Goal: Task Accomplishment & Management: Manage account settings

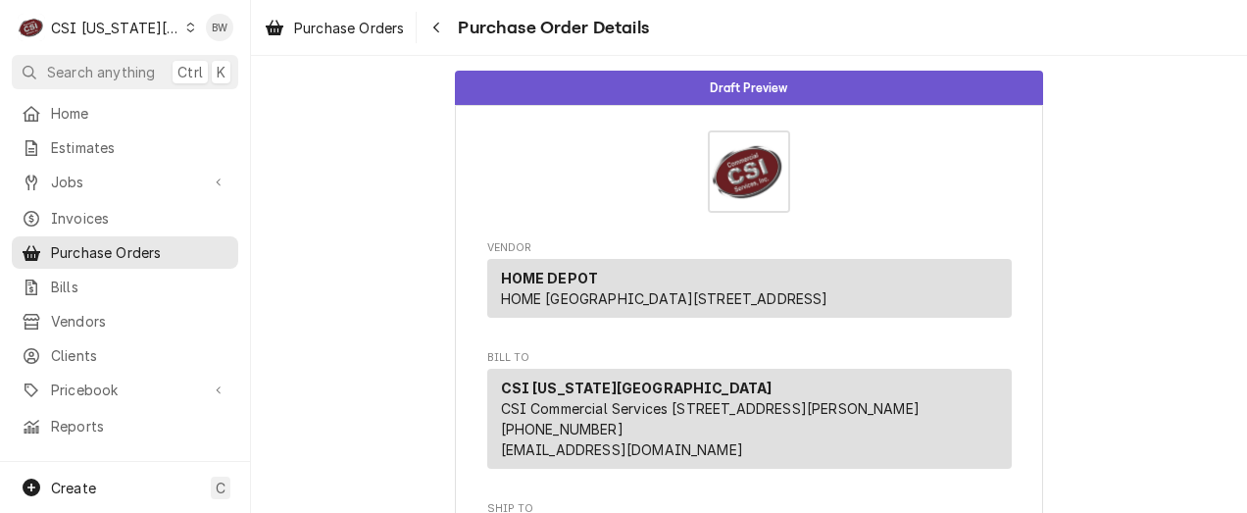
scroll to position [686, 0]
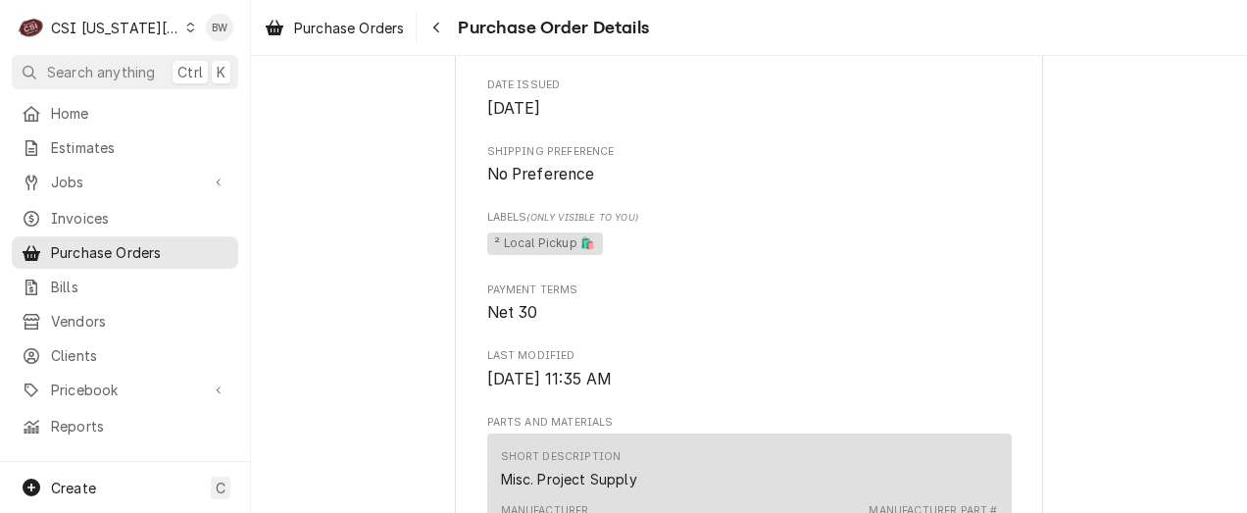
click at [350, 270] on div "Draft Preview Vendor HOME DEPOT HOME DEPOT PO Box 6031 The Lakes, NV 88901-6031…" at bounding box center [749, 292] width 996 height 1847
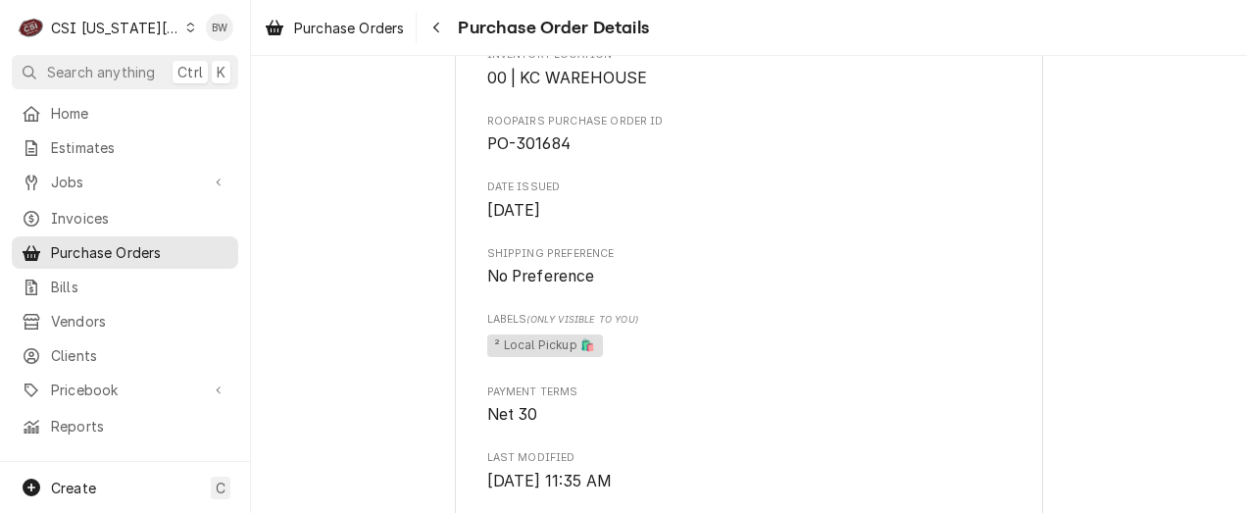
scroll to position [294, 0]
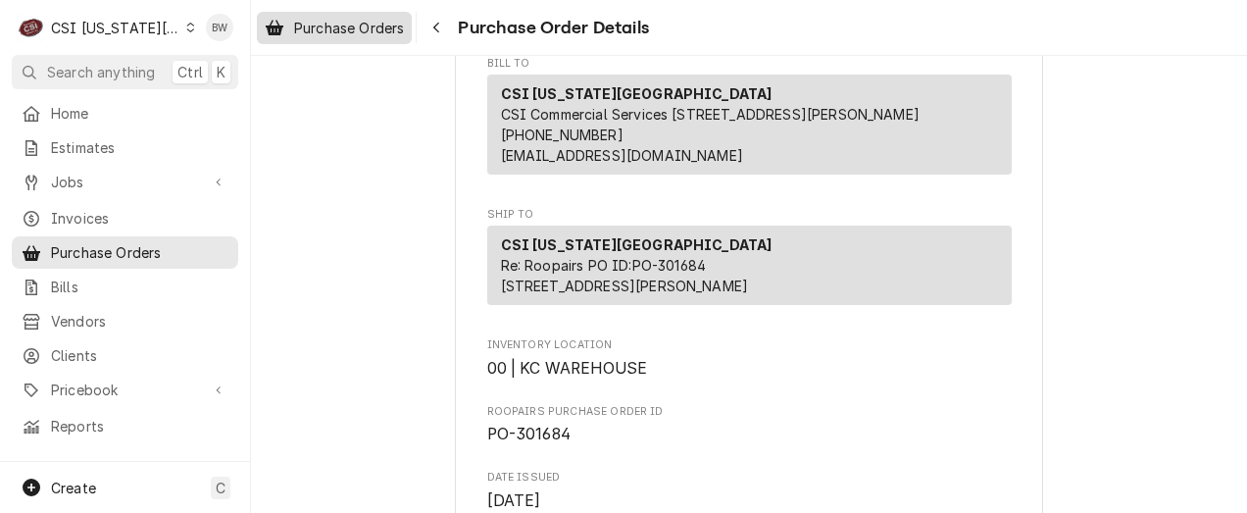
click at [376, 25] on span "Purchase Orders" at bounding box center [349, 28] width 110 height 21
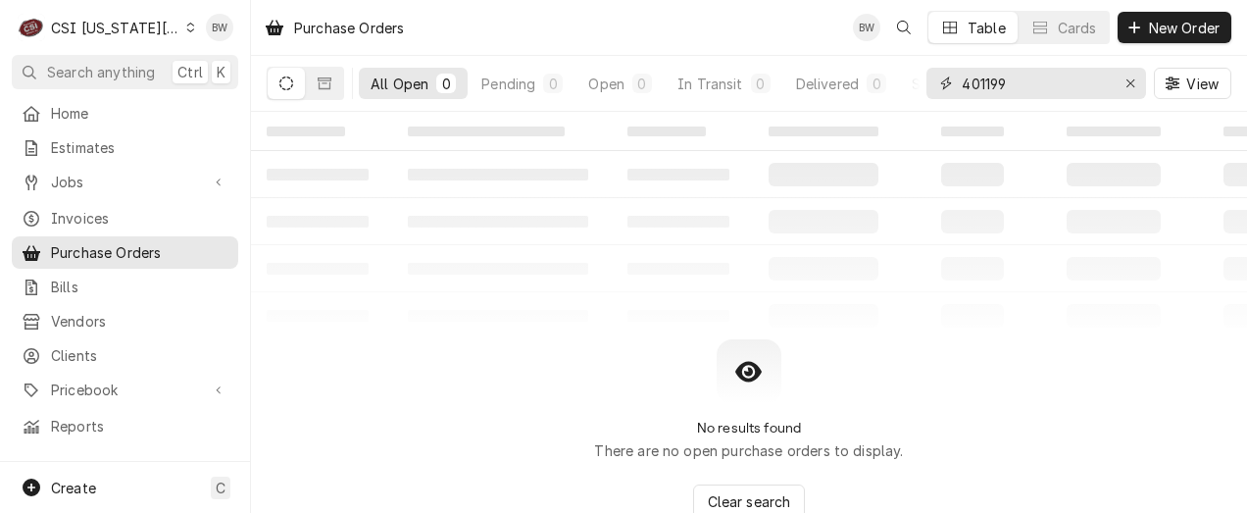
drag, startPoint x: 1009, startPoint y: 80, endPoint x: 940, endPoint y: 83, distance: 68.7
click at [940, 83] on div "401199" at bounding box center [1037, 83] width 220 height 31
type input "401366"
click at [326, 90] on button "Dynamic Content Wrapper" at bounding box center [324, 83] width 37 height 31
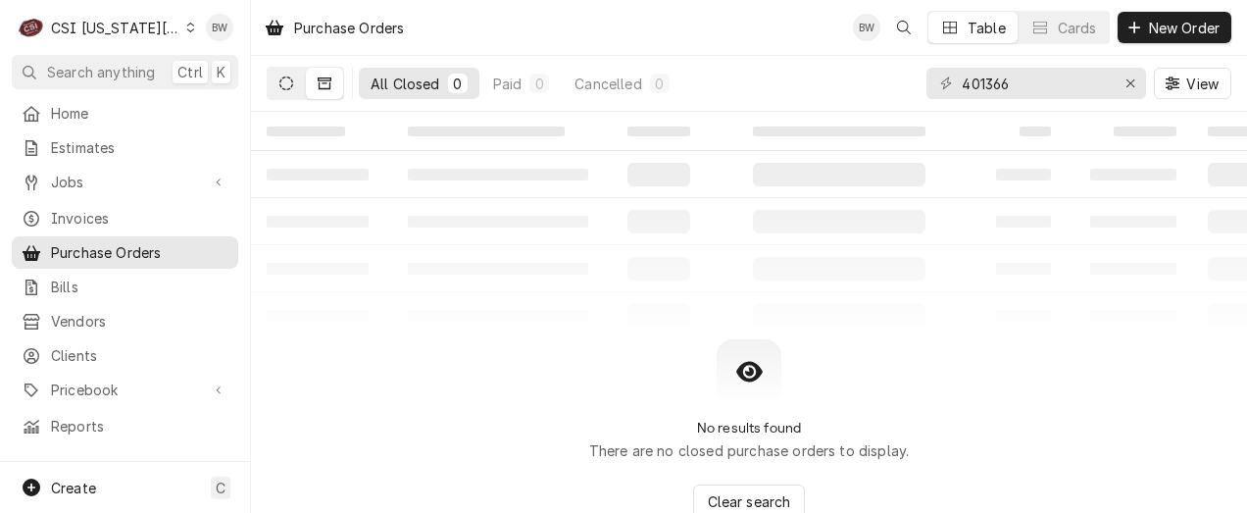
click at [290, 83] on icon "Dynamic Content Wrapper" at bounding box center [286, 83] width 14 height 14
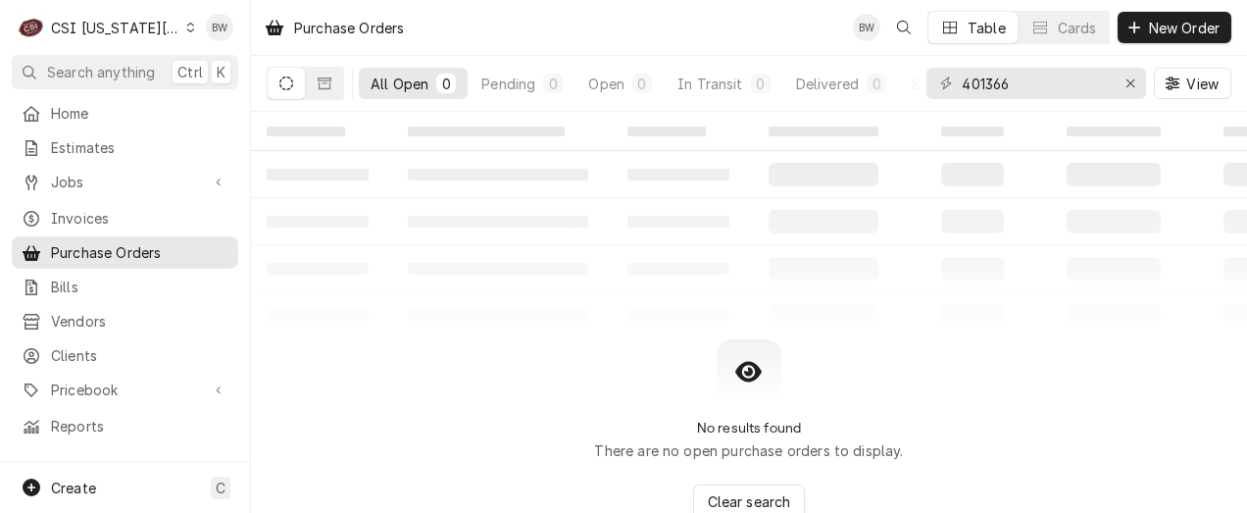
click at [186, 25] on div "Dynamic Content Wrapper" at bounding box center [190, 28] width 9 height 14
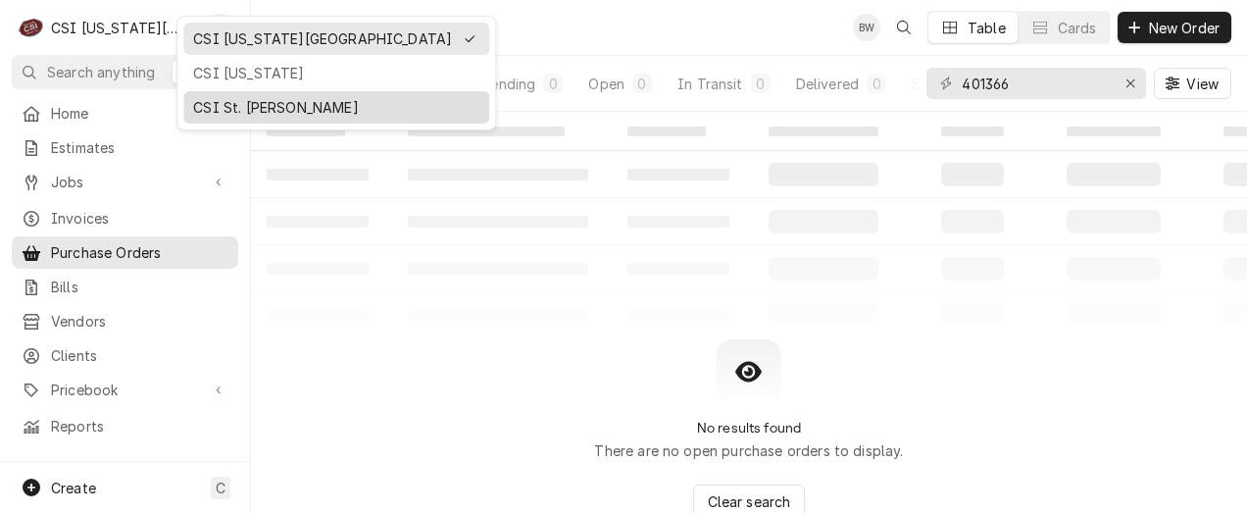
click at [232, 95] on div "CSI St. [PERSON_NAME]" at bounding box center [336, 107] width 298 height 25
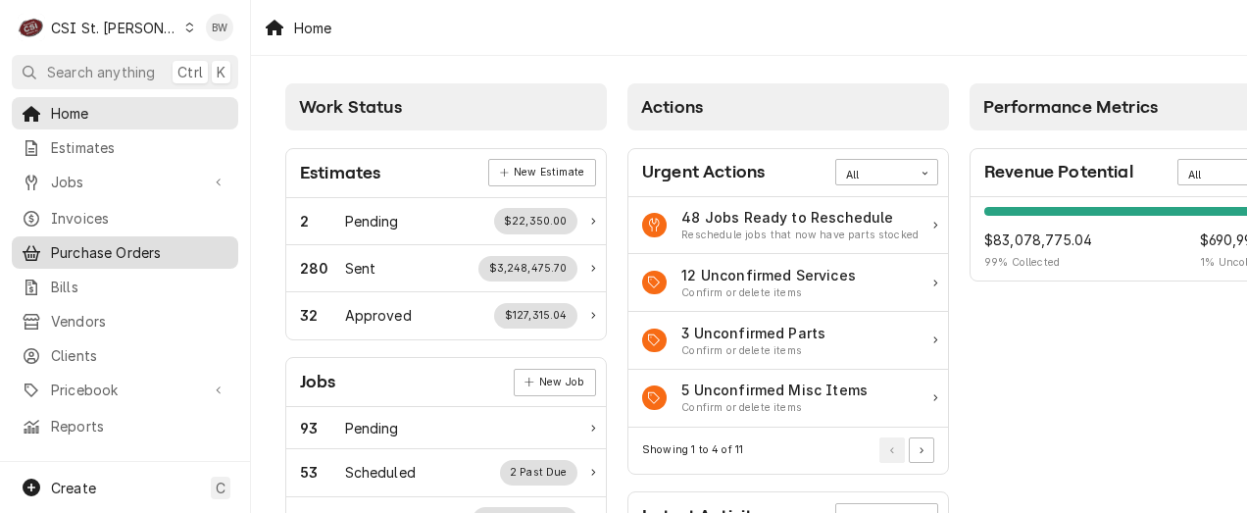
click at [110, 242] on span "Purchase Orders" at bounding box center [140, 252] width 178 height 21
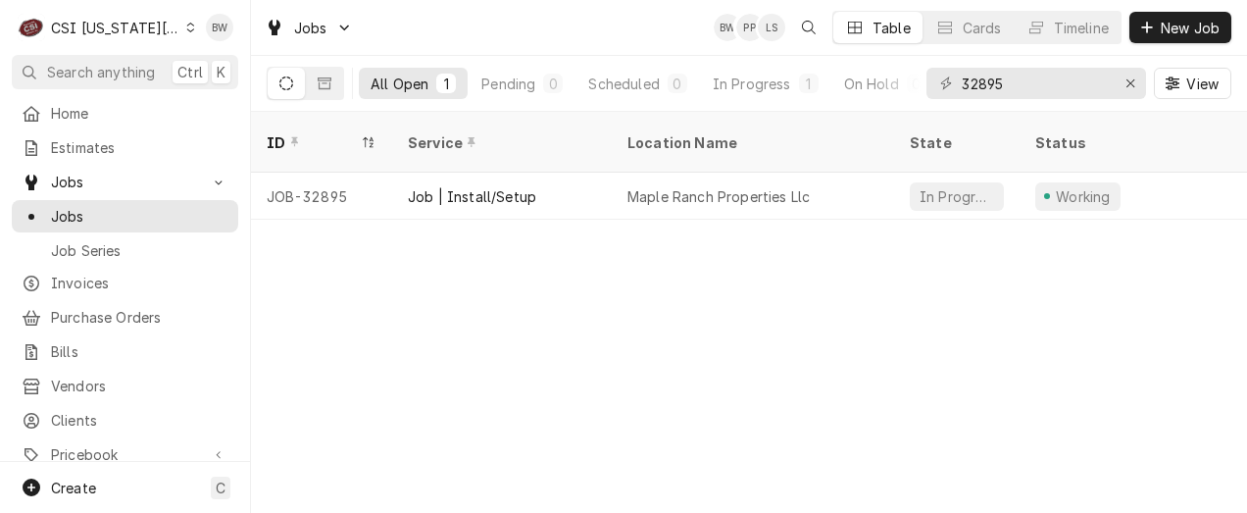
click at [186, 27] on icon "Dynamic Content Wrapper" at bounding box center [190, 28] width 9 height 10
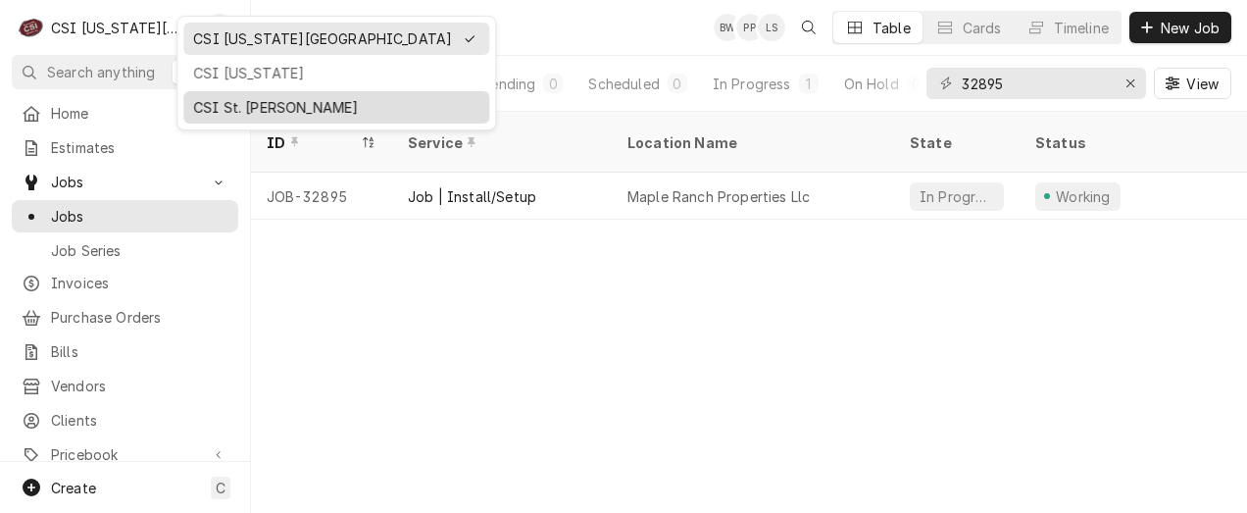
click at [207, 97] on div "CSI St. [PERSON_NAME]" at bounding box center [336, 107] width 286 height 21
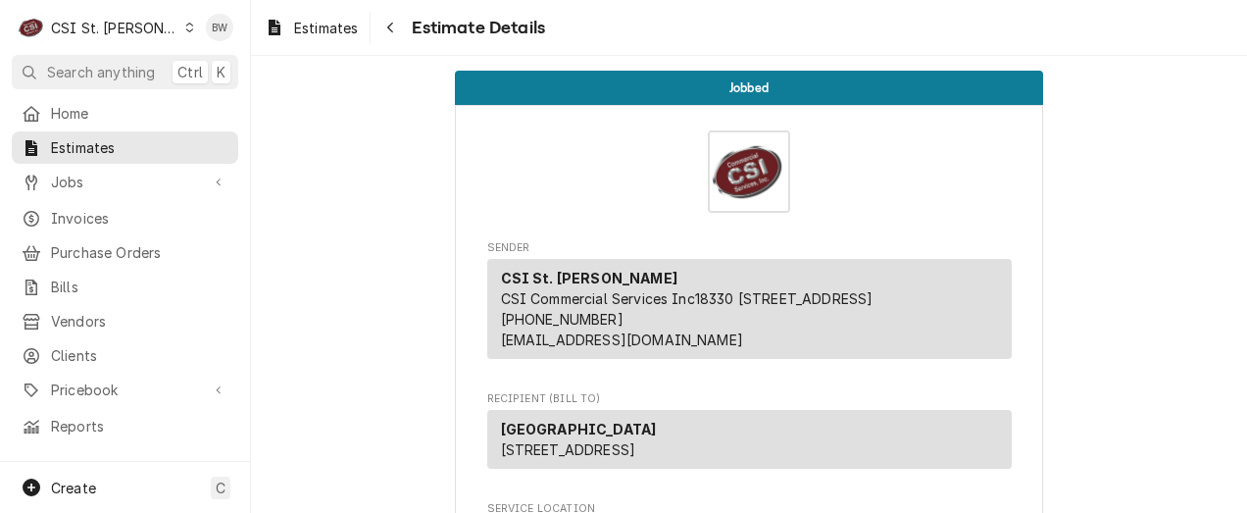
scroll to position [4511, 0]
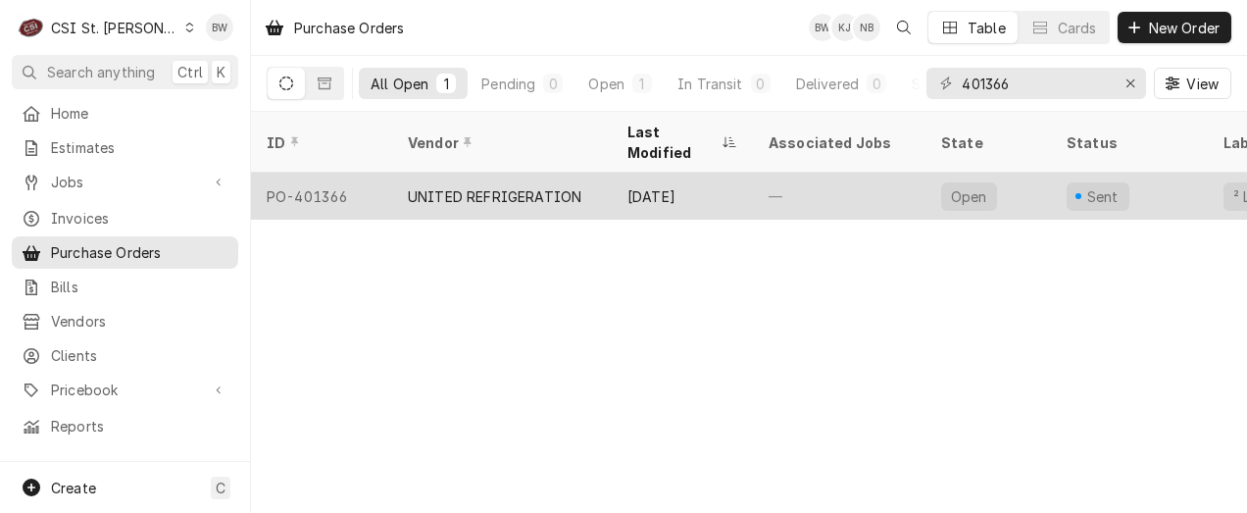
click at [327, 175] on div "PO-401366" at bounding box center [321, 196] width 141 height 47
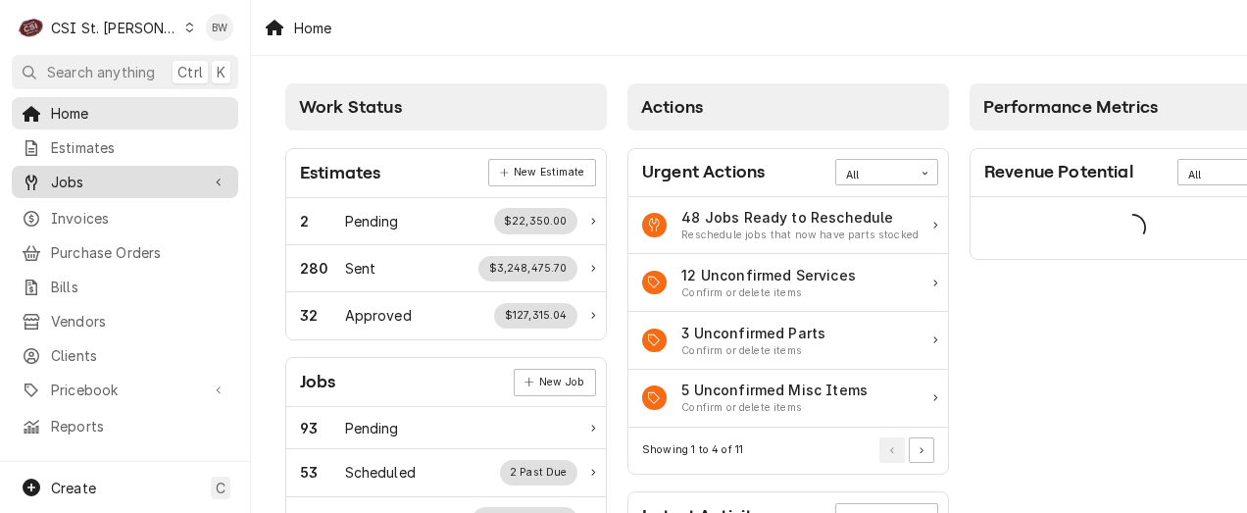
click at [91, 178] on span "Jobs" at bounding box center [125, 182] width 148 height 21
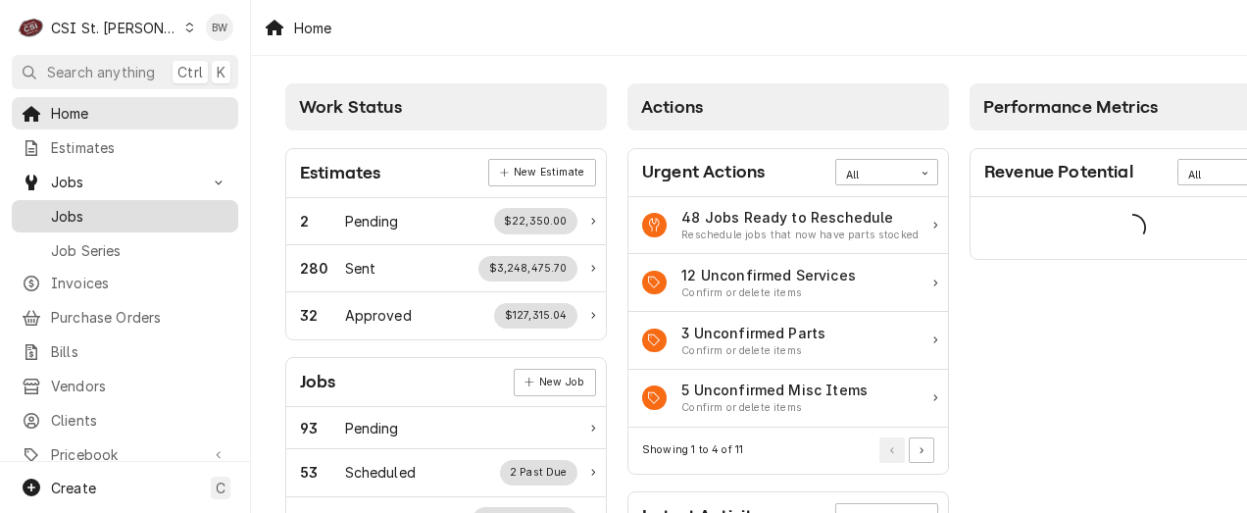
click at [86, 206] on span "Jobs" at bounding box center [140, 216] width 178 height 21
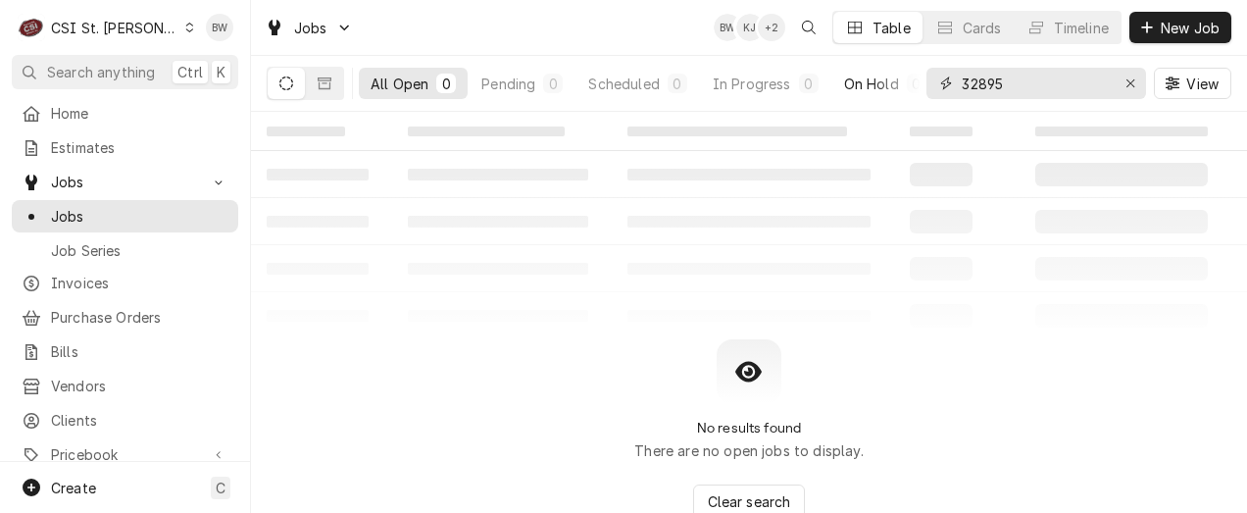
drag, startPoint x: 1027, startPoint y: 81, endPoint x: 906, endPoint y: 84, distance: 120.7
click at [906, 84] on div "All Open 0 Pending 0 Scheduled 0 In Progress 0 On Hold 0 Completed 0 32895 View" at bounding box center [749, 83] width 965 height 55
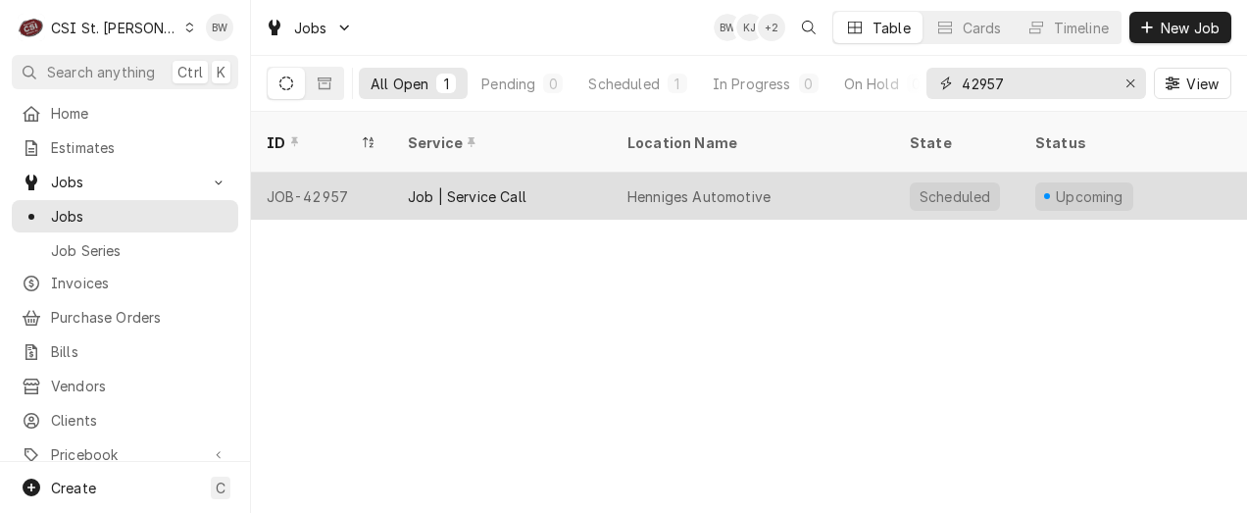
type input "42957"
click at [317, 175] on div "JOB-42957" at bounding box center [321, 196] width 141 height 47
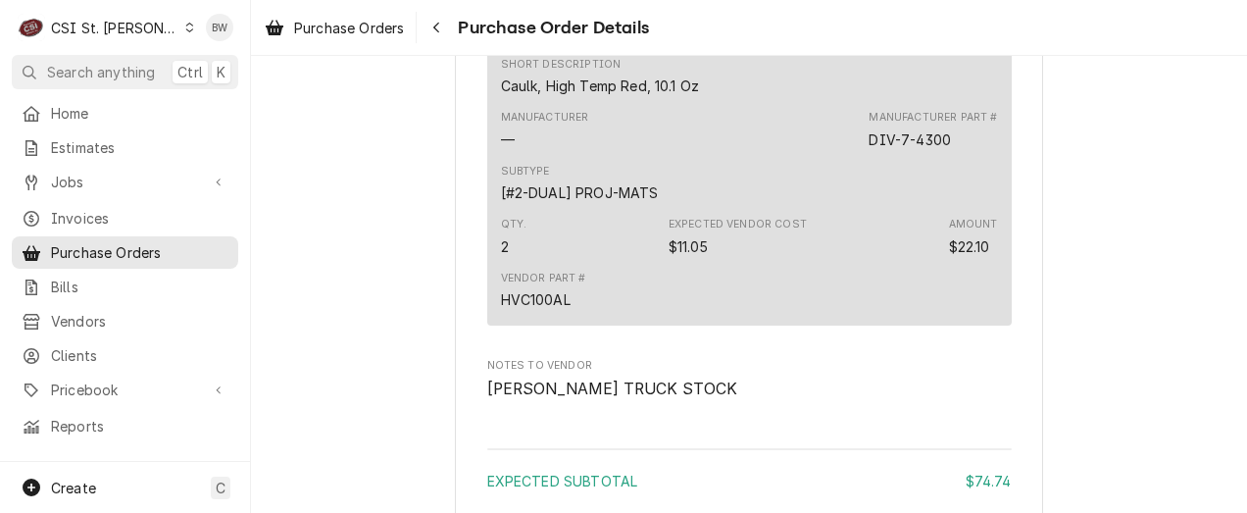
scroll to position [1360, 0]
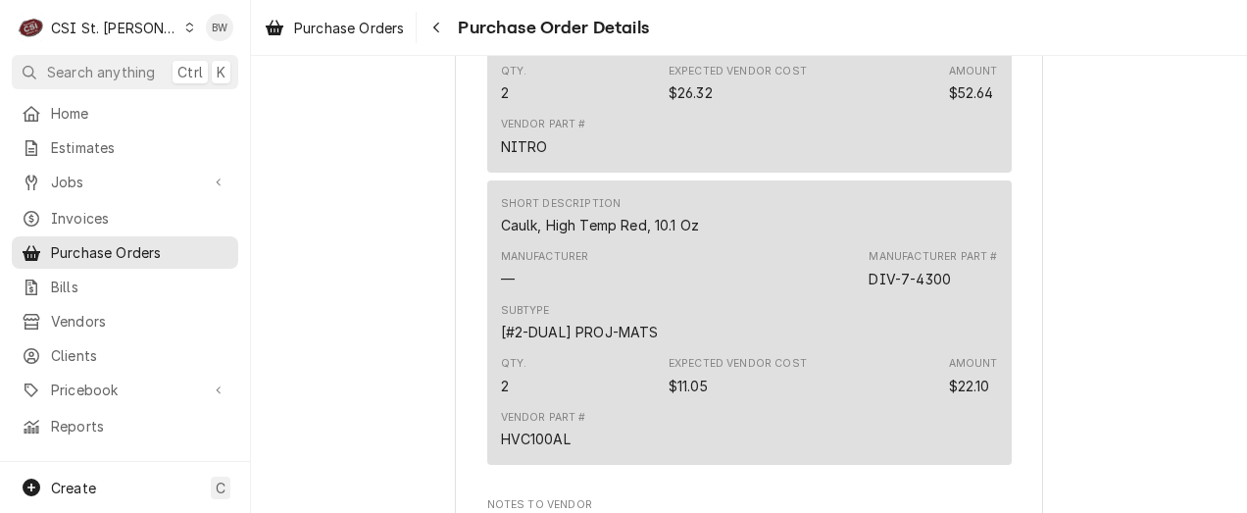
click at [709, 295] on div "Manufacturer — Manufacturer Part # DIV-7-4300" at bounding box center [749, 268] width 497 height 53
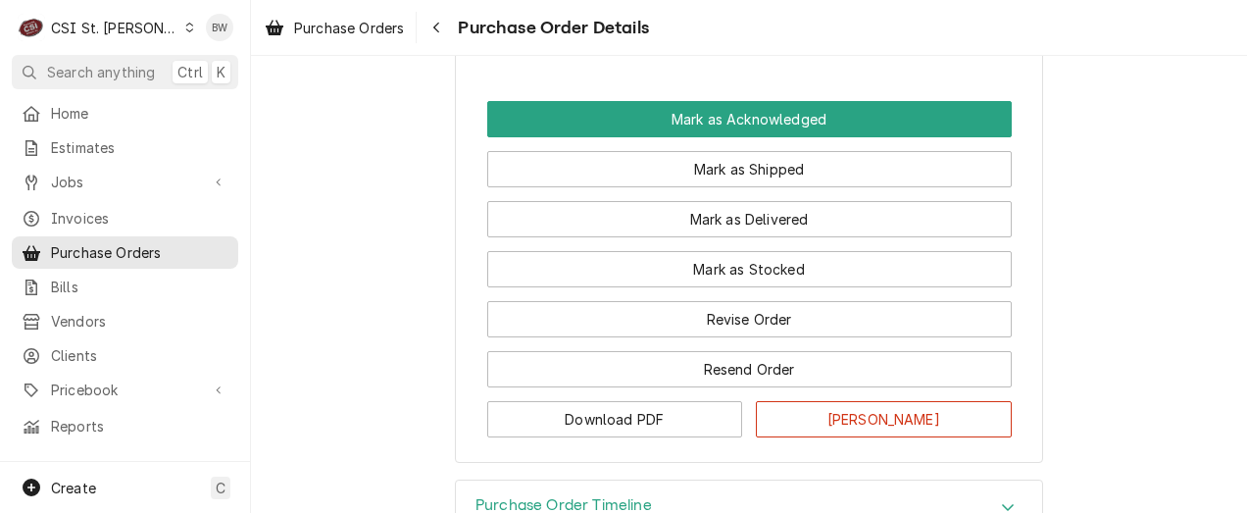
scroll to position [1949, 0]
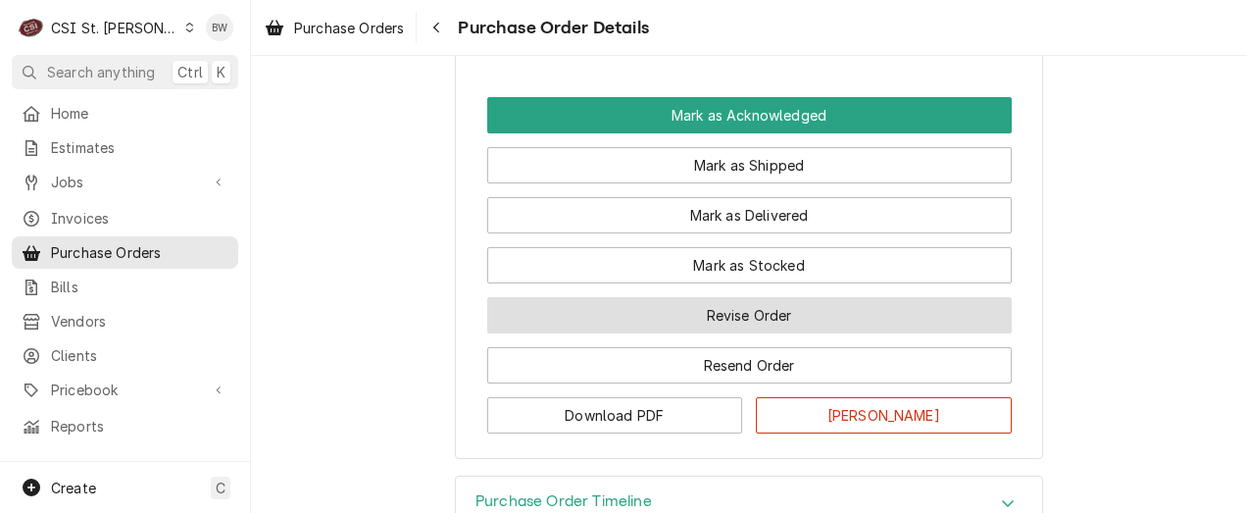
click at [685, 333] on button "Revise Order" at bounding box center [749, 315] width 525 height 36
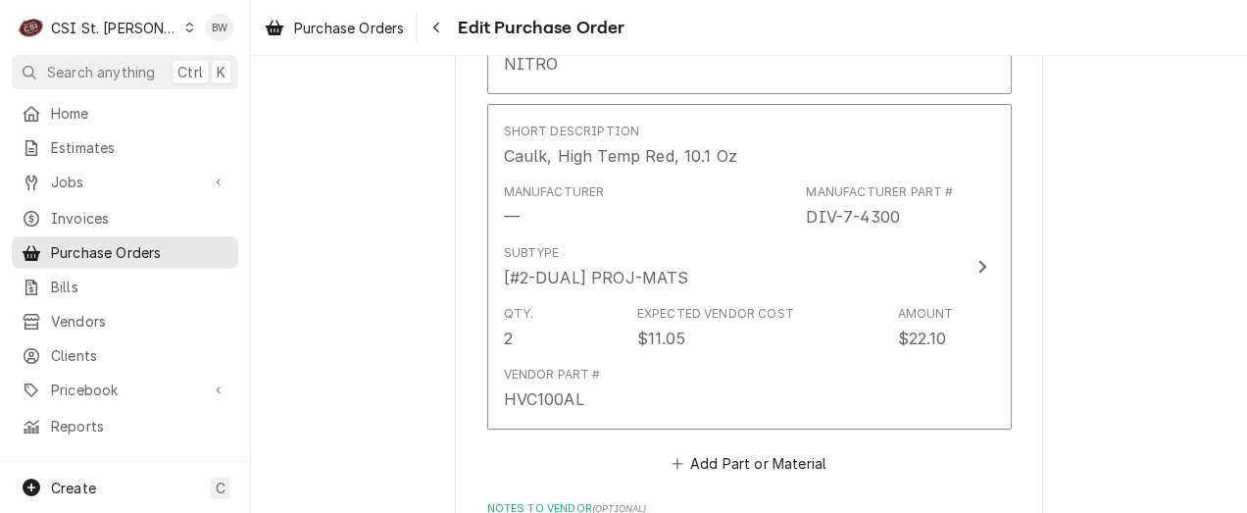
scroll to position [1177, 0]
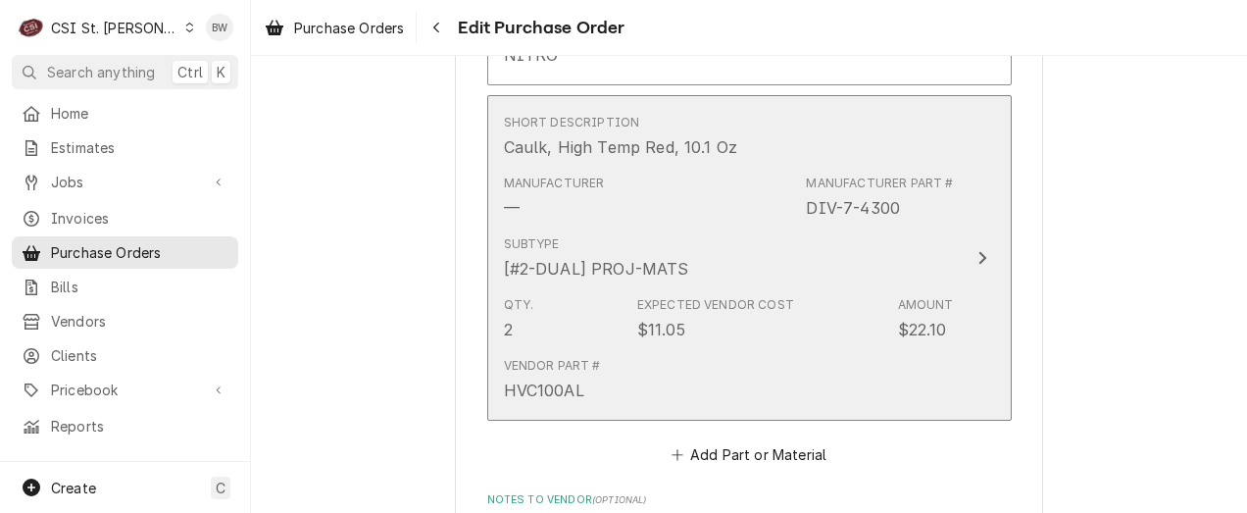
click at [713, 338] on div "Expected Vendor Cost $11.05" at bounding box center [715, 318] width 157 height 45
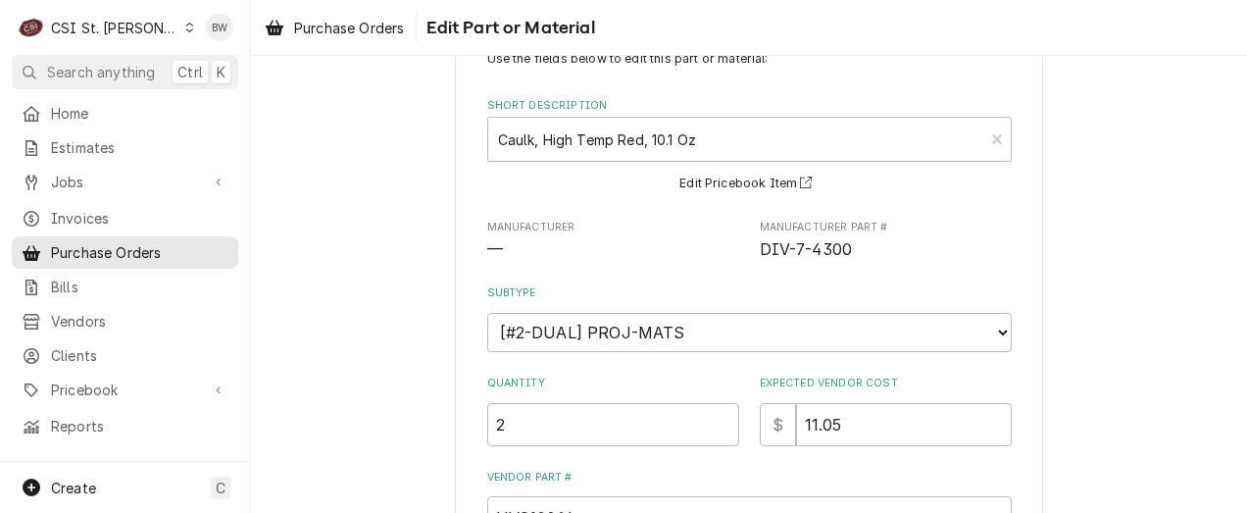
scroll to position [98, 0]
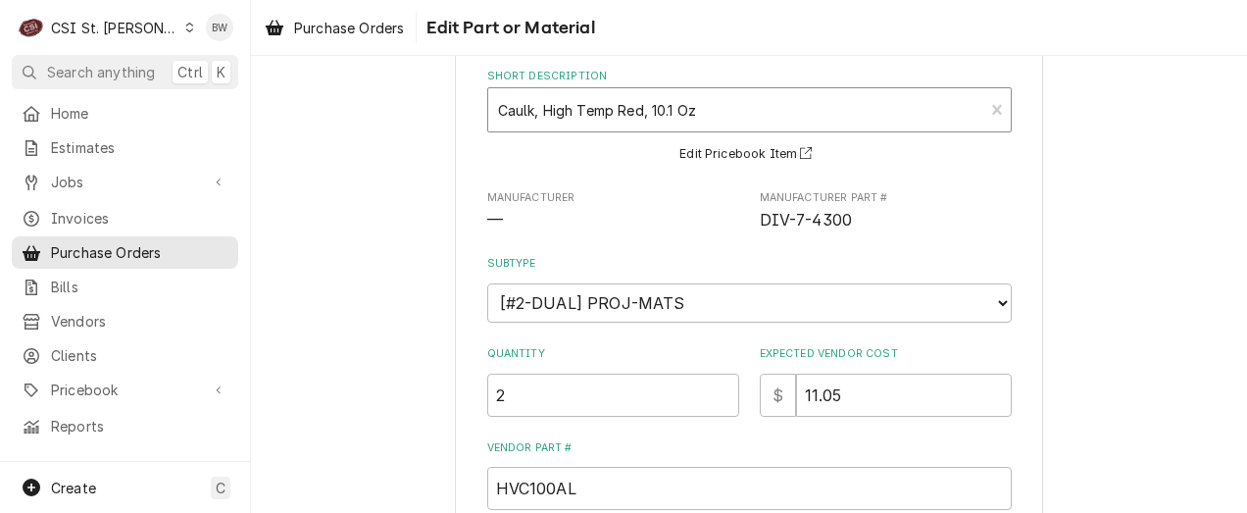
type textarea "x"
click at [498, 112] on div "Short Description" at bounding box center [736, 109] width 477 height 35
type input "misc service"
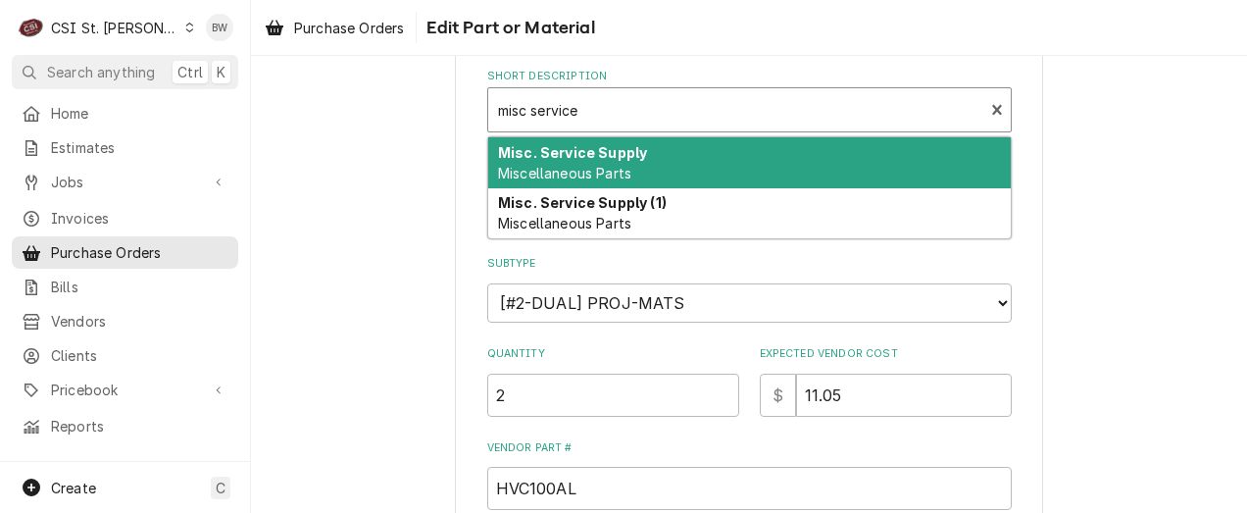
click at [518, 162] on div "Misc. Service Supply Miscellaneous Parts" at bounding box center [749, 162] width 523 height 51
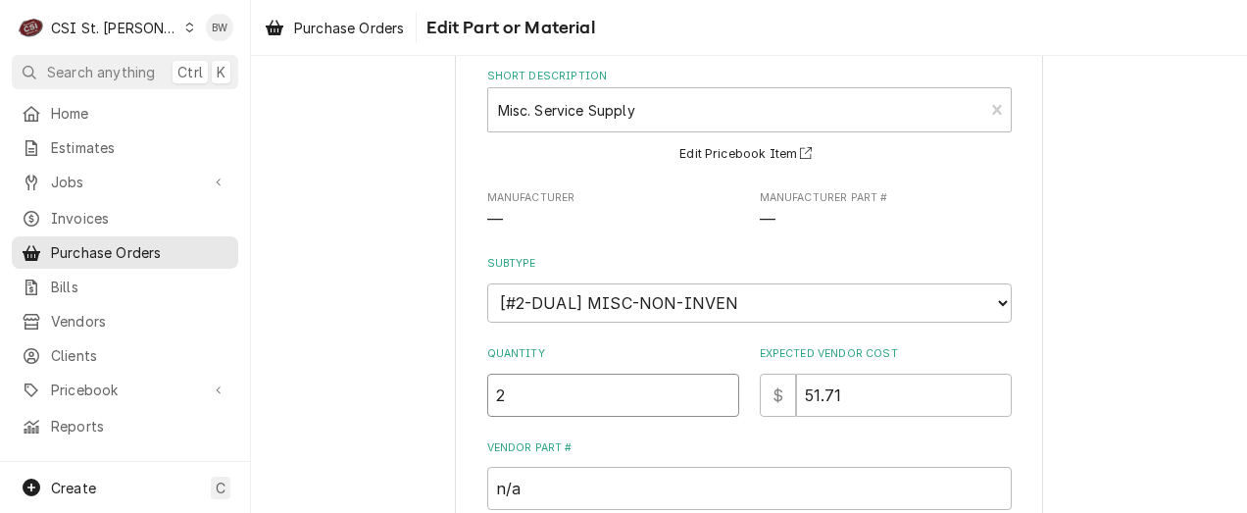
drag, startPoint x: 520, startPoint y: 388, endPoint x: 475, endPoint y: 388, distance: 45.1
click at [475, 388] on div "Use the fields below to edit this part or material: Short Description Misc. Ser…" at bounding box center [749, 443] width 588 height 895
drag, startPoint x: 833, startPoint y: 392, endPoint x: 783, endPoint y: 391, distance: 50.0
click at [783, 391] on div "$ 51.71" at bounding box center [886, 395] width 252 height 43
type textarea "x"
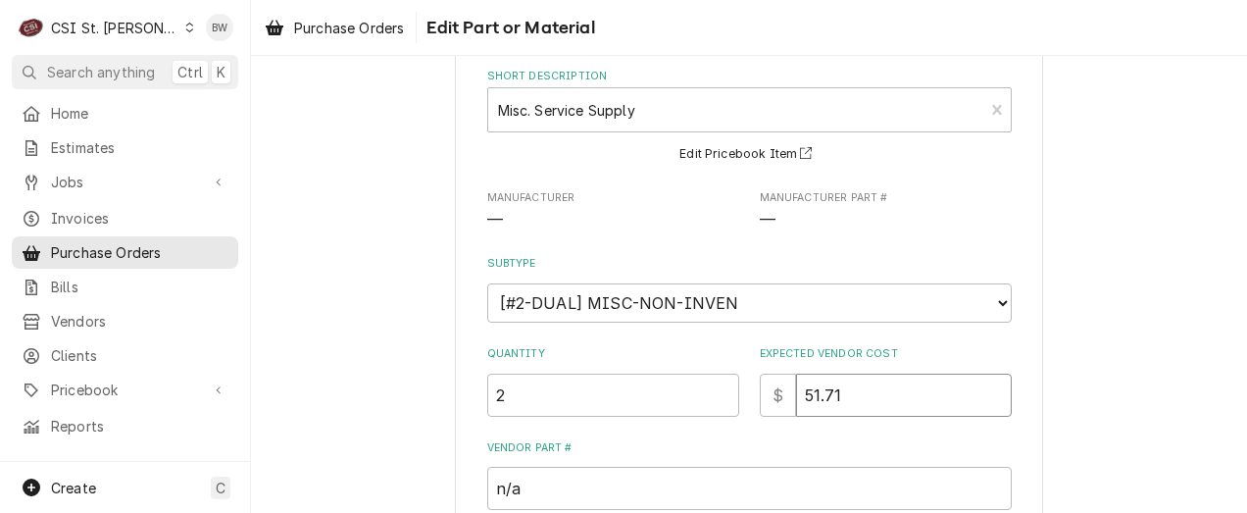
type input "1"
type textarea "x"
type input "11"
type textarea "x"
type input "11.0"
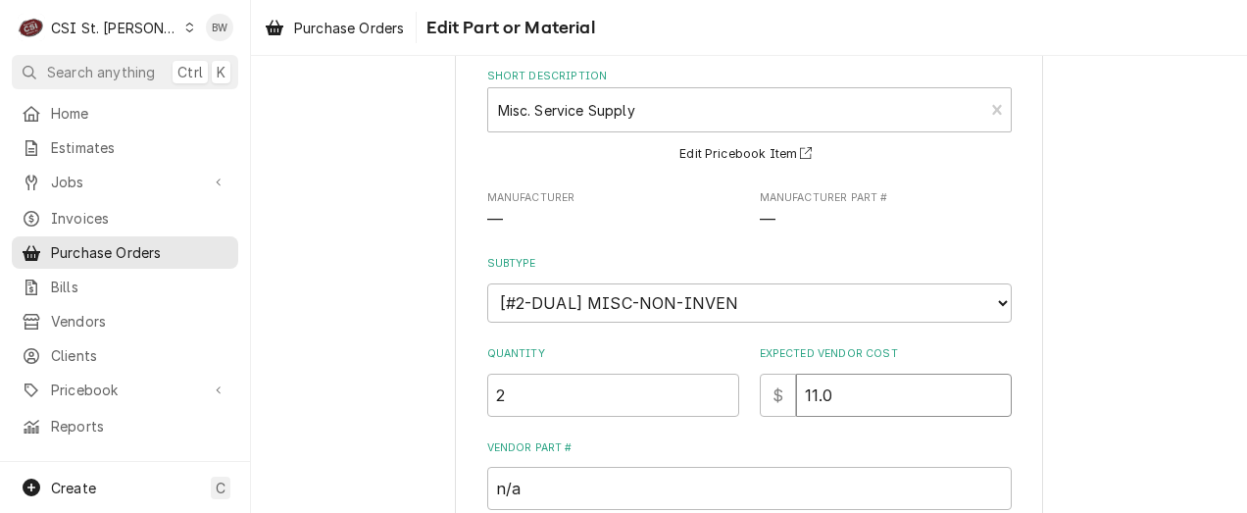
type textarea "x"
type input "11.05"
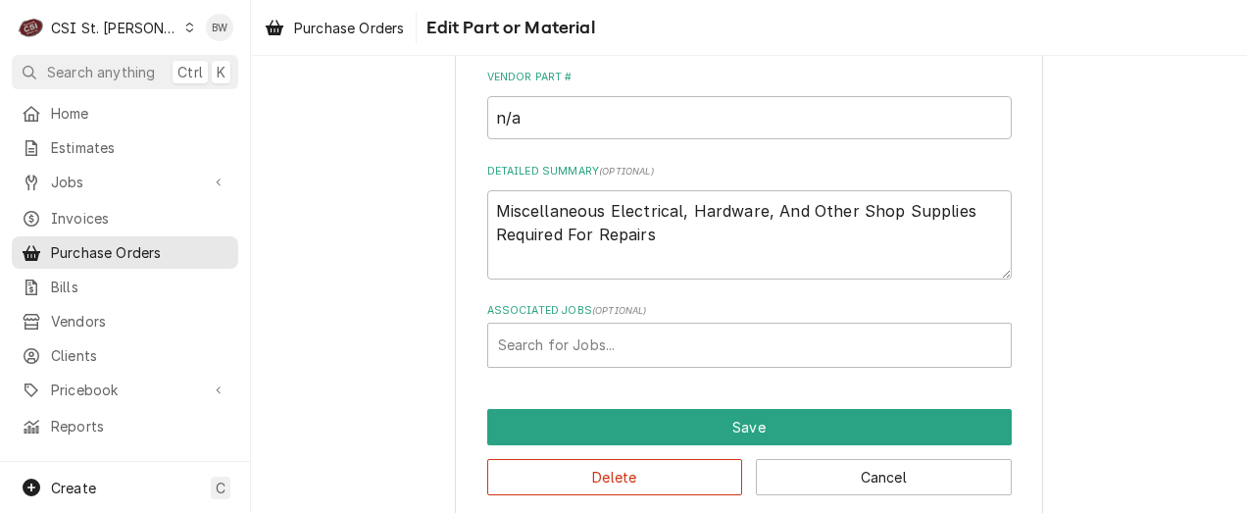
scroll to position [490, 0]
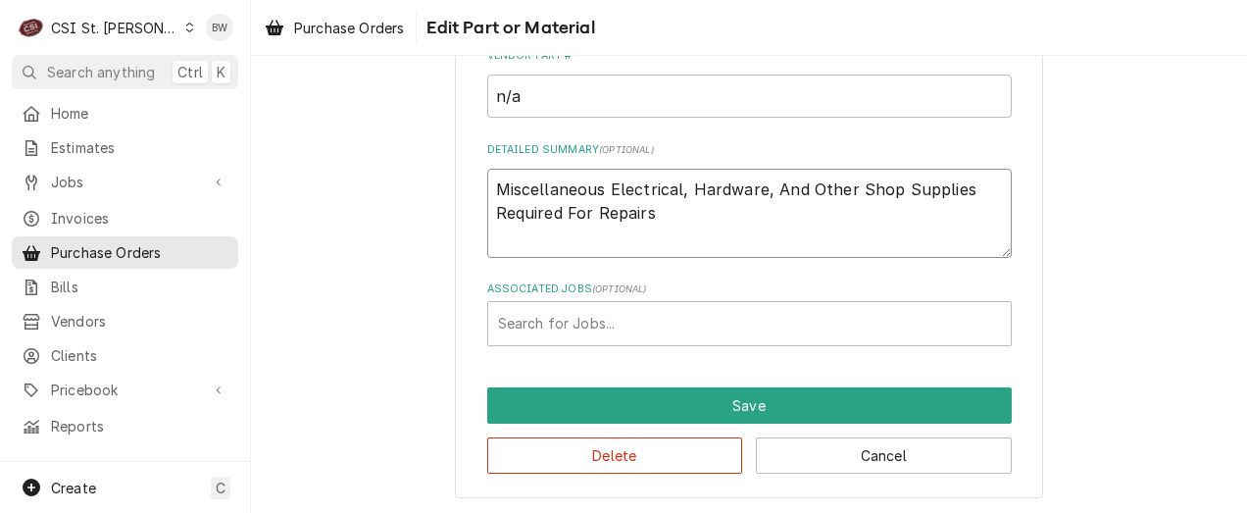
click at [660, 217] on textarea "Miscellaneous Electrical, Hardware, And Other Shop Supplies Required For Repairs" at bounding box center [749, 213] width 525 height 88
type textarea "x"
type textarea "Miscellaneous Electrical, Hardware, And Other Shop Supplies Required For Repairs"
type textarea "x"
type textarea "Miscellaneous Electrical, Hardware, And Other Shop Supplies Required For Repairs"
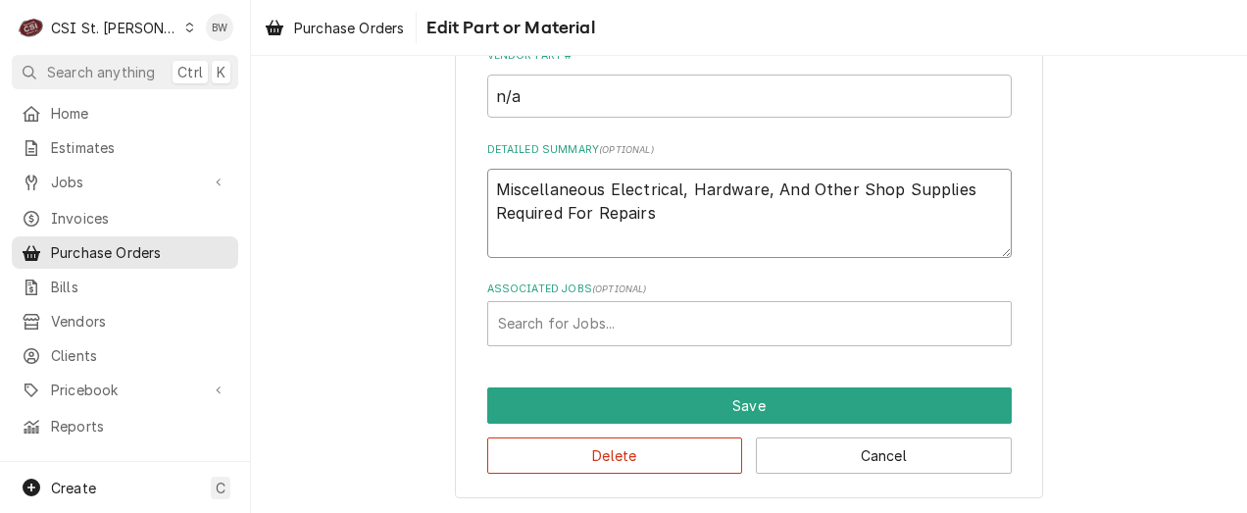
type textarea "x"
type textarea "Miscellaneous Electrical, Hardware, And Other Shop Supplies Required For Repair…"
type textarea "x"
type textarea "Miscellaneous Electrical, Hardware, And Other Shop Supplies Required For Repair…"
type textarea "x"
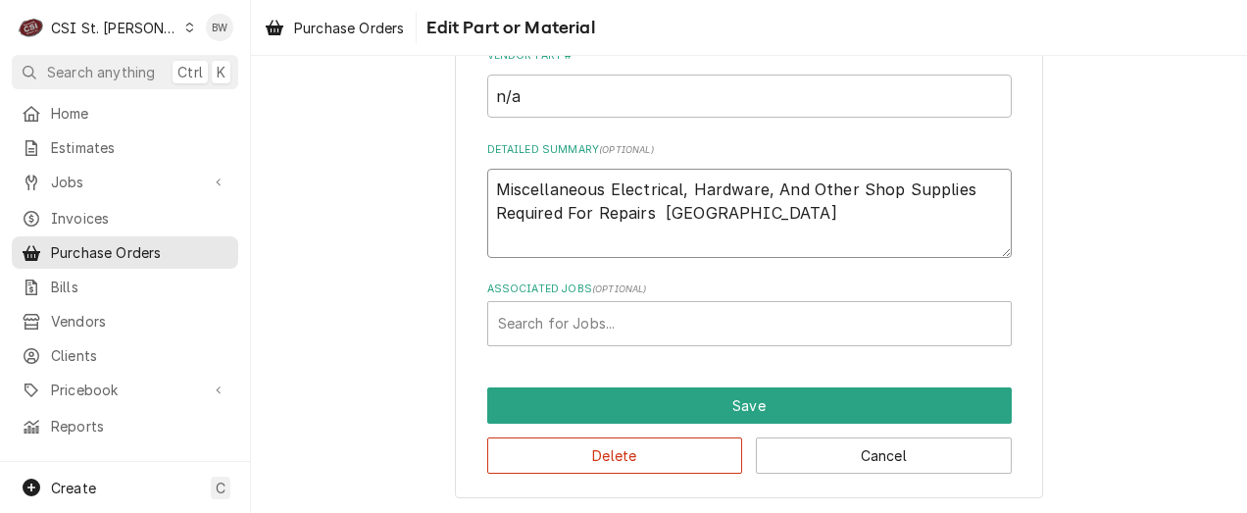
type textarea "Miscellaneous Electrical, Hardware, And Other Shop Supplies Required For Repair…"
type textarea "x"
type textarea "Miscellaneous Electrical, Hardware, And Other Shop Supplies Required For Repair…"
type textarea "x"
type textarea "Miscellaneous Electrical, Hardware, And Other Shop Supplies Required For Repair…"
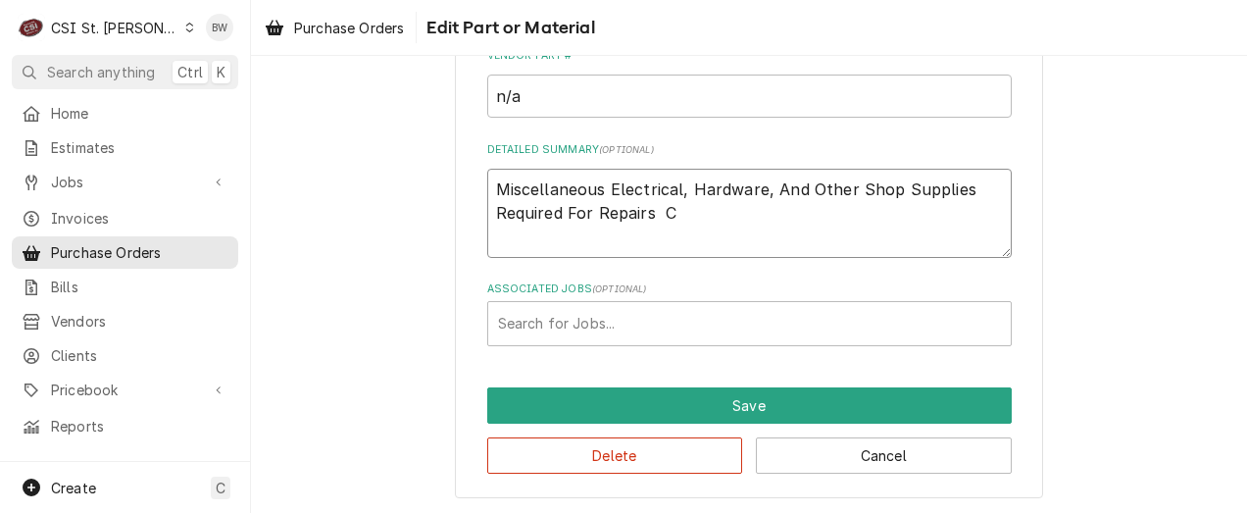
type textarea "x"
type textarea "Miscellaneous Electrical, Hardware, And Other Shop Supplies Required For Repair…"
type textarea "x"
type textarea "Miscellaneous Electrical, Hardware, And Other Shop Supplies Required For Repair…"
type textarea "x"
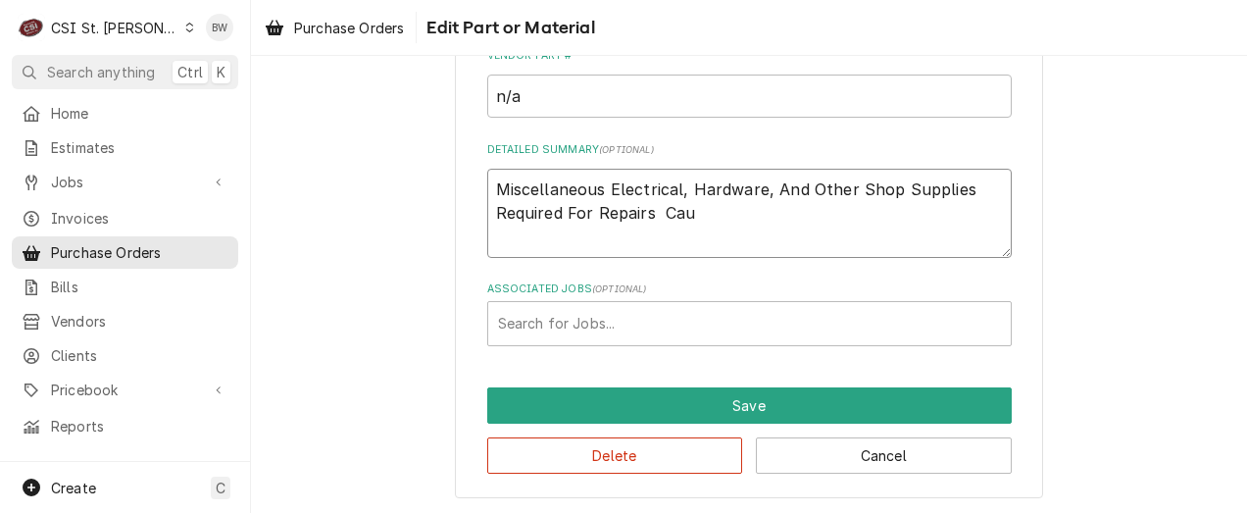
type textarea "Miscellaneous Electrical, Hardware, And Other Shop Supplies Required For Repair…"
type textarea "x"
type textarea "Miscellaneous Electrical, Hardware, And Other Shop Supplies Required For Repair…"
type textarea "x"
type textarea "Miscellaneous Electrical, Hardware, And Other Shop Supplies Required For Repair…"
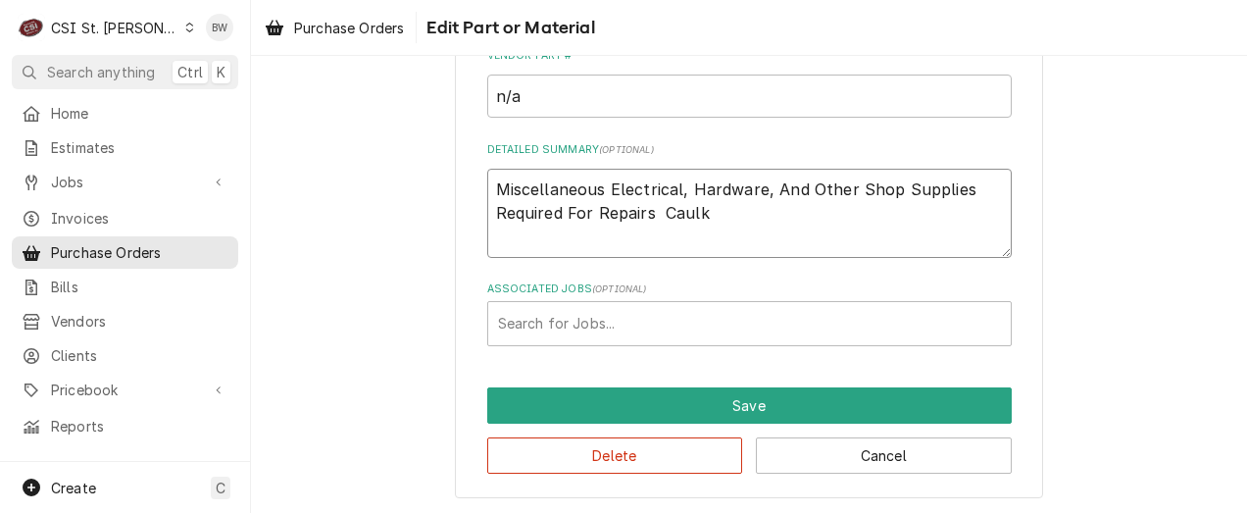
click at [722, 211] on textarea "Miscellaneous Electrical, Hardware, And Other Shop Supplies Required For Repair…" at bounding box center [749, 213] width 525 height 88
type textarea "x"
type textarea "Miscellaneous Electrical, Hardware, And Other Shop Supplies Required For Repair…"
type textarea "x"
type textarea "Miscellaneous Electrical, Hardware, And Other Shop Supplies Required For Repair…"
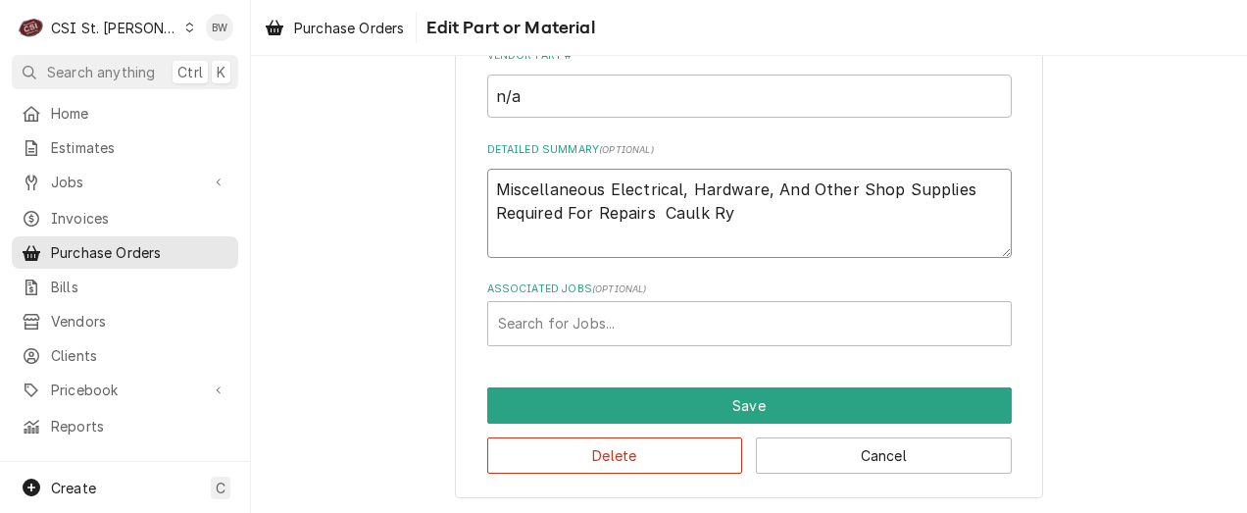
type textarea "x"
type textarea "Miscellaneous Electrical, Hardware, And Other Shop Supplies Required For Repair…"
type textarea "x"
type textarea "Miscellaneous Electrical, Hardware, And Other Shop Supplies Required For Repair…"
type textarea "x"
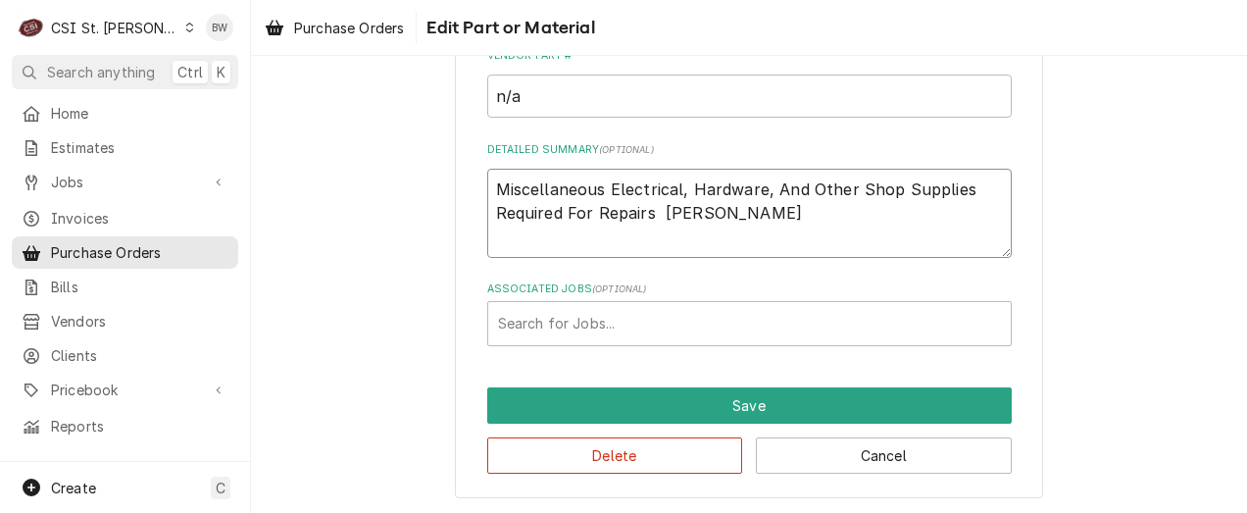
type textarea "Miscellaneous Electrical, Hardware, And Other Shop Supplies Required For Repair…"
type textarea "x"
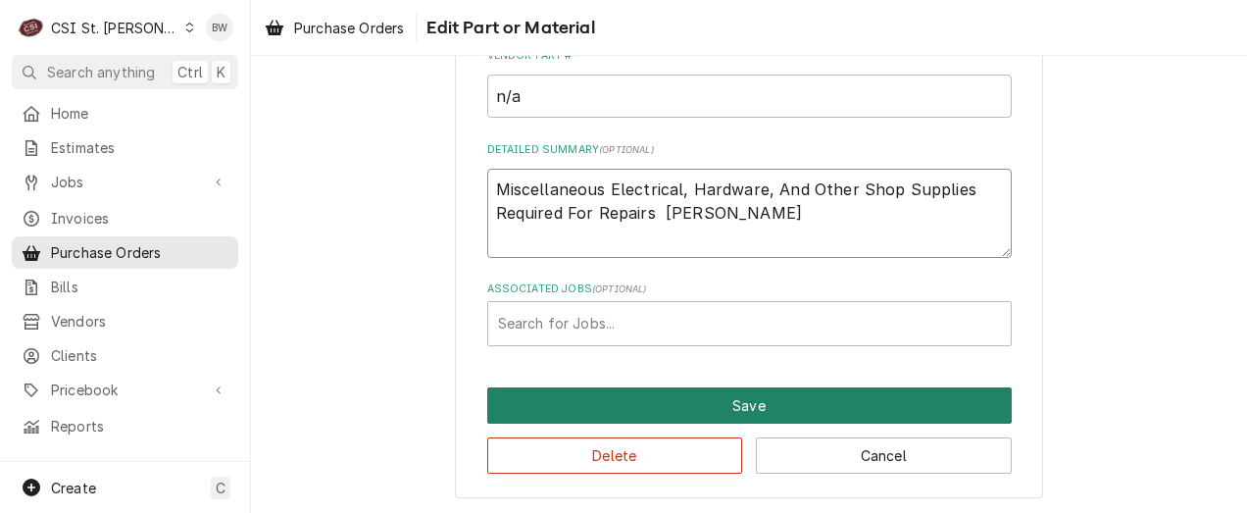
type textarea "Miscellaneous Electrical, Hardware, And Other Shop Supplies Required For Repair…"
click at [596, 387] on button "Save" at bounding box center [749, 405] width 525 height 36
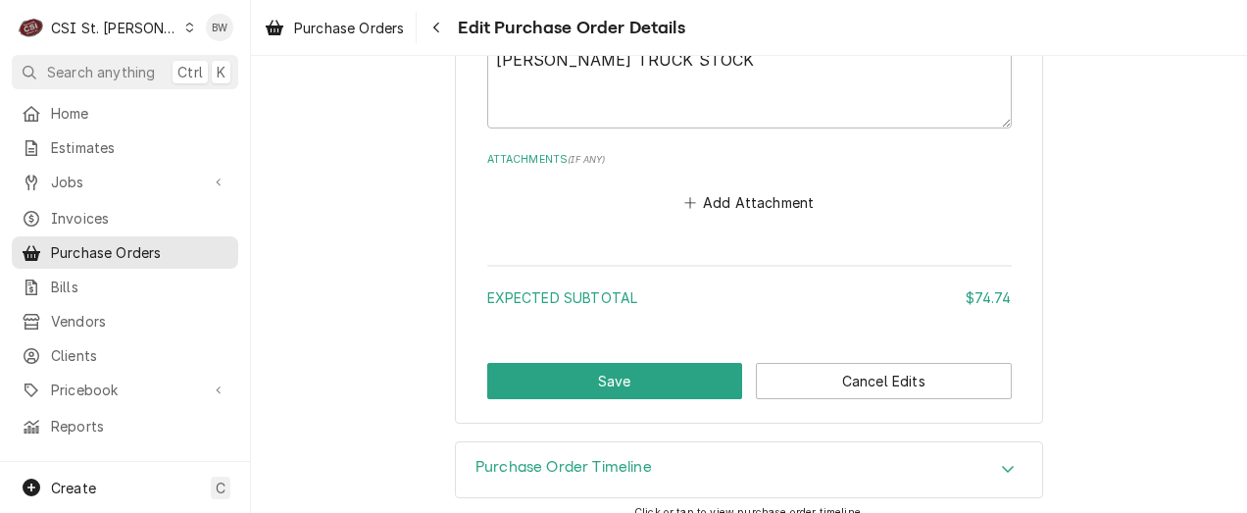
scroll to position [1760, 0]
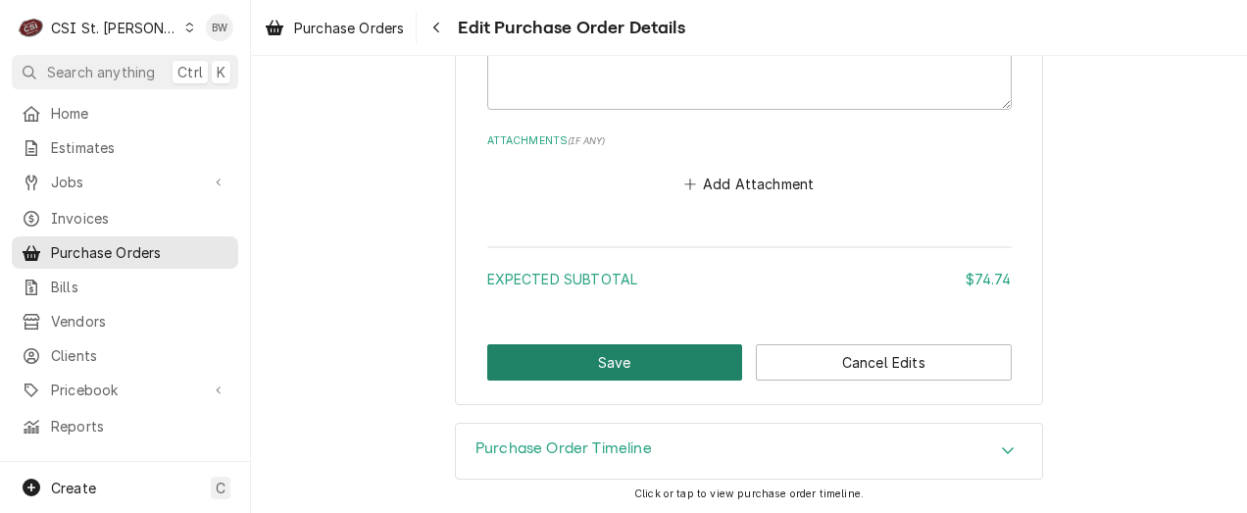
click at [562, 349] on button "Save" at bounding box center [615, 362] width 256 height 36
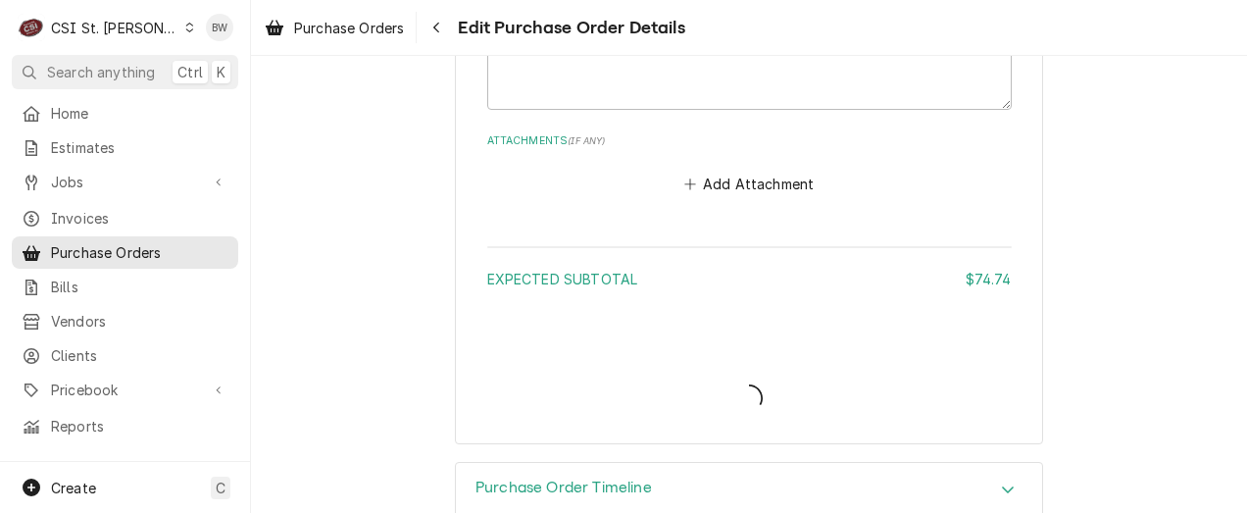
type textarea "x"
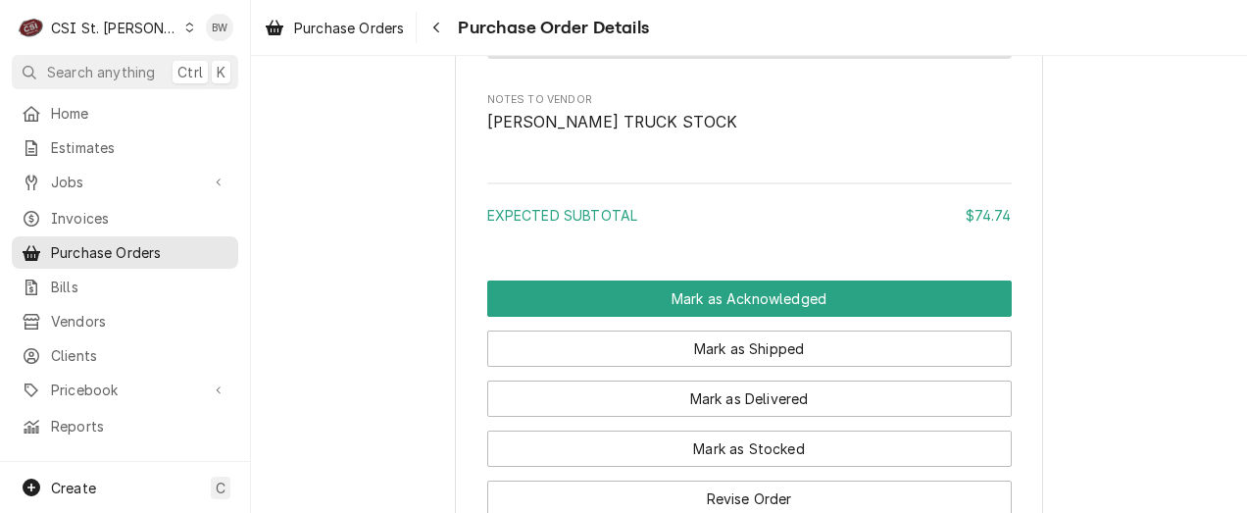
scroll to position [1863, 0]
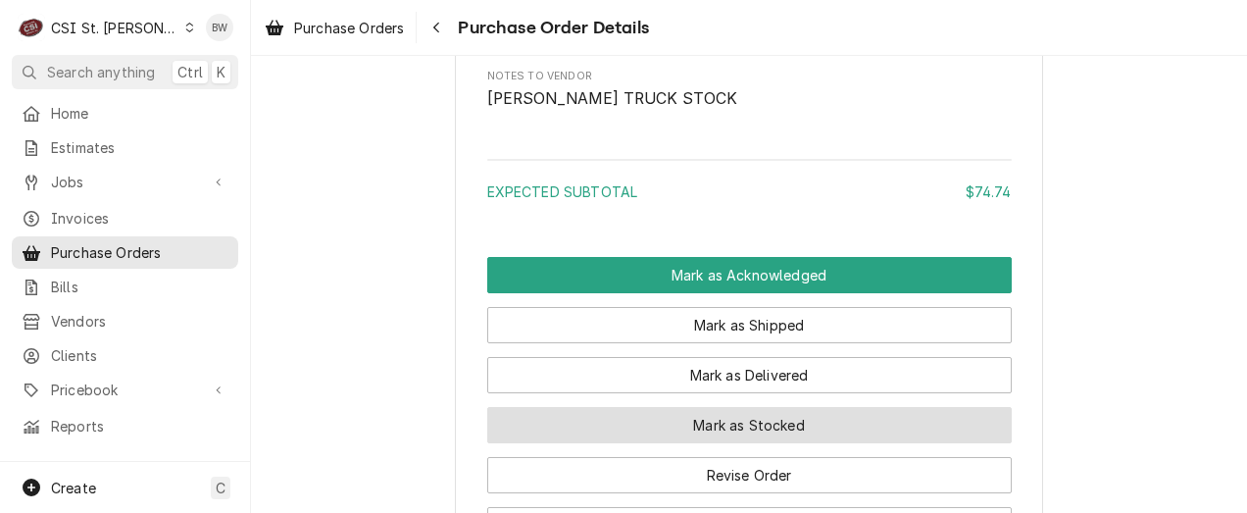
click at [558, 443] on button "Mark as Stocked" at bounding box center [749, 425] width 525 height 36
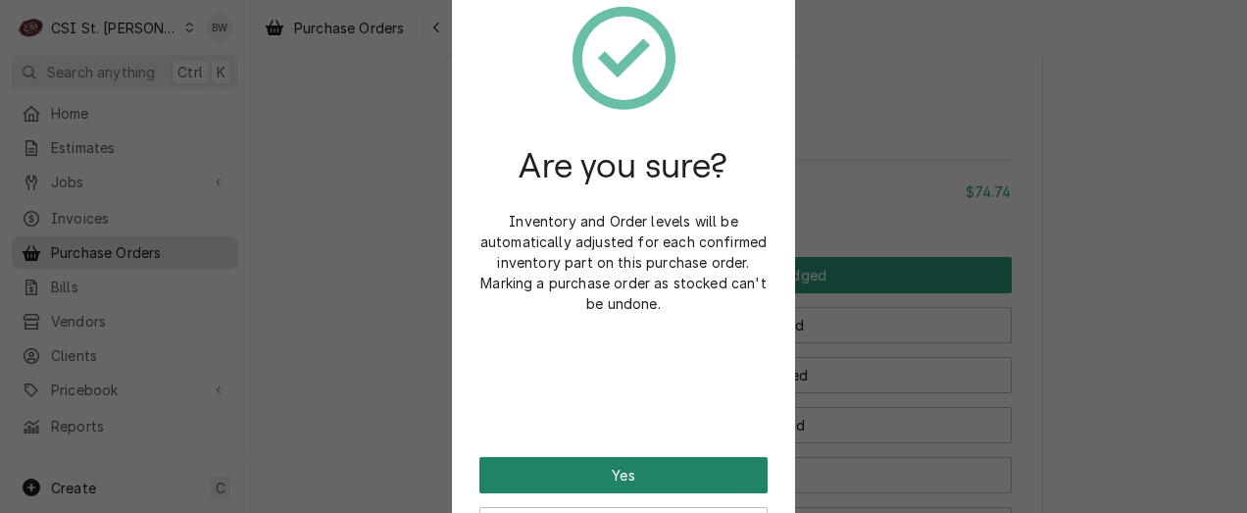
click at [579, 479] on button "Yes" at bounding box center [624, 475] width 288 height 36
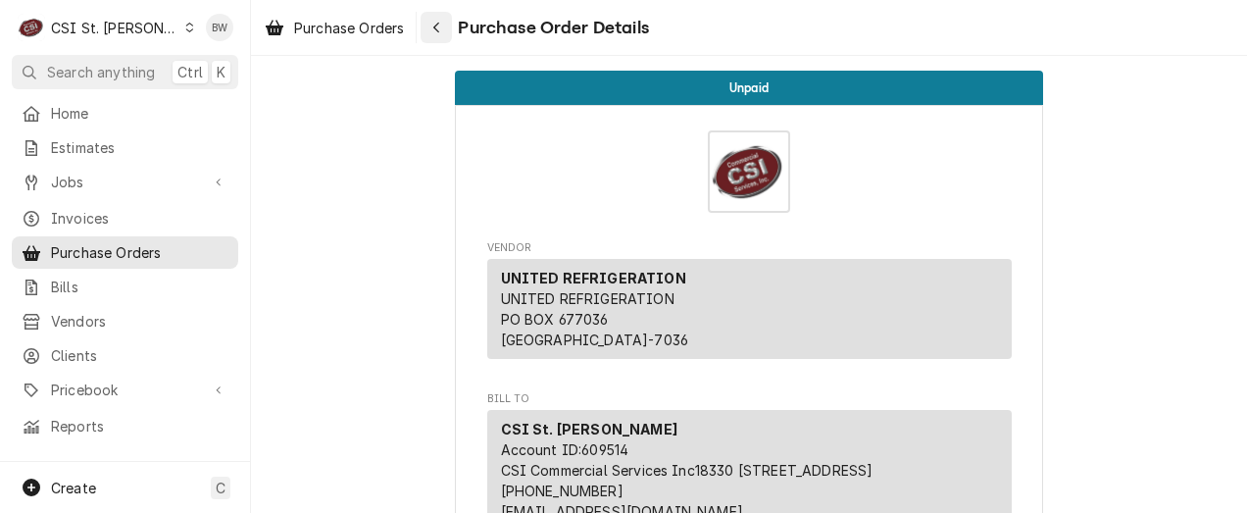
click at [435, 25] on icon "Navigate back" at bounding box center [436, 28] width 9 height 14
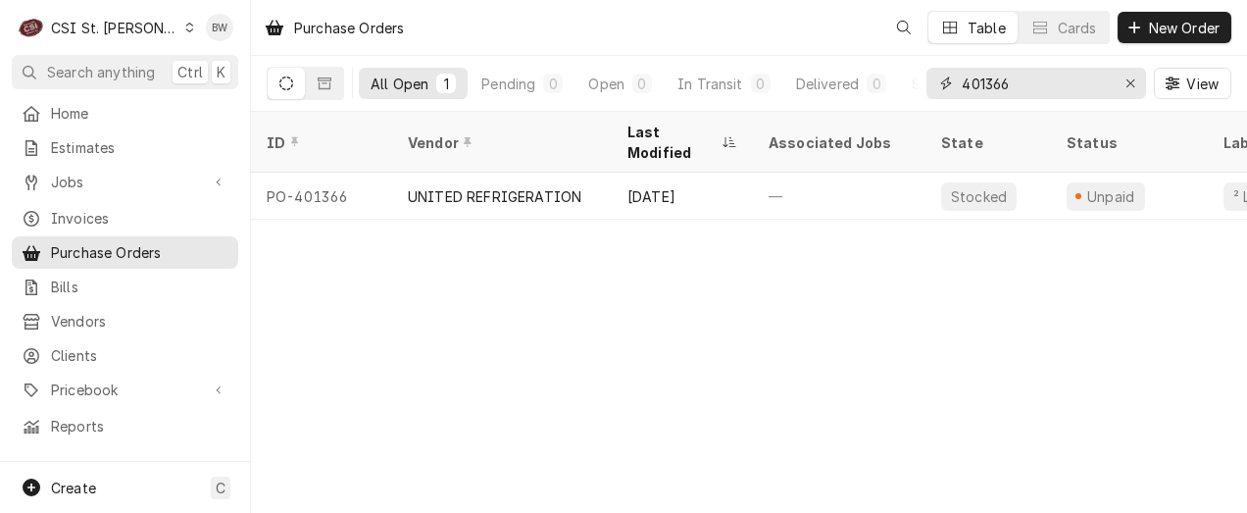
click at [1027, 88] on input "401366" at bounding box center [1035, 83] width 147 height 31
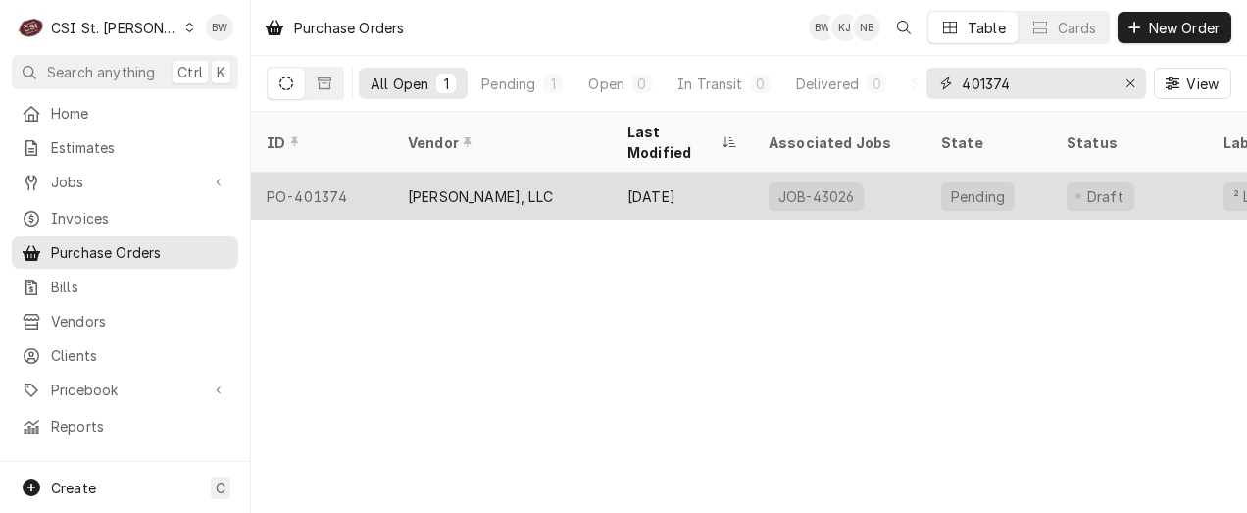
type input "401374"
click at [349, 173] on div "PO-401374" at bounding box center [321, 196] width 141 height 47
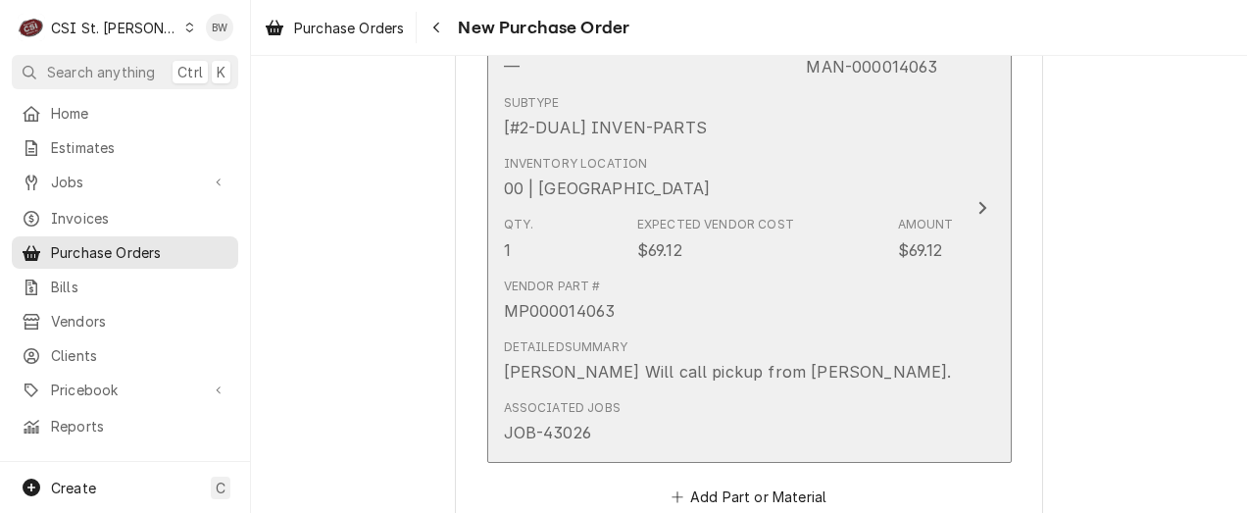
scroll to position [981, 0]
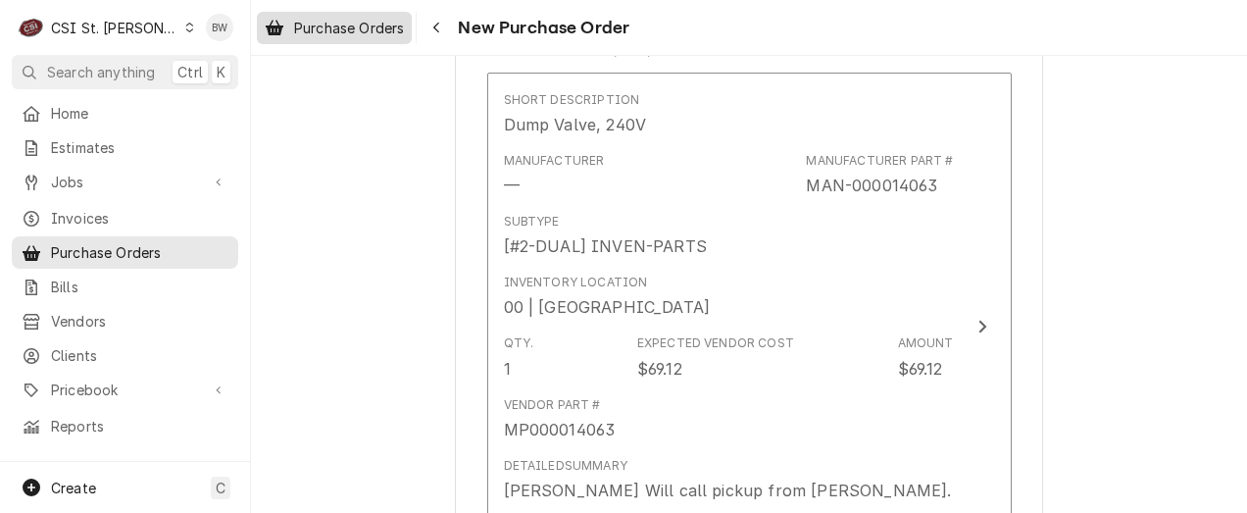
click at [399, 24] on span "Purchase Orders" at bounding box center [349, 28] width 110 height 21
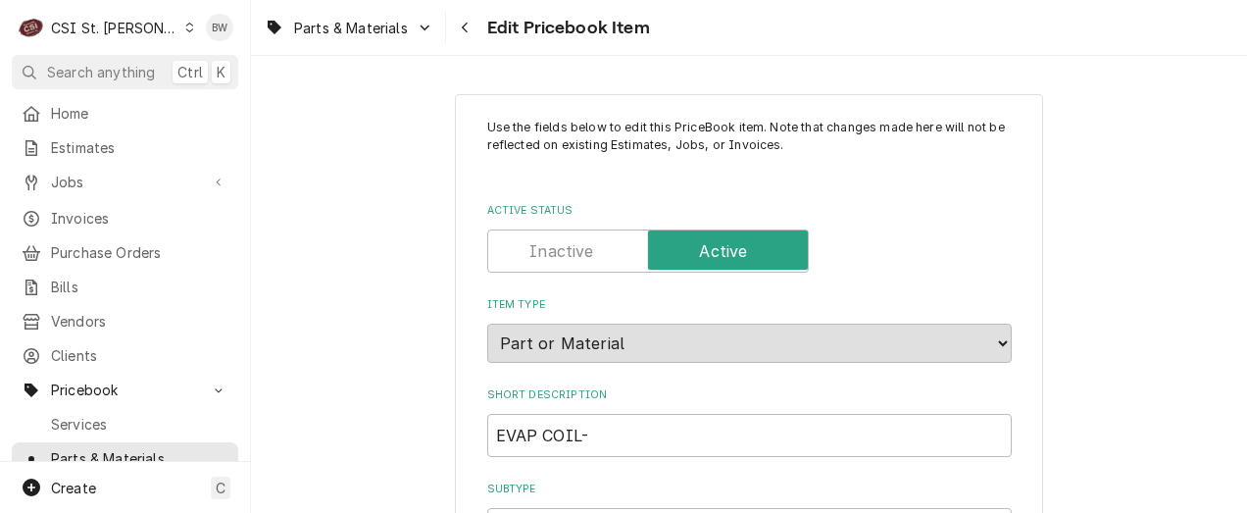
scroll to position [17111, 0]
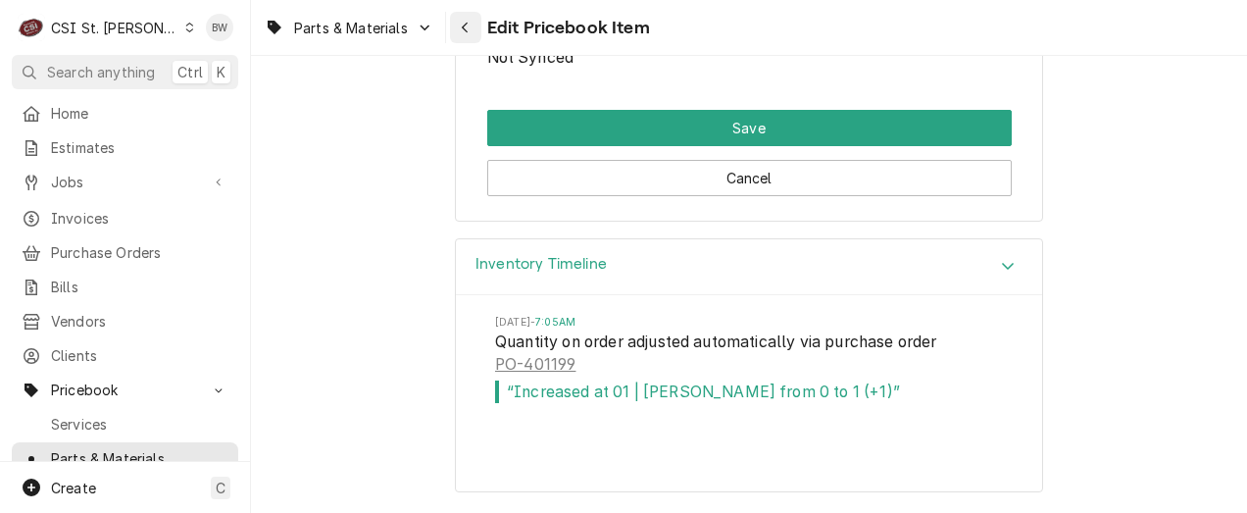
click at [471, 25] on div "Navigate back" at bounding box center [466, 28] width 20 height 20
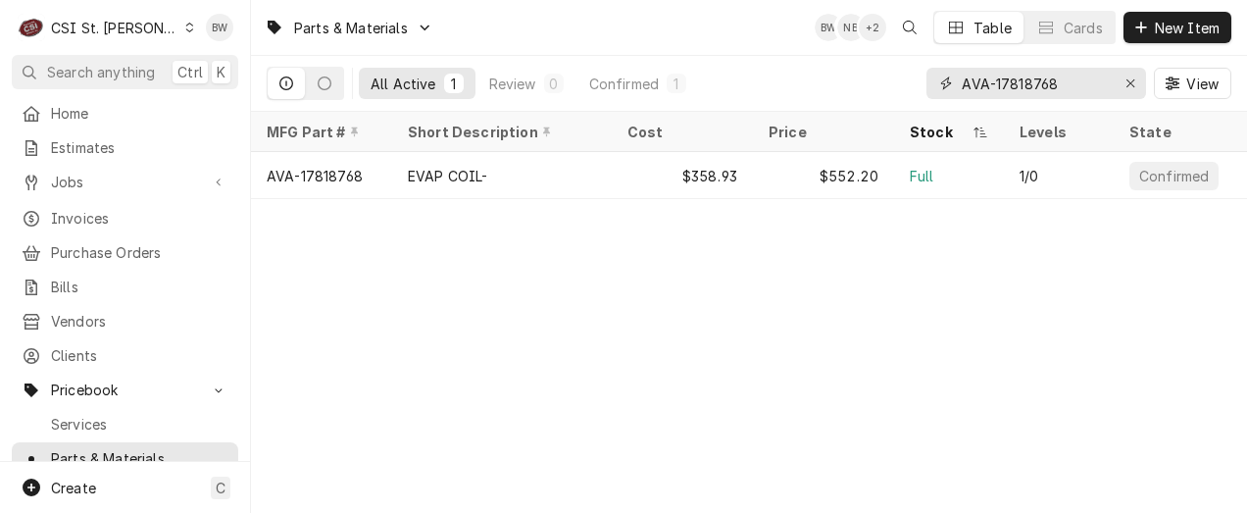
drag, startPoint x: 1067, startPoint y: 89, endPoint x: 882, endPoint y: 81, distance: 185.5
click at [882, 81] on div "All Active 1 Review 0 Confirmed 1 AVA-17818768 View" at bounding box center [749, 83] width 965 height 55
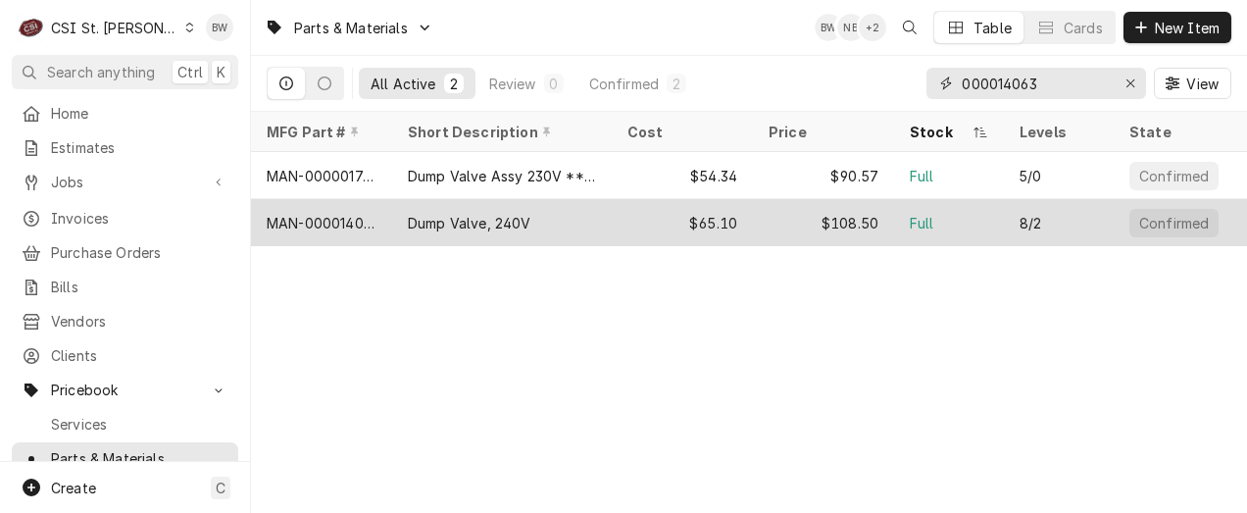
type input "000014063"
click at [359, 207] on div "MAN-000014063" at bounding box center [321, 222] width 141 height 47
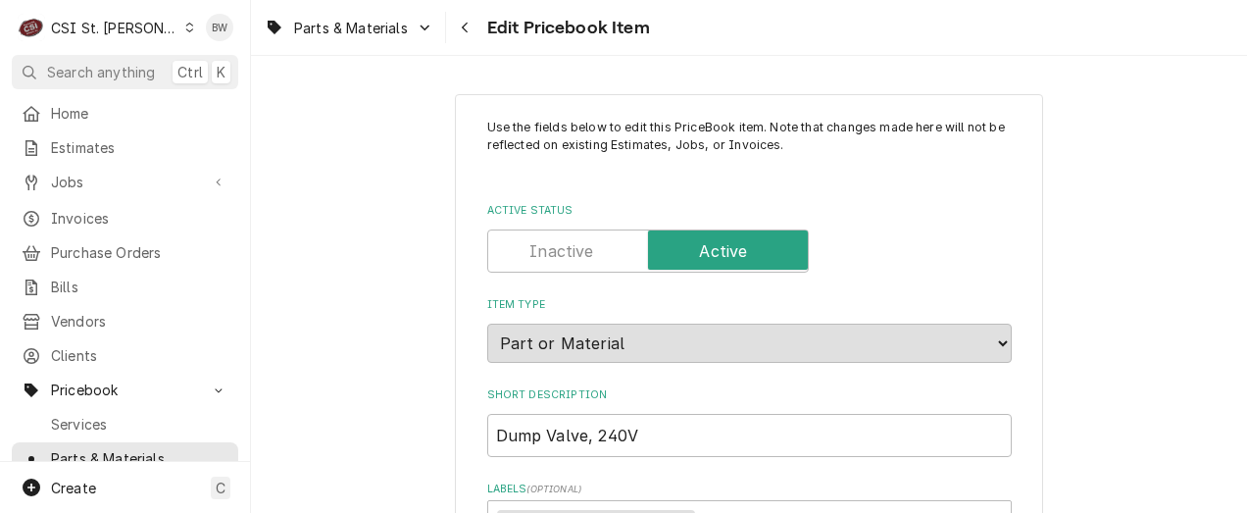
type textarea "x"
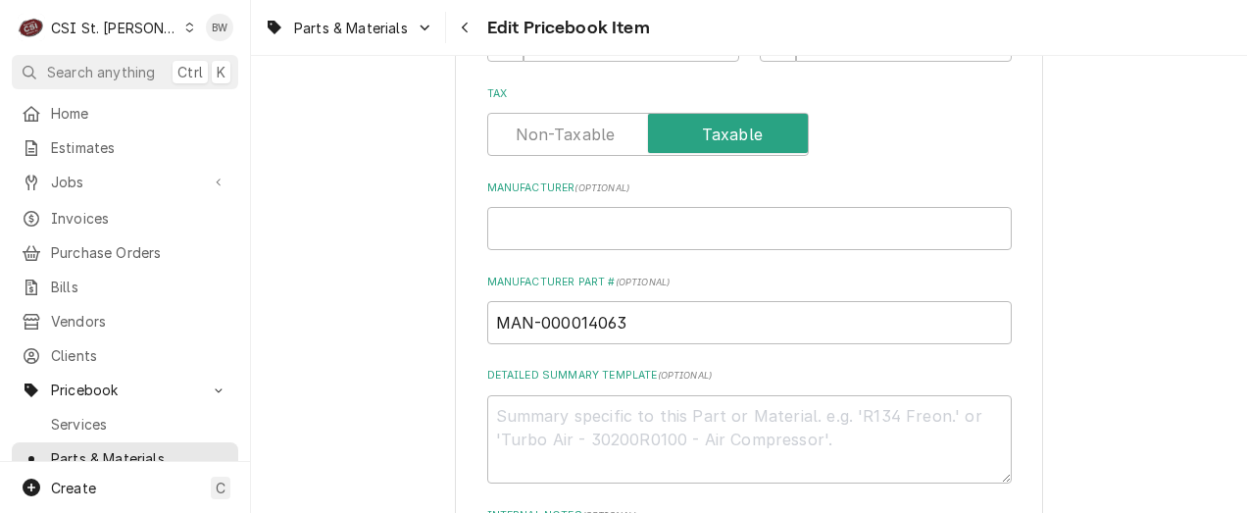
scroll to position [883, 0]
click at [464, 31] on icon "Navigate back" at bounding box center [465, 28] width 9 height 14
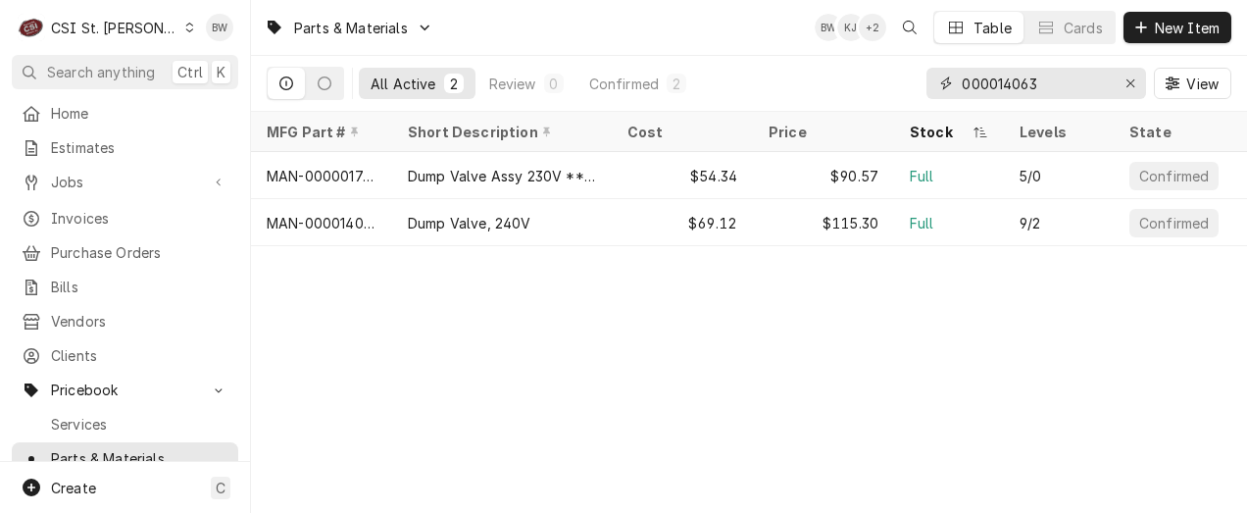
drag, startPoint x: 1044, startPoint y: 79, endPoint x: 915, endPoint y: 83, distance: 129.5
click at [920, 83] on div "All Active 2 Review 0 Confirmed 2 000014063 View" at bounding box center [749, 83] width 965 height 55
paste input "0817"
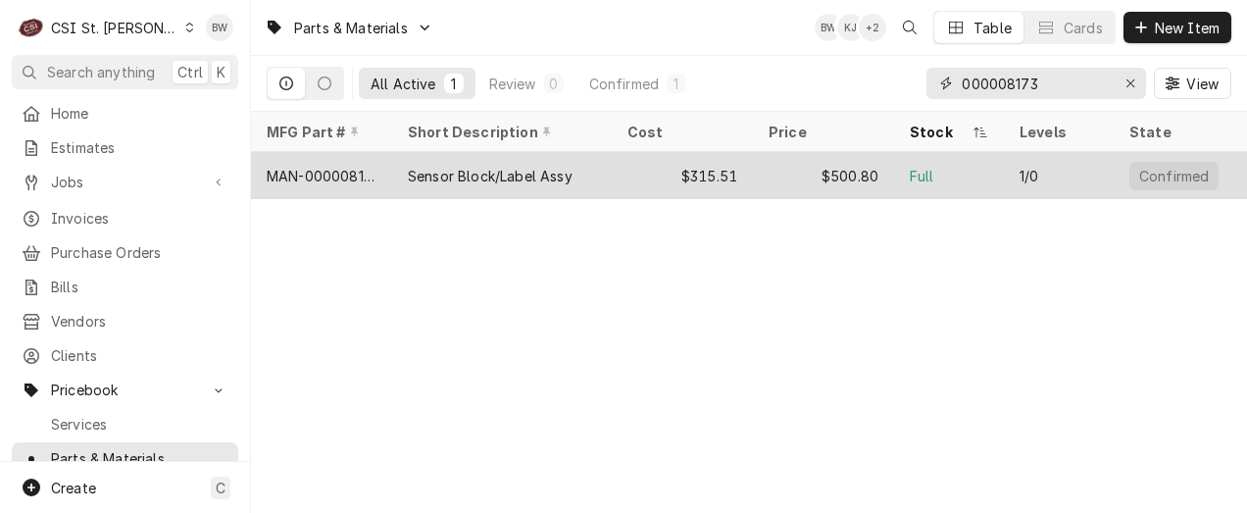
type input "000008173"
click at [350, 168] on div "MAN-000008173" at bounding box center [322, 176] width 110 height 21
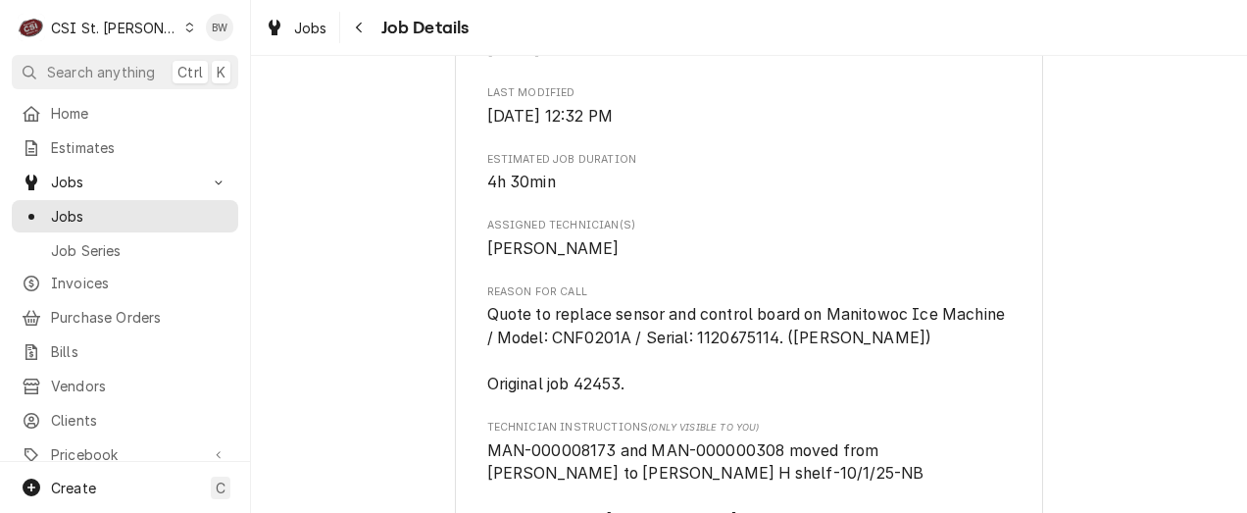
scroll to position [1177, 0]
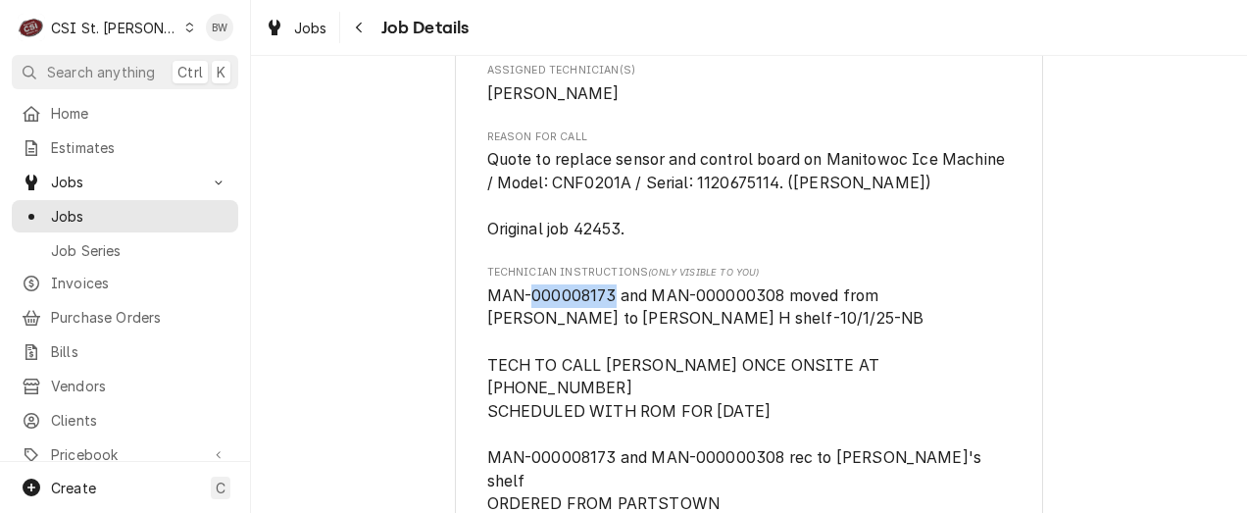
drag, startPoint x: 603, startPoint y: 319, endPoint x: 524, endPoint y: 321, distance: 79.5
click at [524, 321] on span "MAN-000008173 and MAN-000000308 moved from Tom L to Erick H shelf-10/1/25-NB TE…" at bounding box center [736, 446] width 499 height 320
drag, startPoint x: 524, startPoint y: 321, endPoint x: 540, endPoint y: 320, distance: 16.7
copy span "000008173"
click at [330, 26] on div "Jobs" at bounding box center [296, 28] width 71 height 25
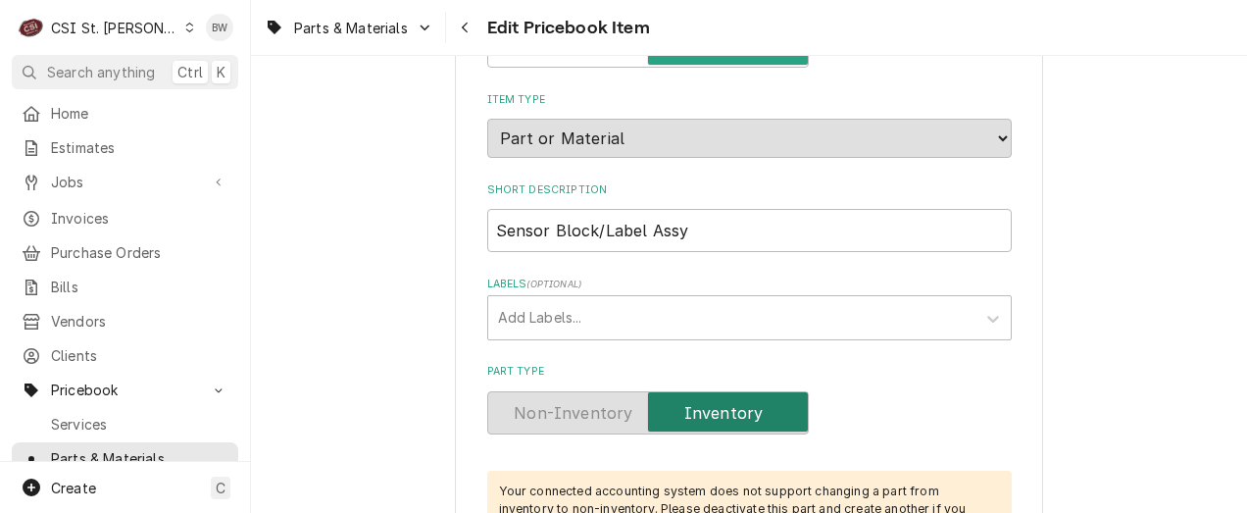
type textarea "x"
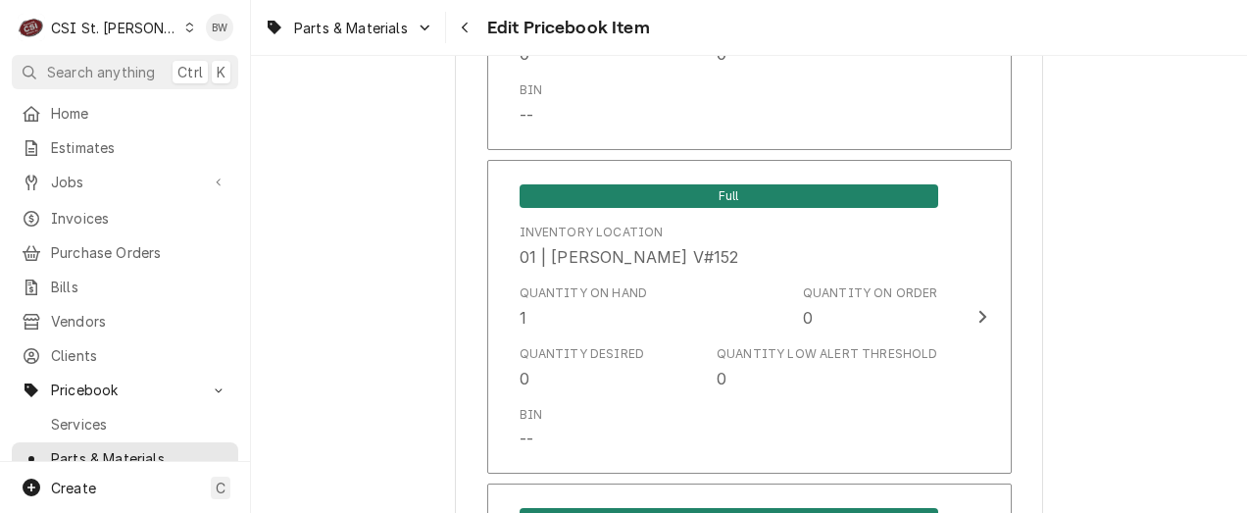
scroll to position [3498, 0]
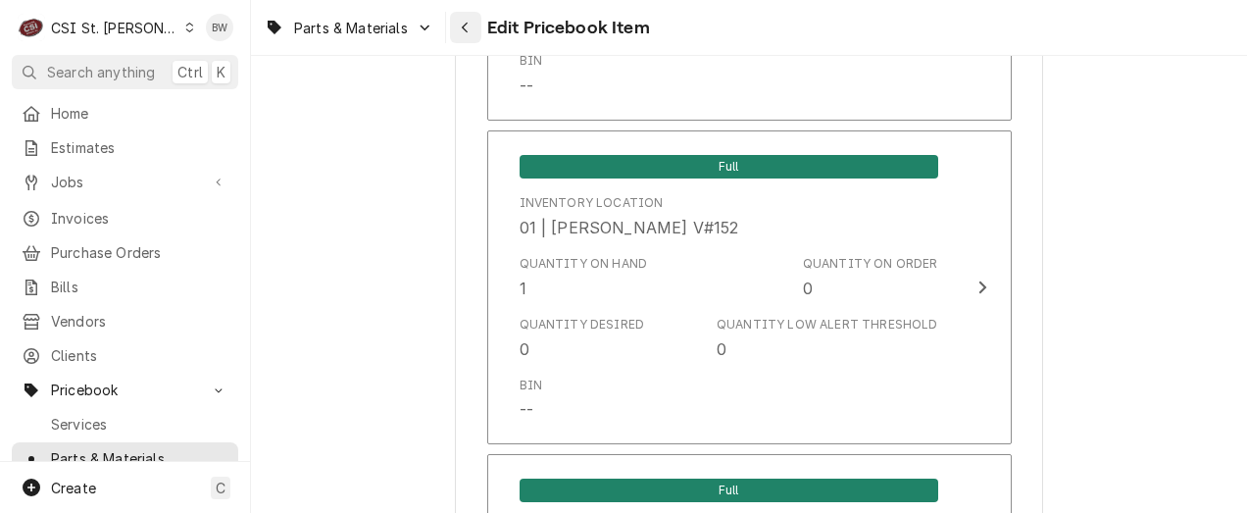
click at [452, 27] on button "Navigate back" at bounding box center [465, 27] width 31 height 31
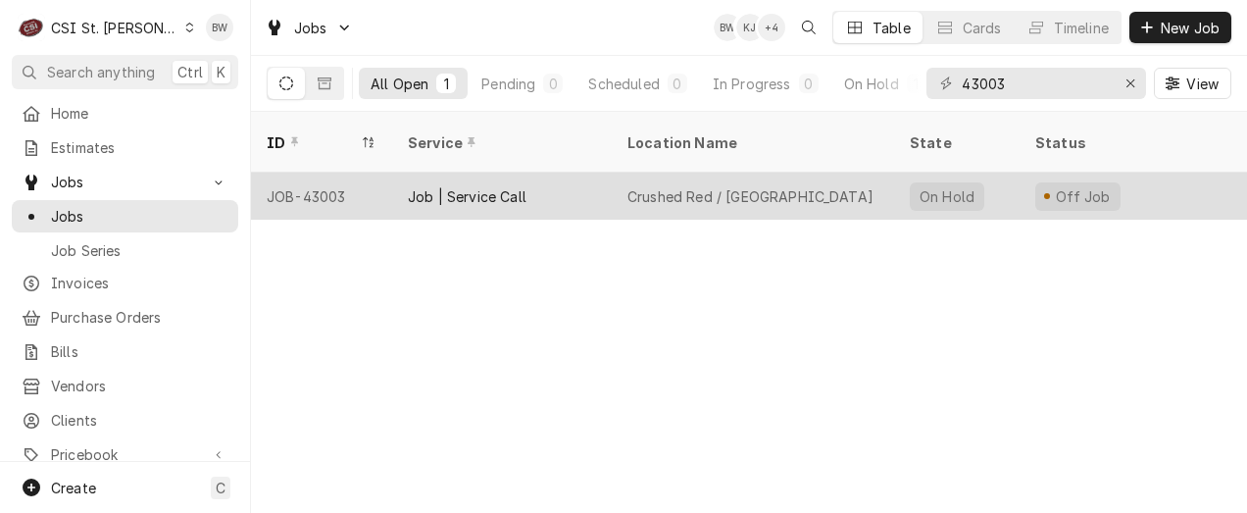
type input "43003"
click at [330, 173] on div "JOB-43003" at bounding box center [321, 196] width 141 height 47
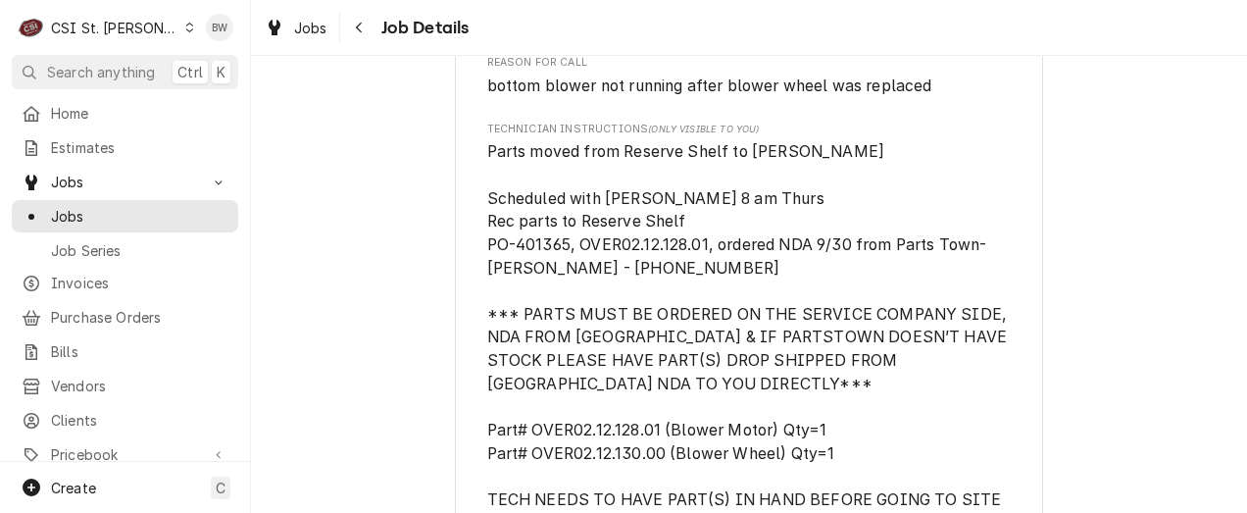
scroll to position [1177, 0]
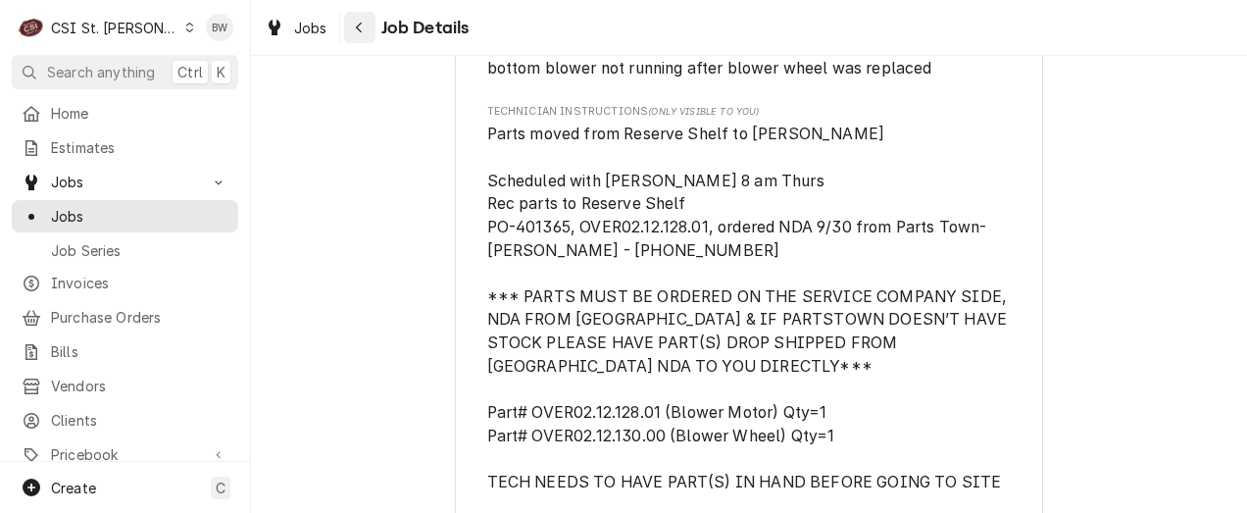
click at [353, 28] on div "Navigate back" at bounding box center [360, 28] width 20 height 20
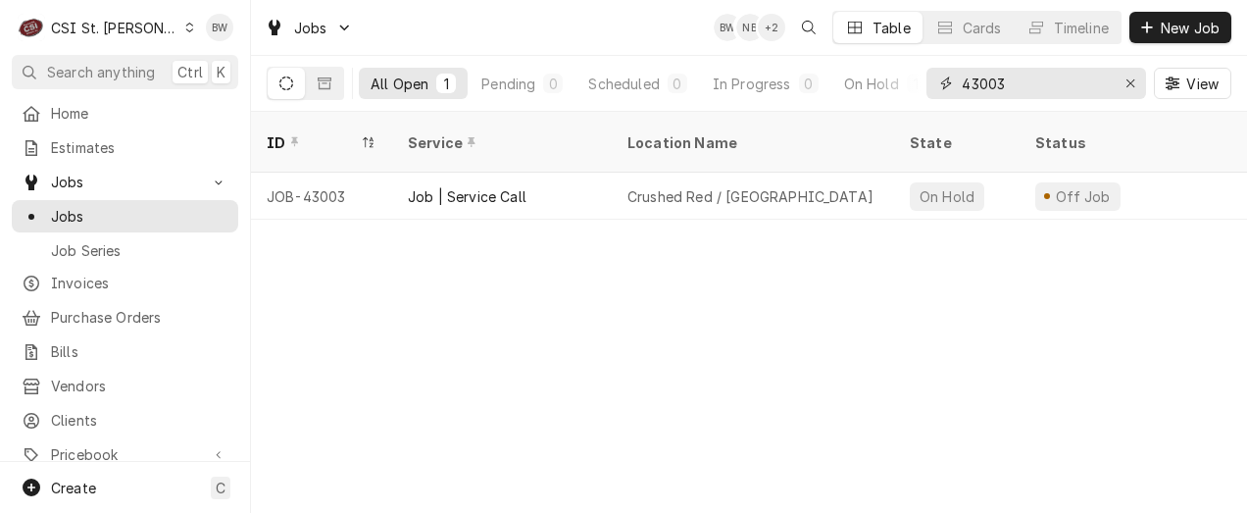
drag, startPoint x: 1028, startPoint y: 90, endPoint x: 988, endPoint y: 86, distance: 40.4
click at [988, 86] on input "43003" at bounding box center [1035, 83] width 147 height 31
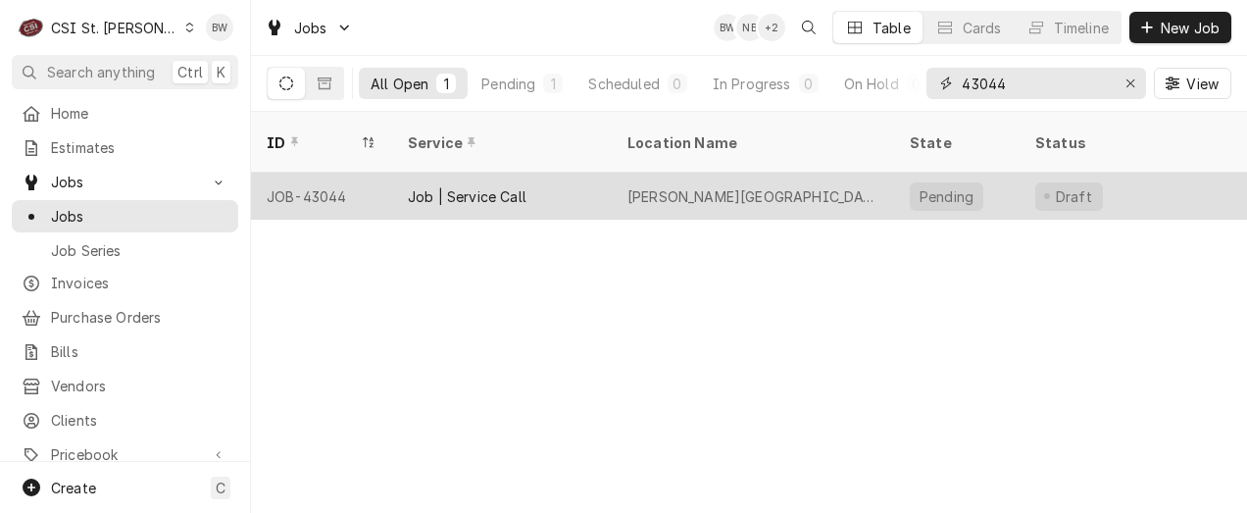
type input "43044"
click at [344, 173] on div "JOB-43044" at bounding box center [321, 196] width 141 height 47
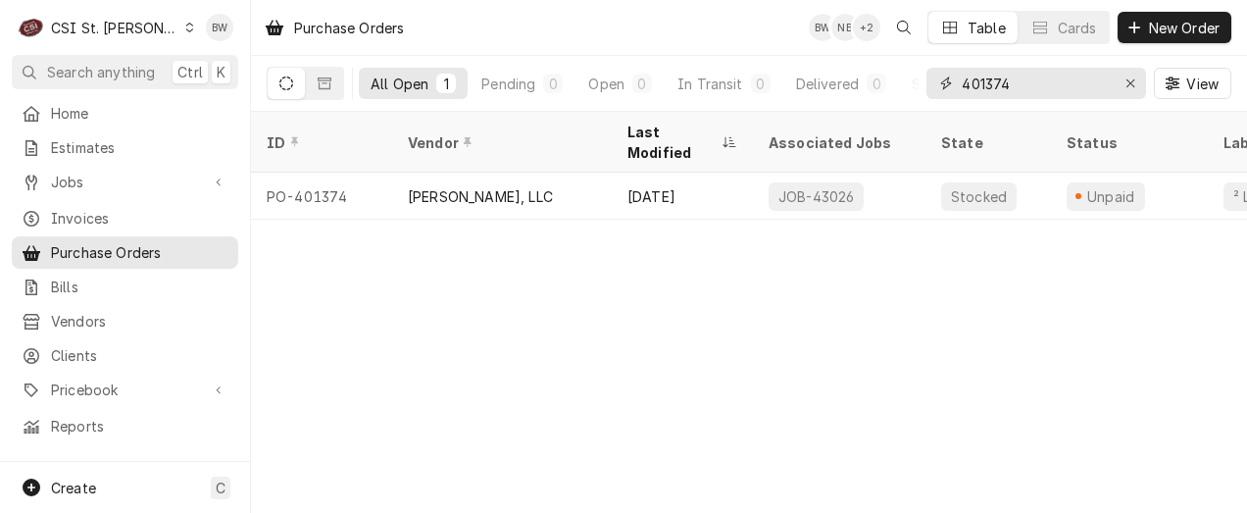
click at [1026, 78] on input "401374" at bounding box center [1035, 83] width 147 height 31
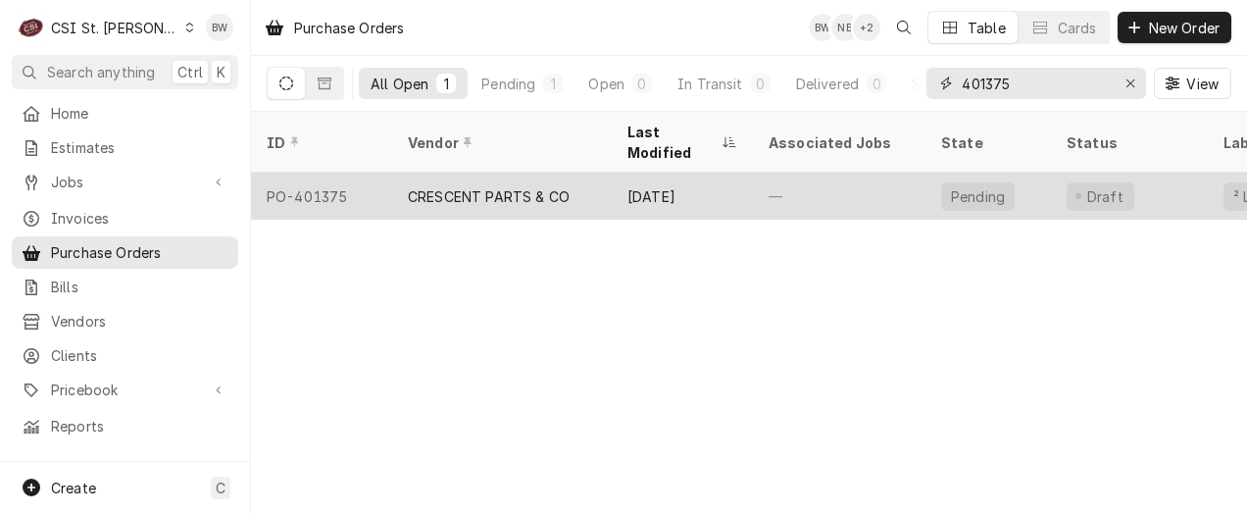
type input "401375"
click at [334, 173] on div "PO-401375" at bounding box center [321, 196] width 141 height 47
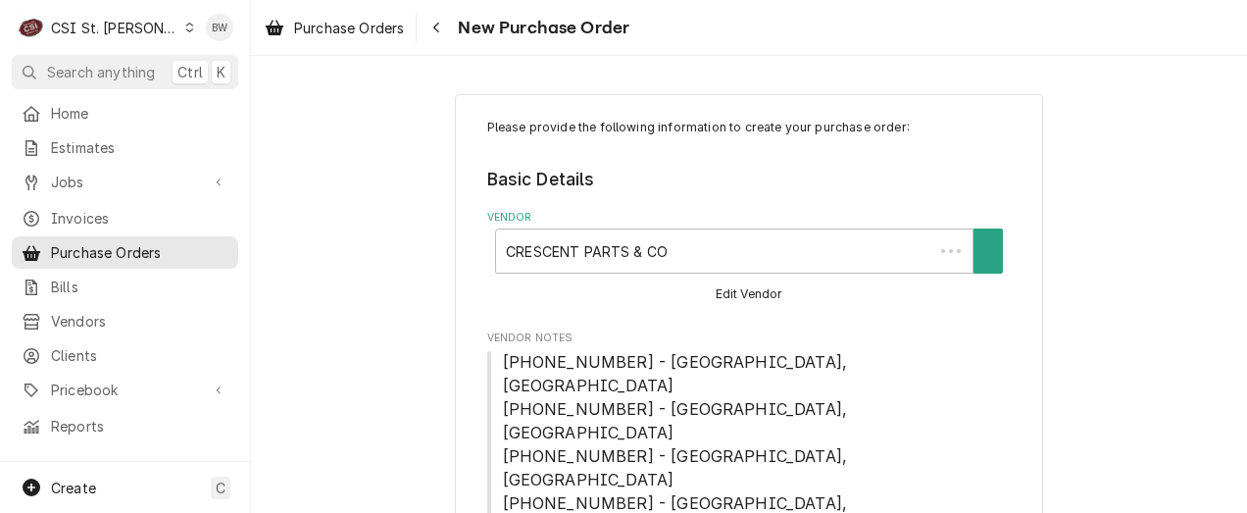
type textarea "x"
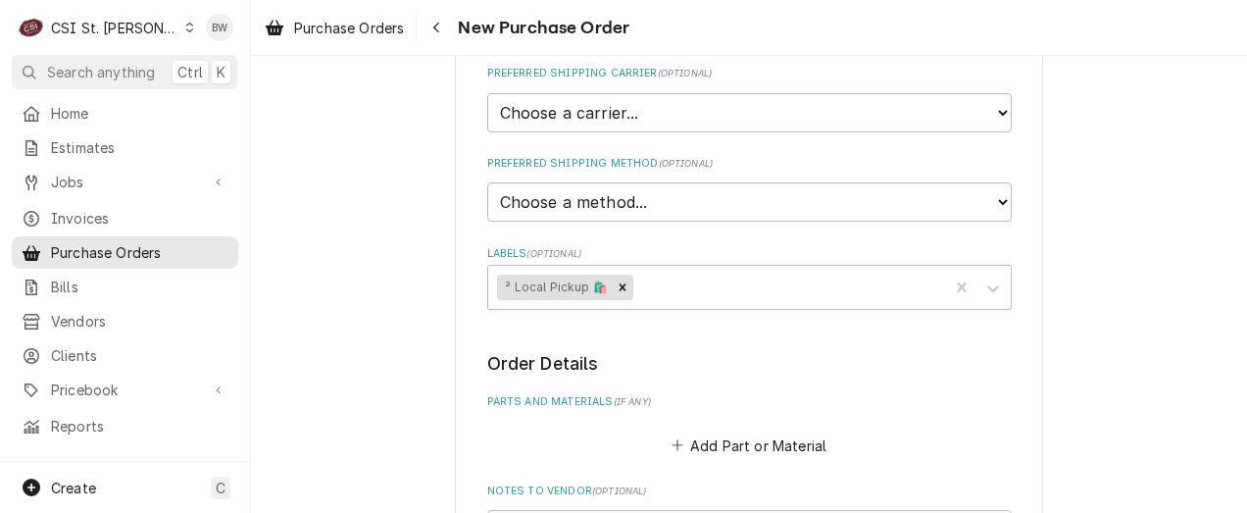
scroll to position [1177, 0]
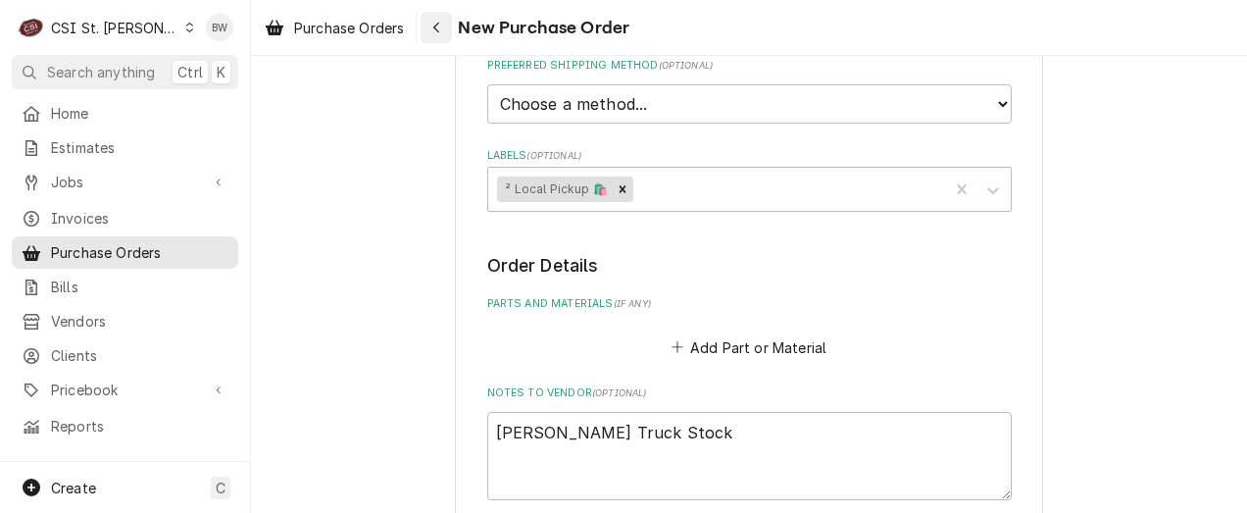
click at [433, 25] on icon "Navigate back" at bounding box center [436, 28] width 9 height 14
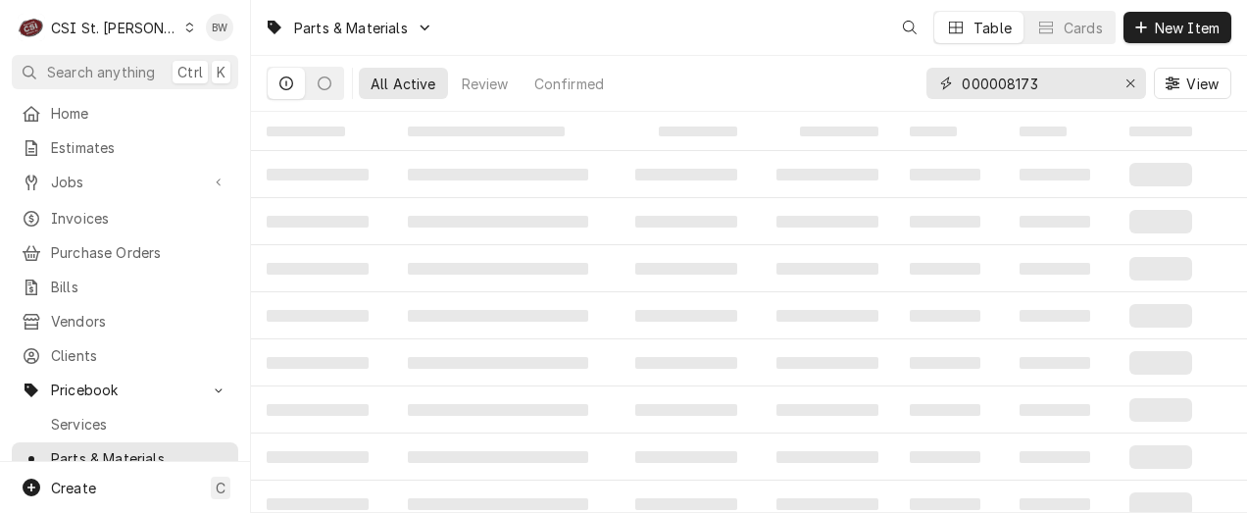
drag, startPoint x: 1003, startPoint y: 84, endPoint x: 897, endPoint y: 82, distance: 105.9
click at [897, 82] on div "All Active Review Confirmed 000008173 View" at bounding box center [749, 83] width 965 height 55
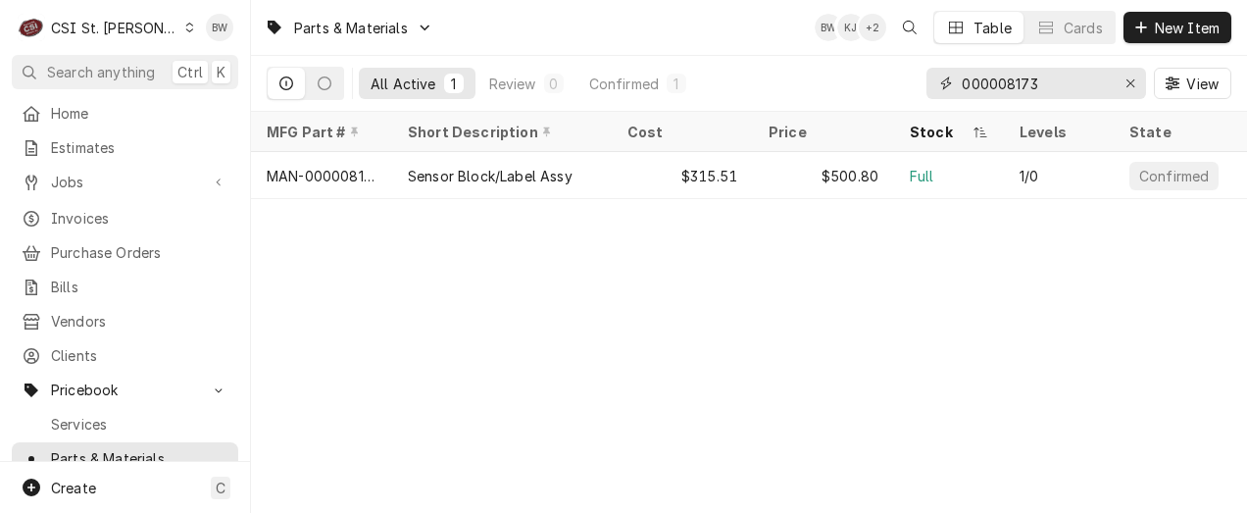
type input "g"
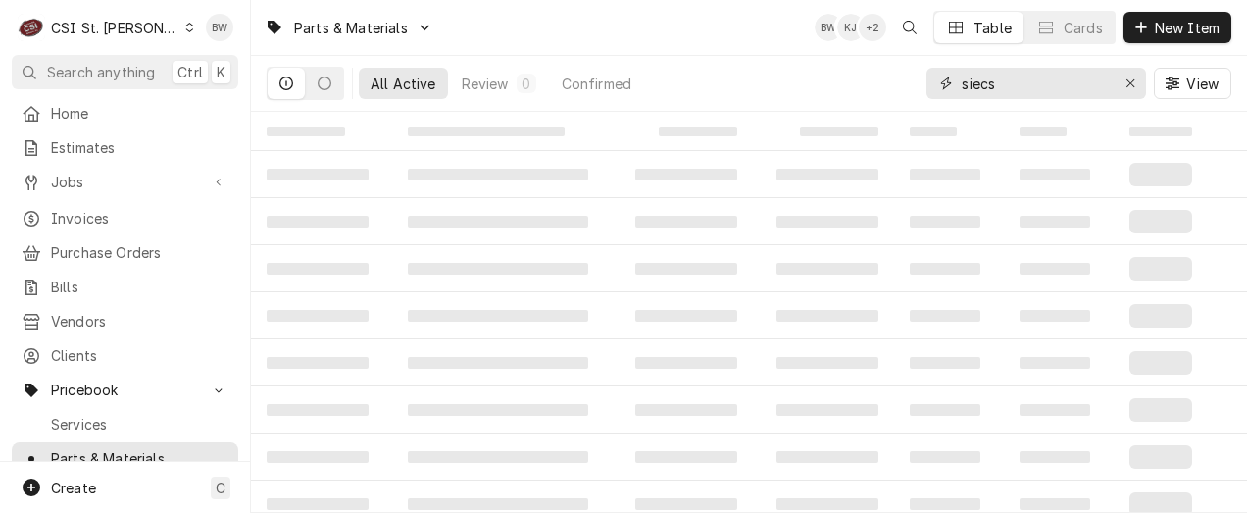
click at [962, 81] on input "siecs" at bounding box center [1035, 83] width 147 height 31
click at [981, 83] on input "gsiecs" at bounding box center [1035, 83] width 147 height 31
type input "gs1ecs"
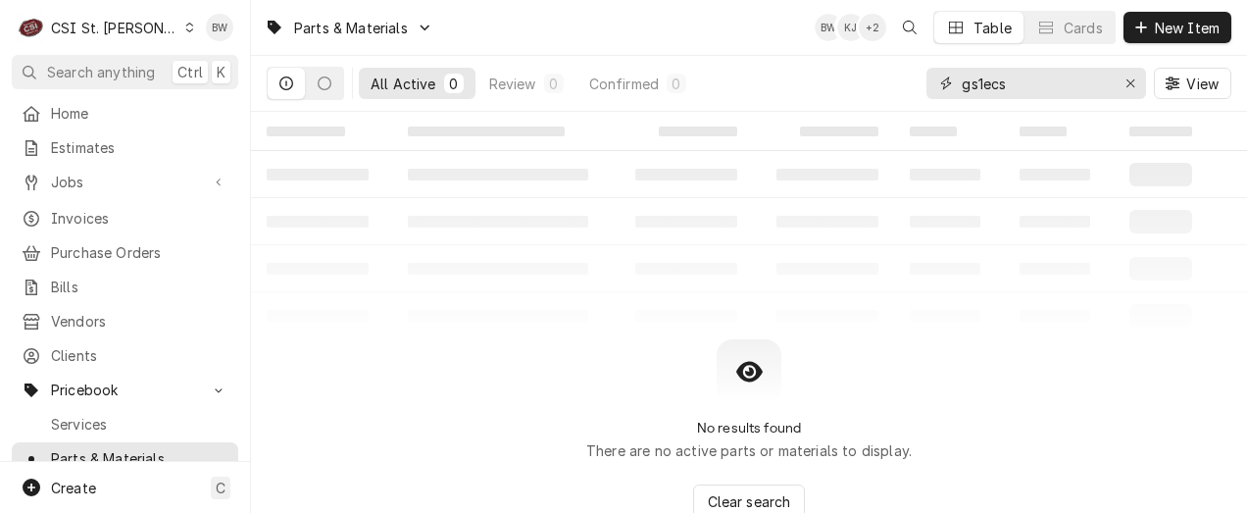
drag, startPoint x: 1019, startPoint y: 88, endPoint x: 946, endPoint y: 88, distance: 72.6
click at [946, 88] on div "gs1ecs" at bounding box center [1037, 83] width 220 height 31
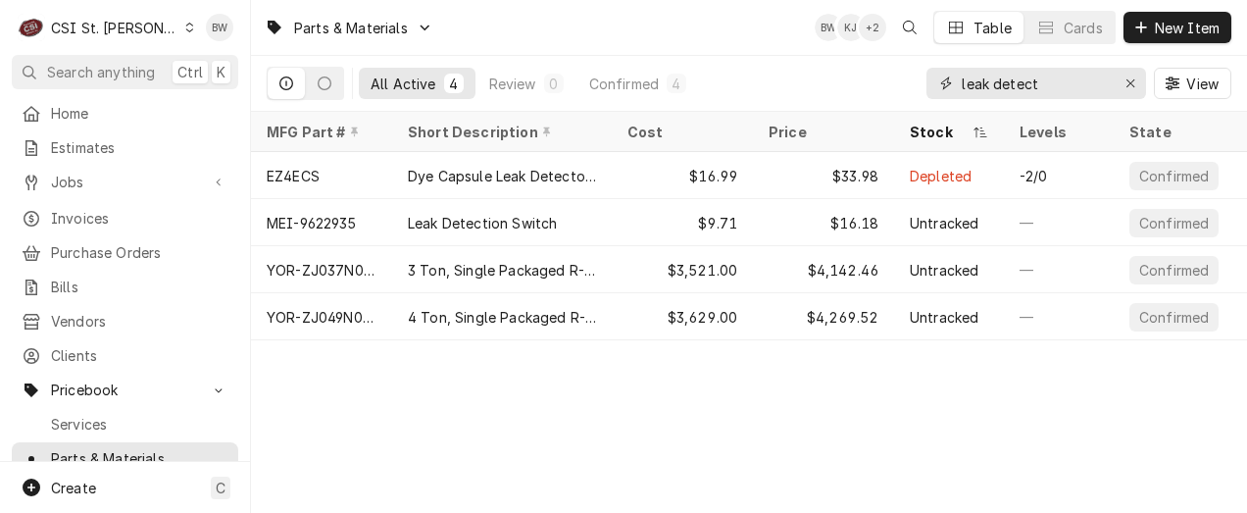
drag, startPoint x: 1048, startPoint y: 78, endPoint x: 923, endPoint y: 85, distance: 125.7
click at [927, 85] on div "leak detect" at bounding box center [1037, 83] width 220 height 31
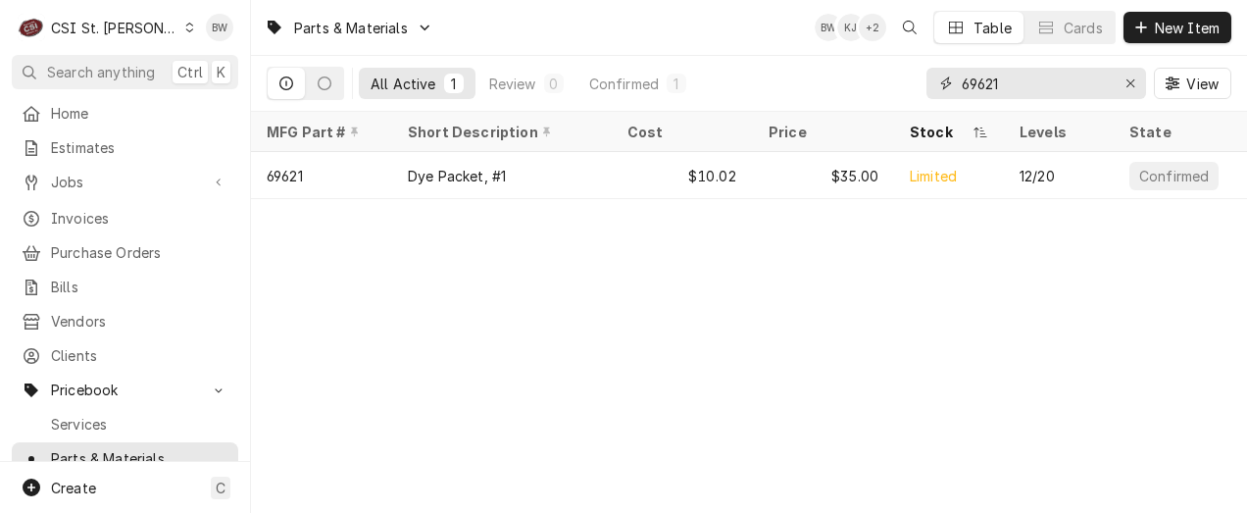
drag, startPoint x: 1011, startPoint y: 81, endPoint x: 927, endPoint y: 87, distance: 84.5
click at [931, 87] on div "69621" at bounding box center [1037, 83] width 220 height 31
paste input "25317701S"
drag, startPoint x: 1036, startPoint y: 86, endPoint x: 938, endPoint y: 89, distance: 98.1
click at [938, 89] on div "25317701S" at bounding box center [1037, 83] width 220 height 31
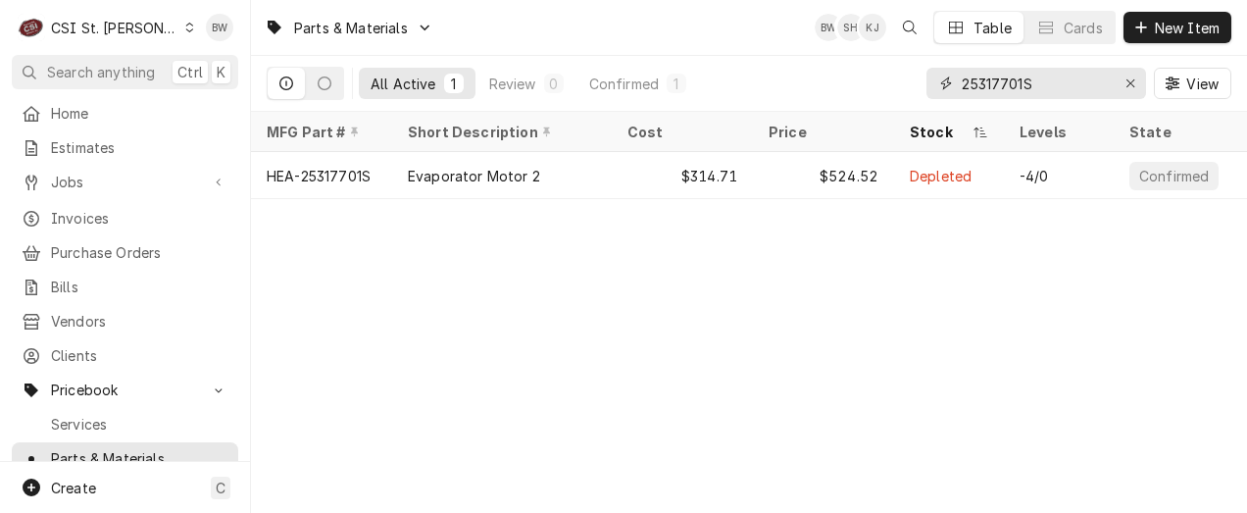
paste input "FLT0001"
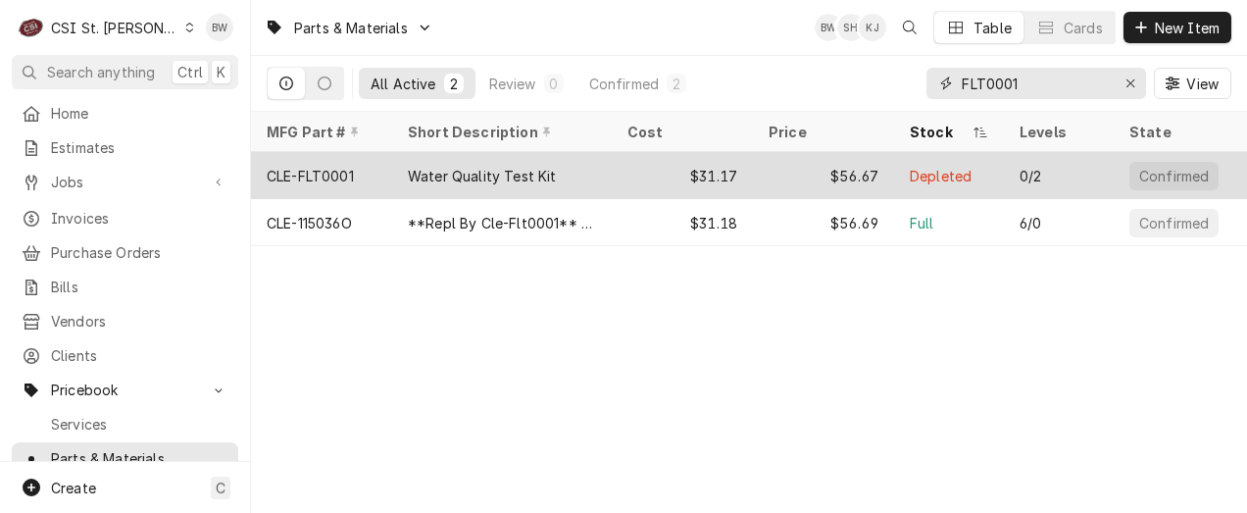
type input "FLT0001"
click at [333, 167] on div "CLE-FLT0001" at bounding box center [310, 176] width 87 height 21
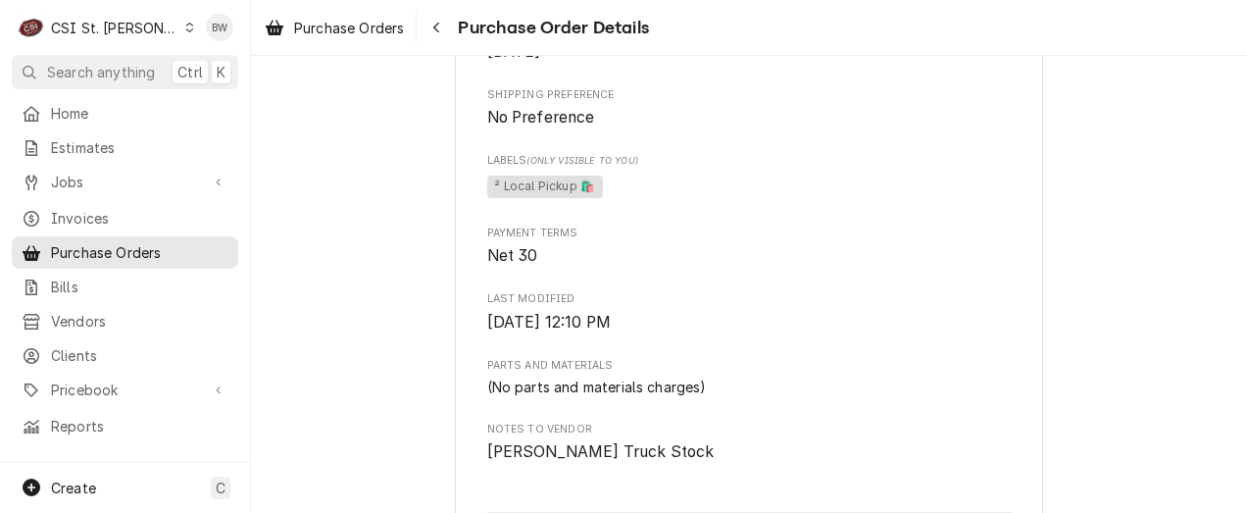
scroll to position [686, 0]
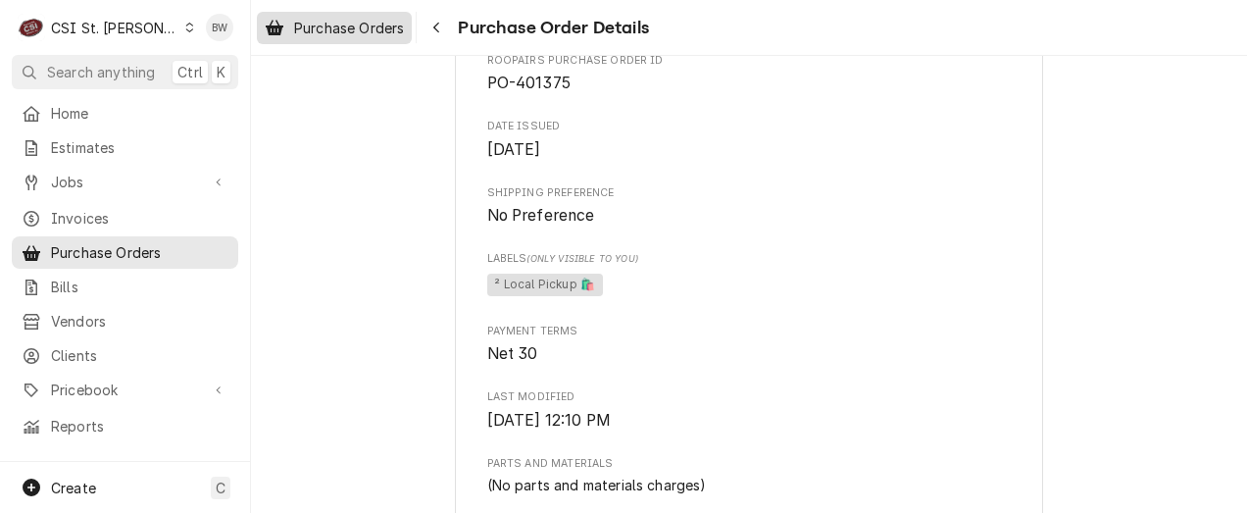
click at [396, 31] on span "Purchase Orders" at bounding box center [349, 28] width 110 height 21
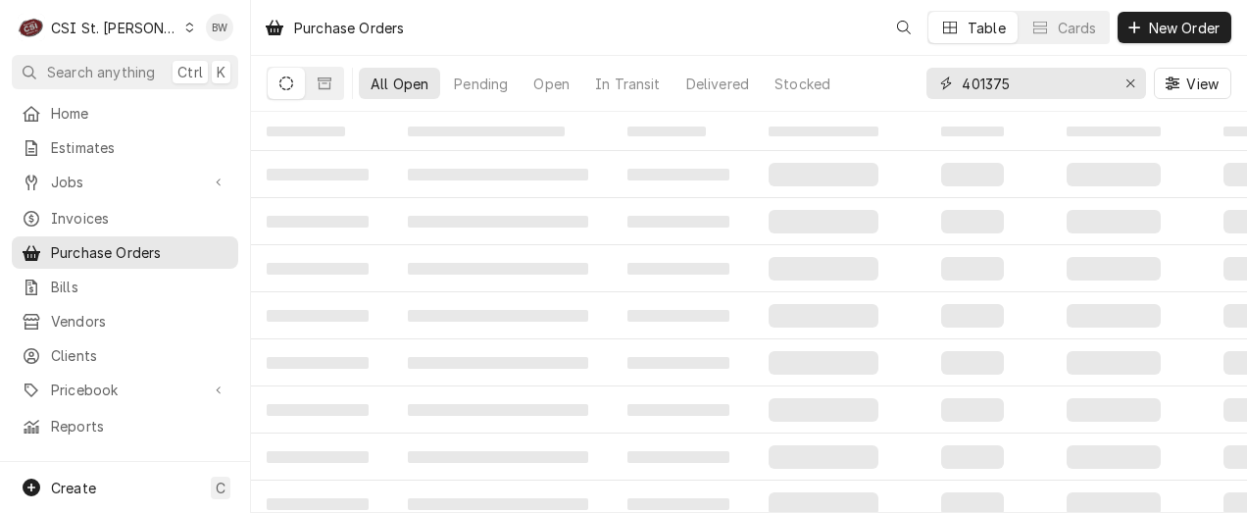
click at [1023, 91] on input "401375" at bounding box center [1035, 83] width 147 height 31
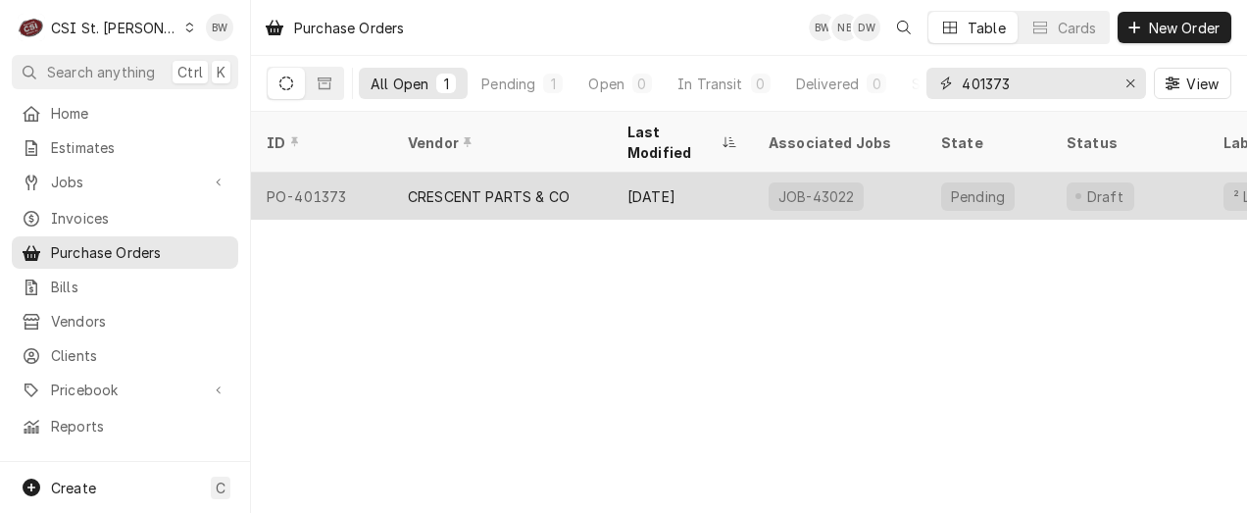
type input "401373"
click at [326, 173] on div "PO-401373" at bounding box center [321, 196] width 141 height 47
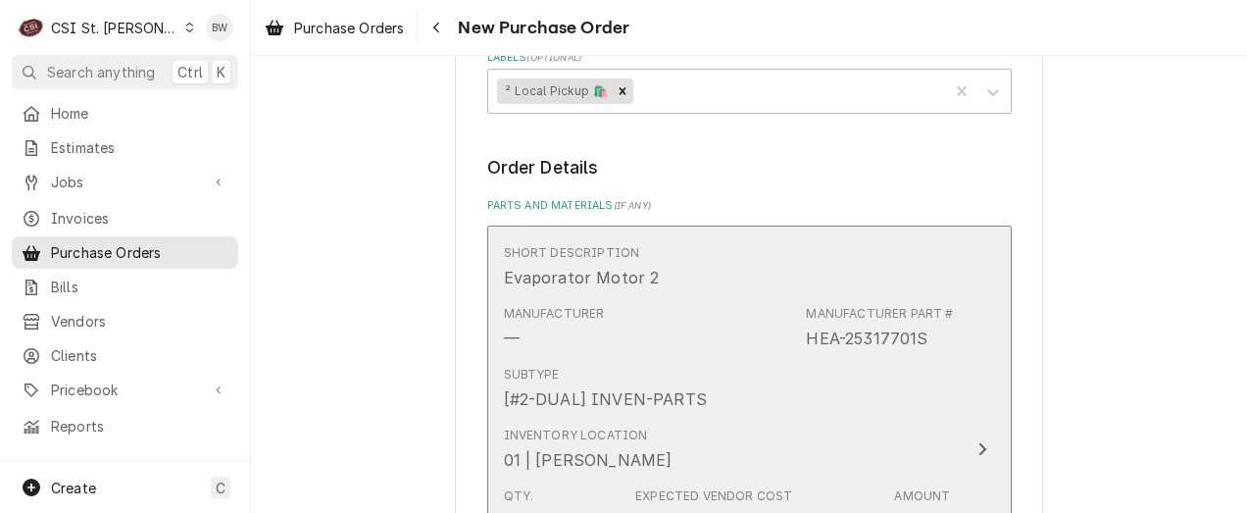
scroll to position [1177, 0]
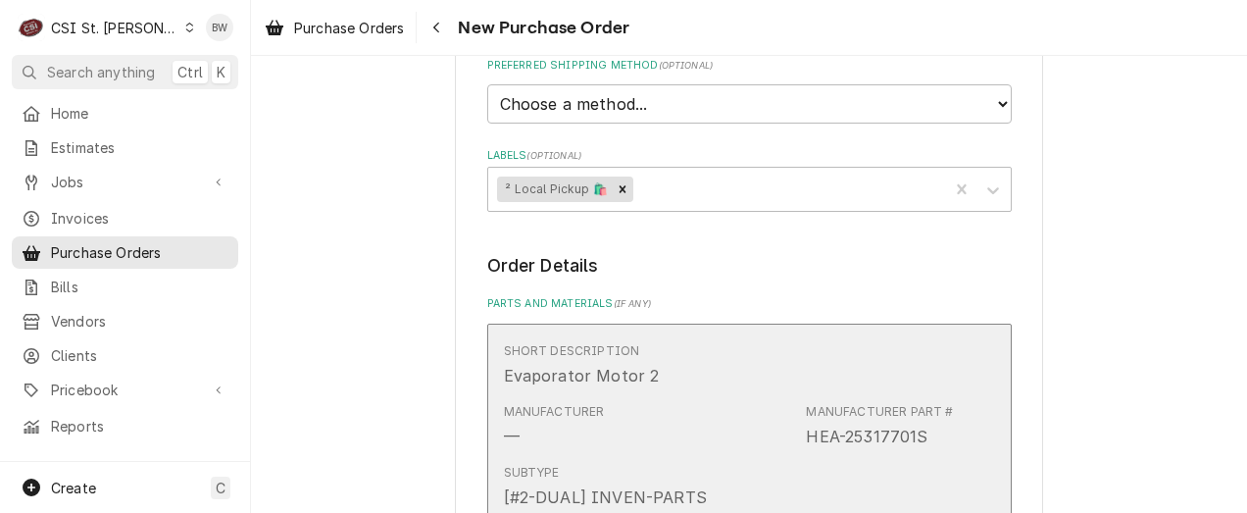
drag, startPoint x: 922, startPoint y: 178, endPoint x: 833, endPoint y: 179, distance: 89.3
click at [833, 403] on div "Manufacturer Part # HEA-25317701S" at bounding box center [879, 425] width 147 height 45
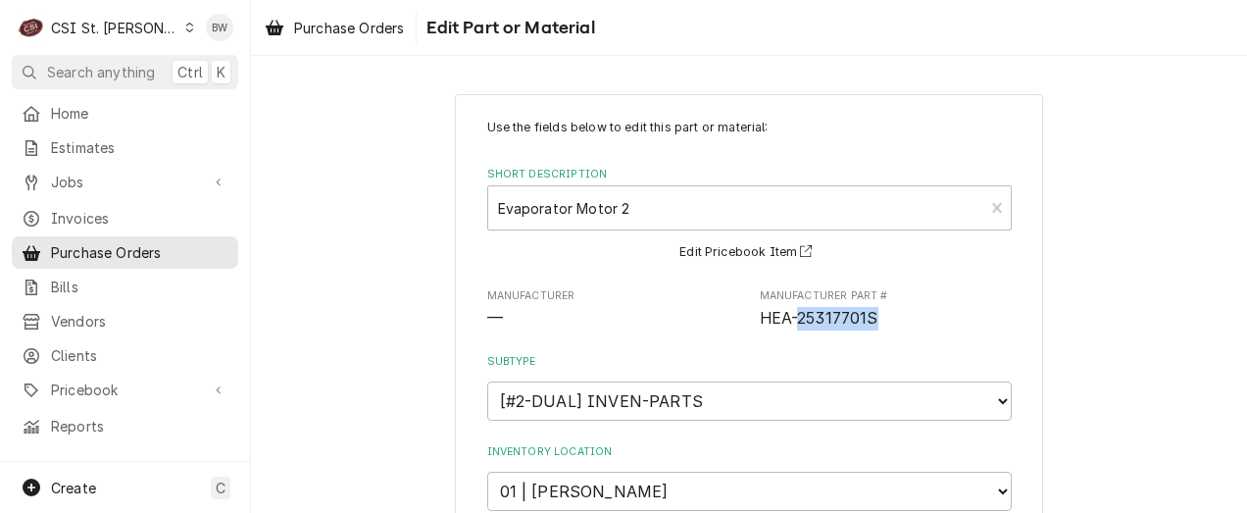
drag, startPoint x: 869, startPoint y: 319, endPoint x: 792, endPoint y: 315, distance: 76.6
click at [792, 315] on span "HEA-25317701S" at bounding box center [819, 318] width 119 height 19
copy span "25317701S"
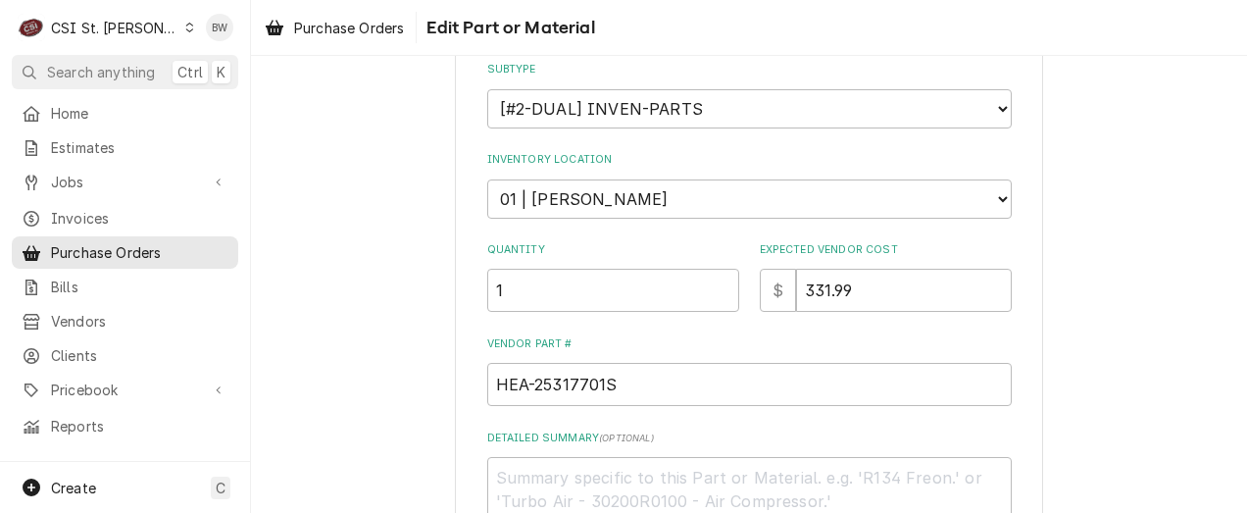
scroll to position [605, 0]
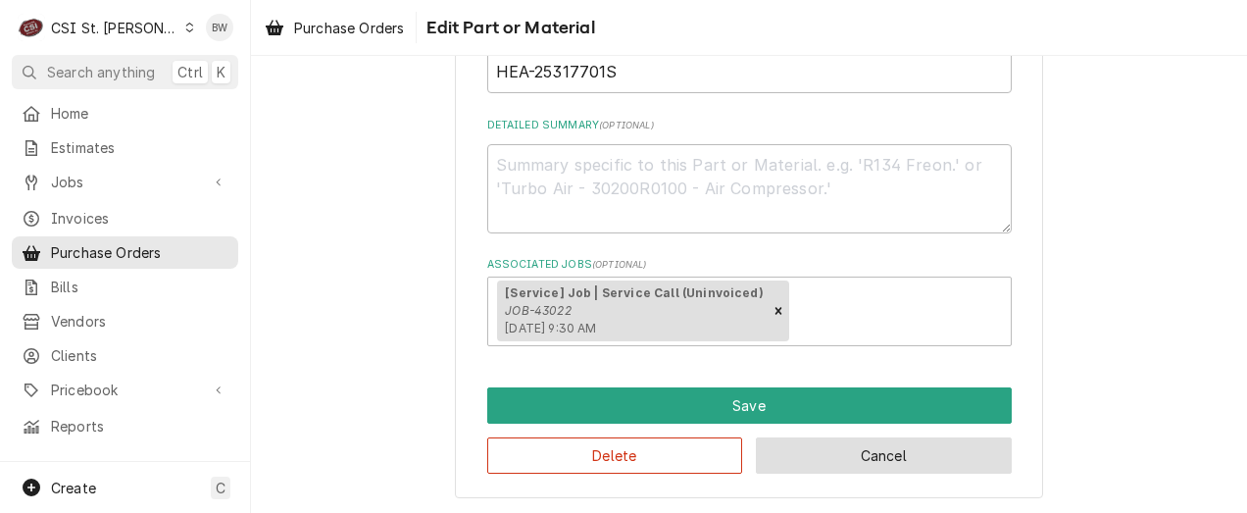
click at [821, 459] on button "Cancel" at bounding box center [884, 455] width 256 height 36
type textarea "x"
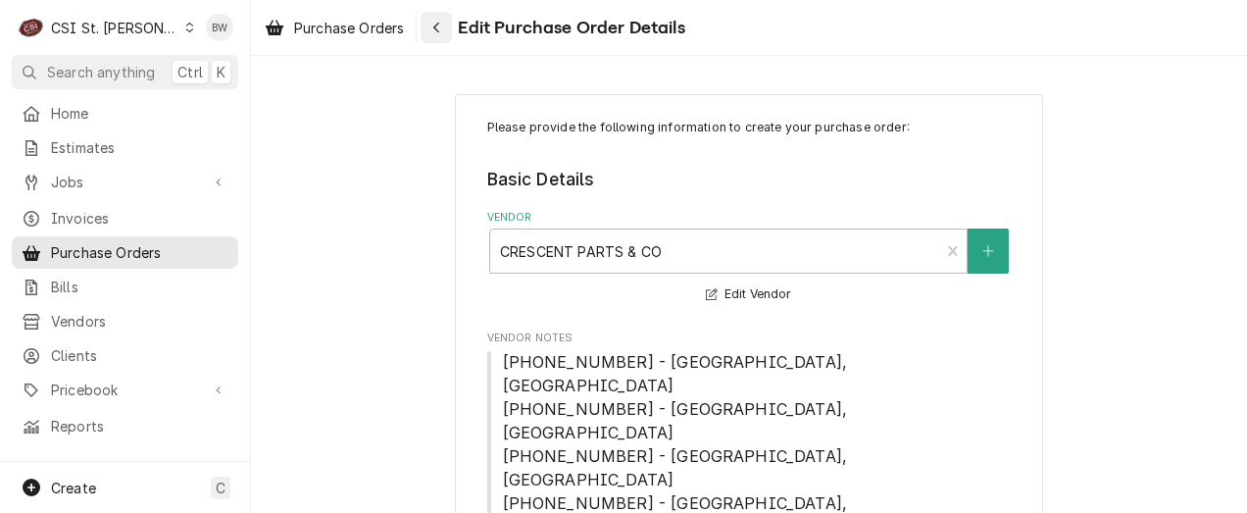
click at [443, 33] on div "Navigate back" at bounding box center [437, 28] width 20 height 20
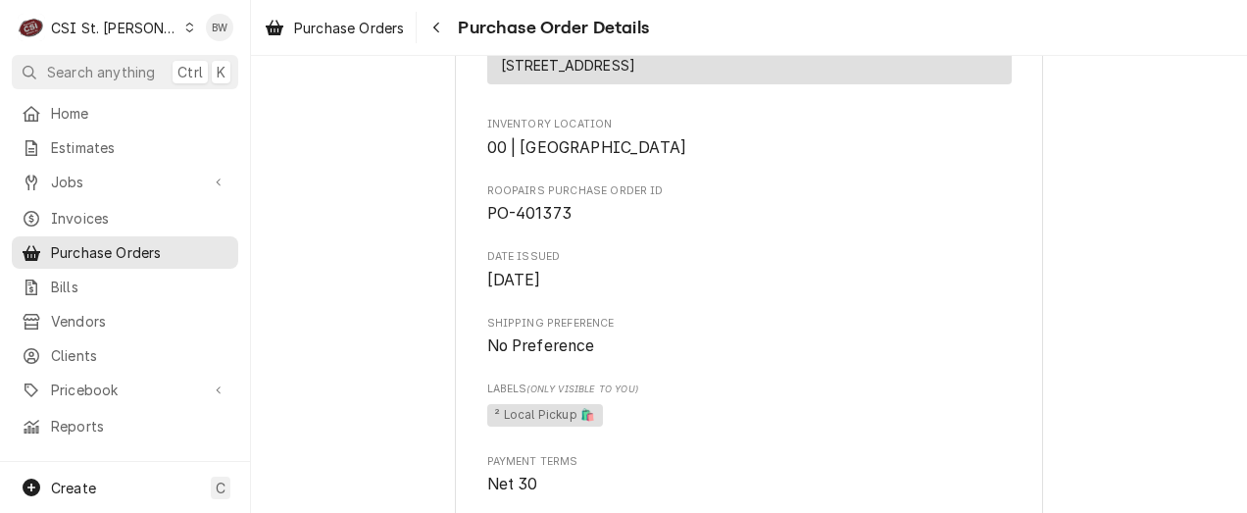
scroll to position [588, 0]
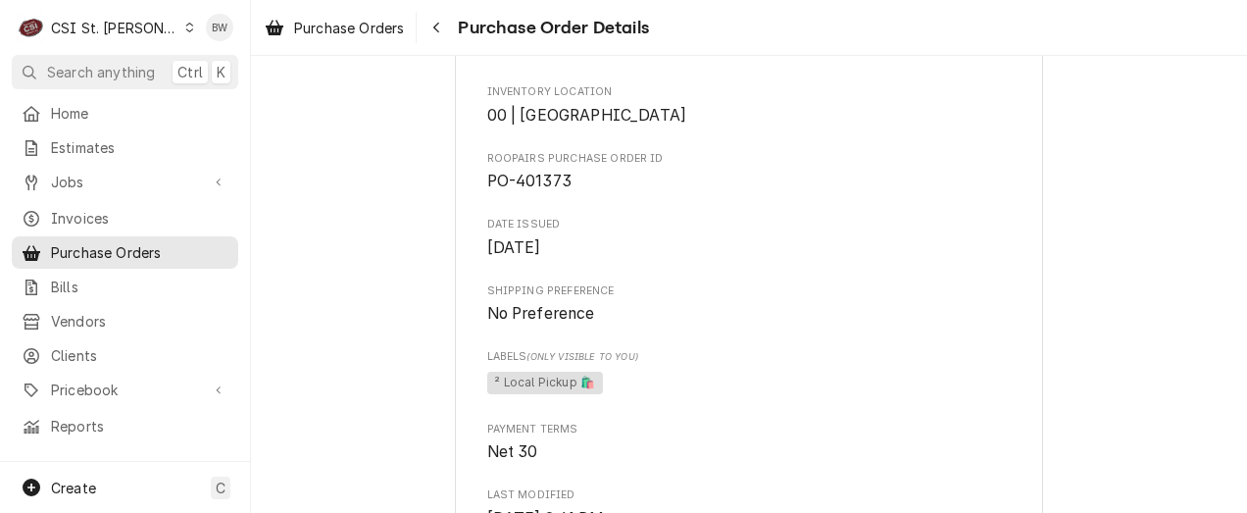
click at [184, 25] on div "Dynamic Content Wrapper" at bounding box center [189, 28] width 11 height 14
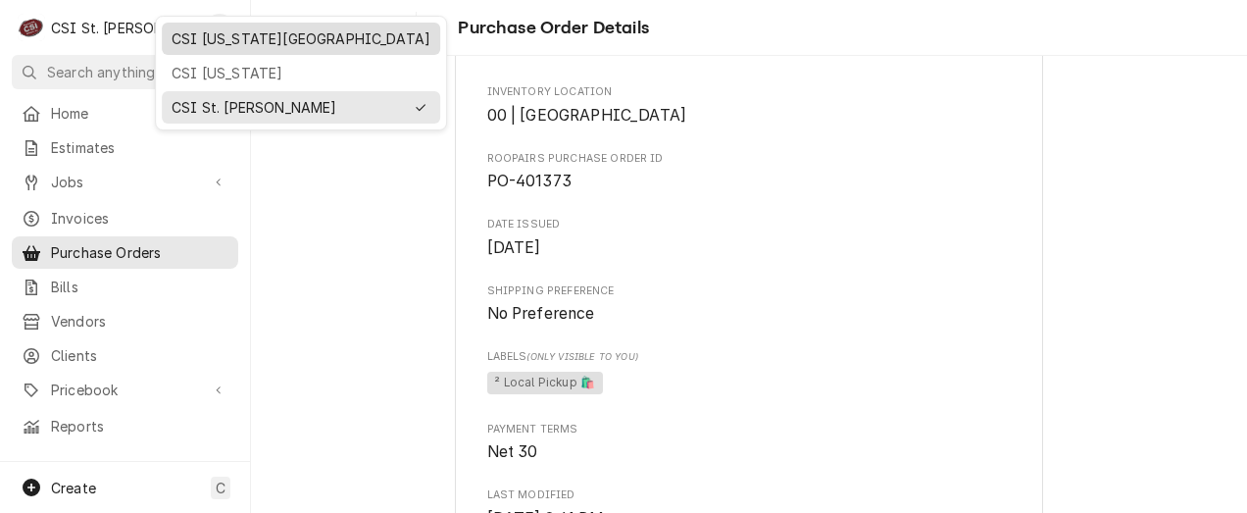
click at [216, 49] on div "CSI Kansas City" at bounding box center [301, 39] width 279 height 32
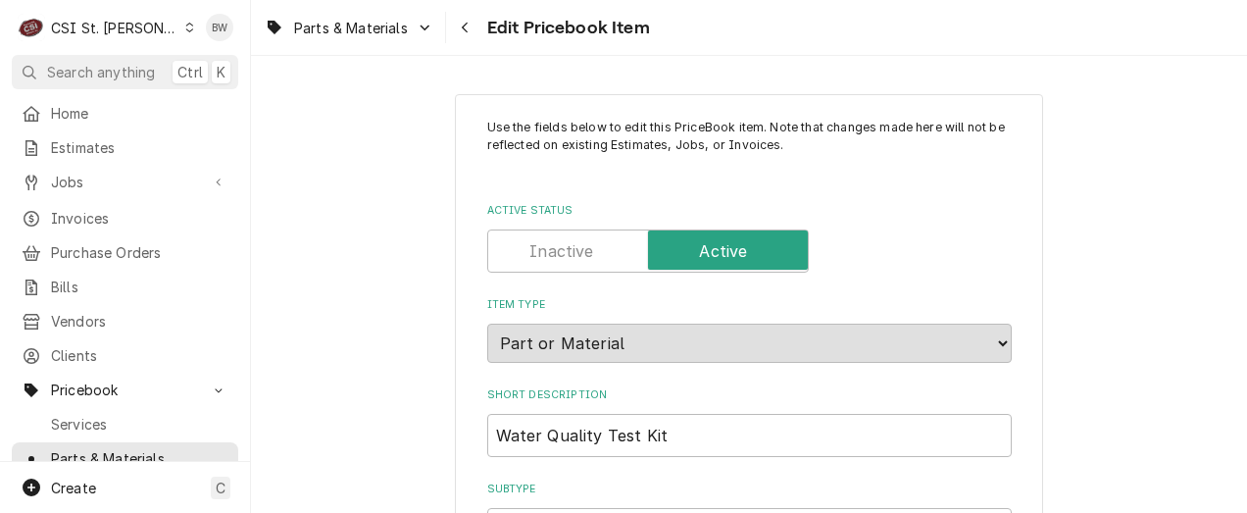
type textarea "x"
click at [469, 27] on icon "Navigate back" at bounding box center [465, 28] width 9 height 14
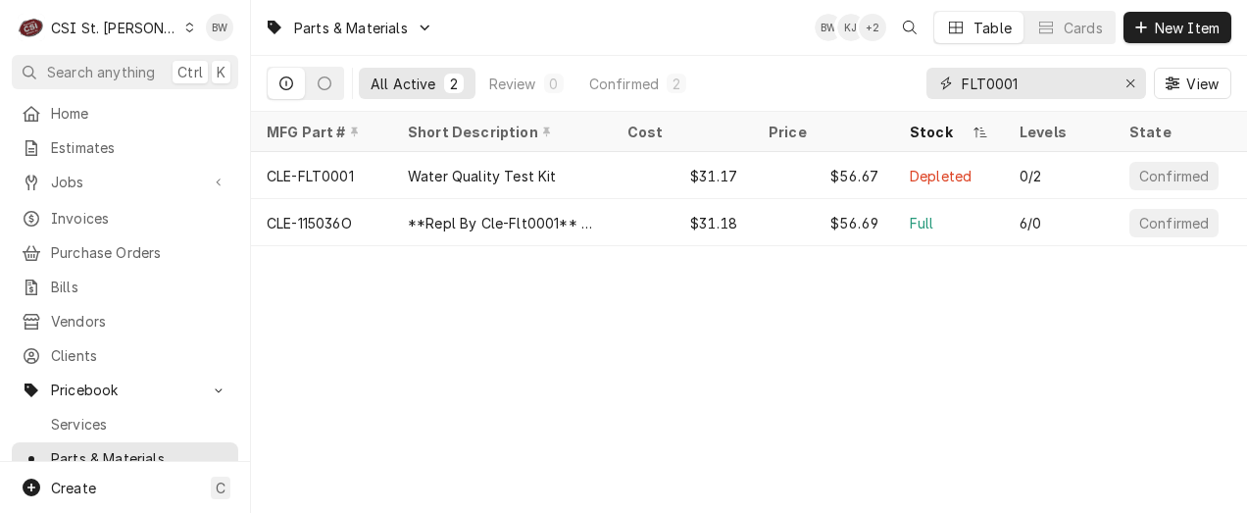
drag, startPoint x: 1040, startPoint y: 84, endPoint x: 931, endPoint y: 78, distance: 109.0
click at [931, 78] on div "FLT0001" at bounding box center [1037, 83] width 220 height 31
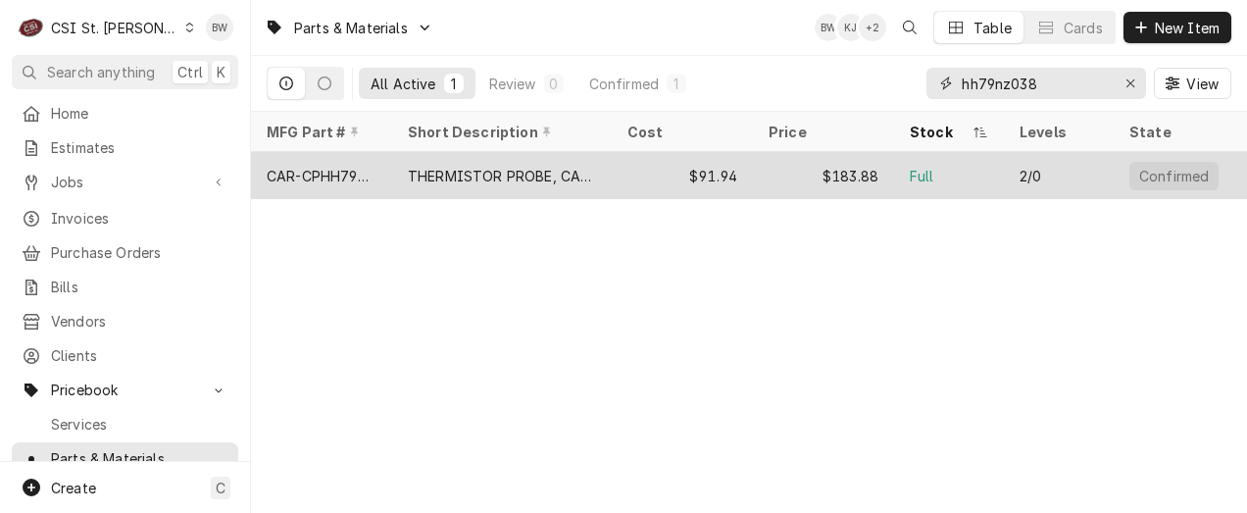
type input "hh79nz038"
click at [350, 172] on div "CAR-CPHH79NZ038" at bounding box center [322, 176] width 110 height 21
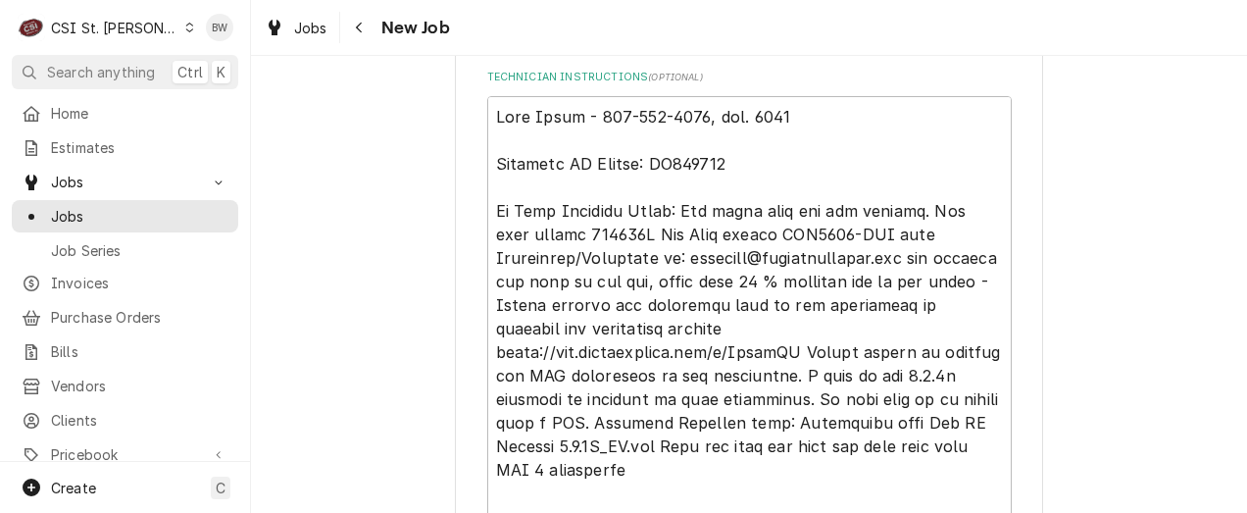
scroll to position [1471, 0]
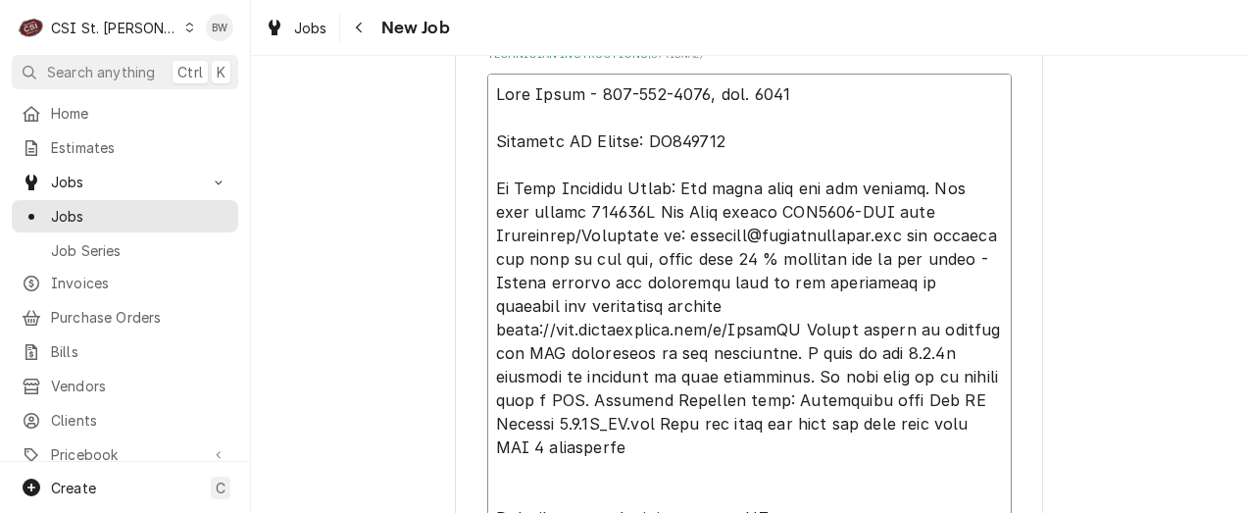
drag, startPoint x: 821, startPoint y: 214, endPoint x: 758, endPoint y: 214, distance: 62.8
click at [758, 214] on textarea "Technician Instructions ( optional )" at bounding box center [749, 400] width 525 height 653
click at [449, 46] on div "Jobs New Job" at bounding box center [749, 27] width 996 height 55
type textarea "x"
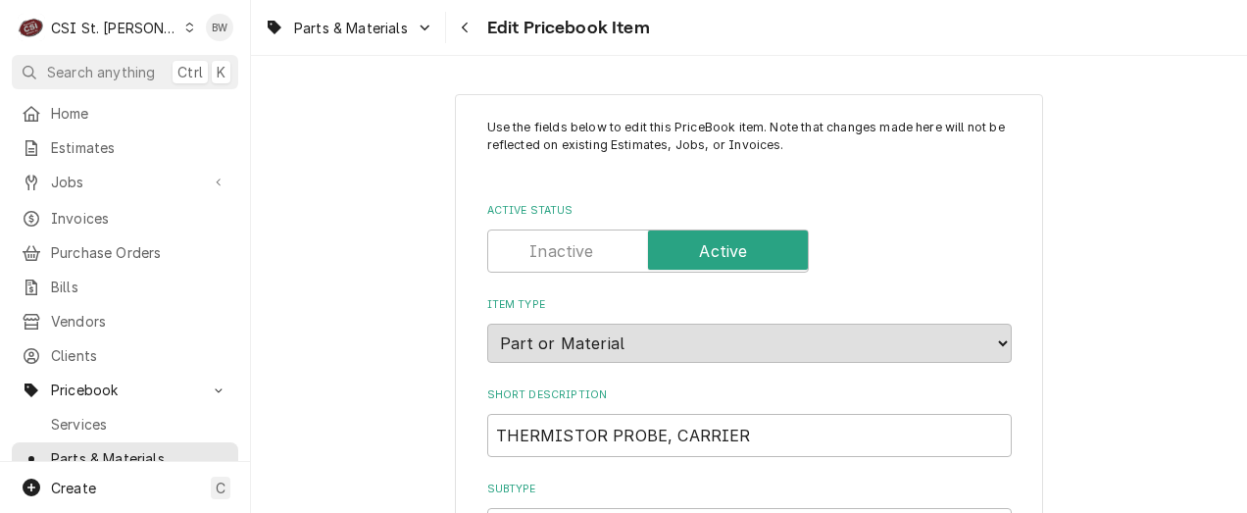
type textarea "x"
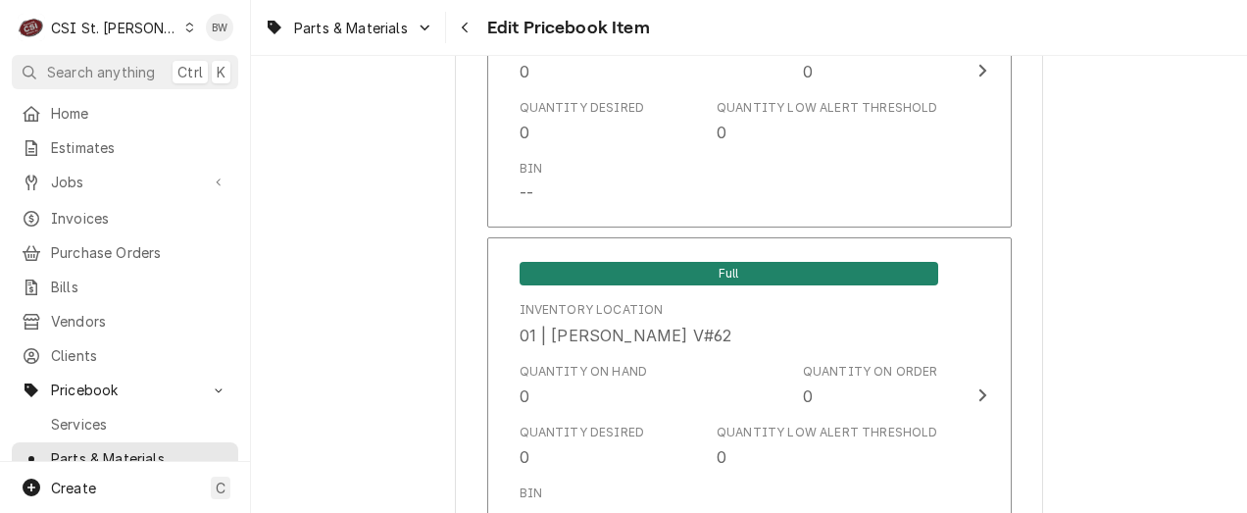
scroll to position [6865, 0]
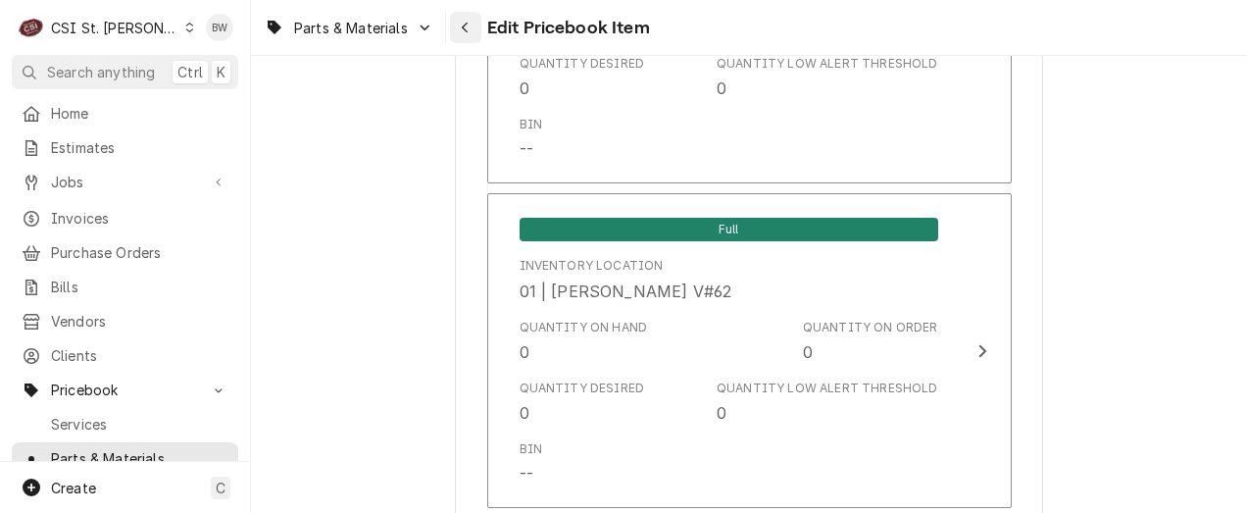
click at [460, 22] on div "Navigate back" at bounding box center [466, 28] width 20 height 20
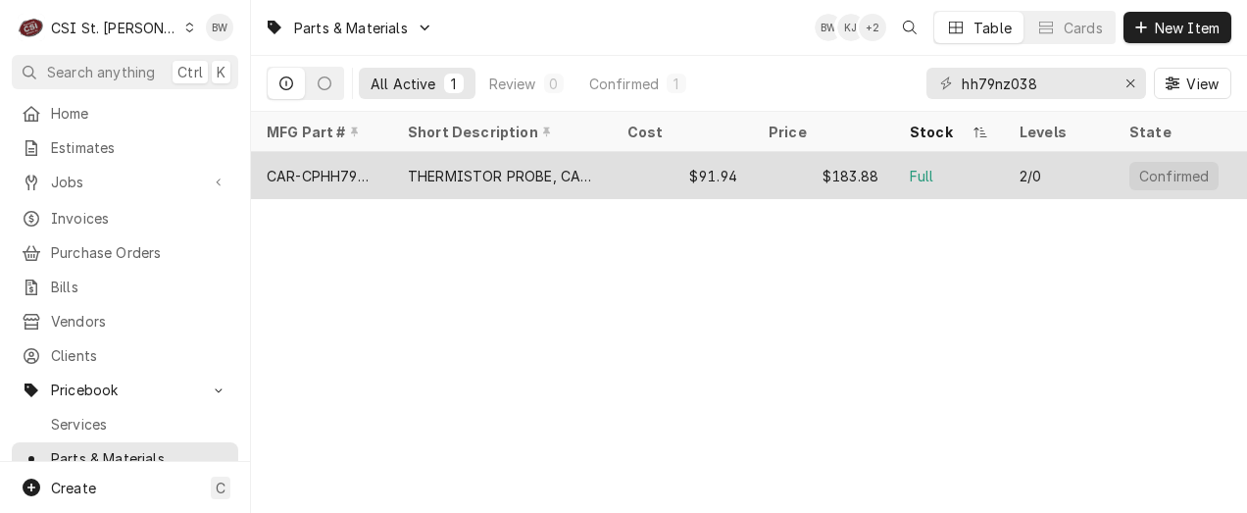
click at [358, 172] on div "CAR-CPHH79NZ038" at bounding box center [322, 176] width 110 height 21
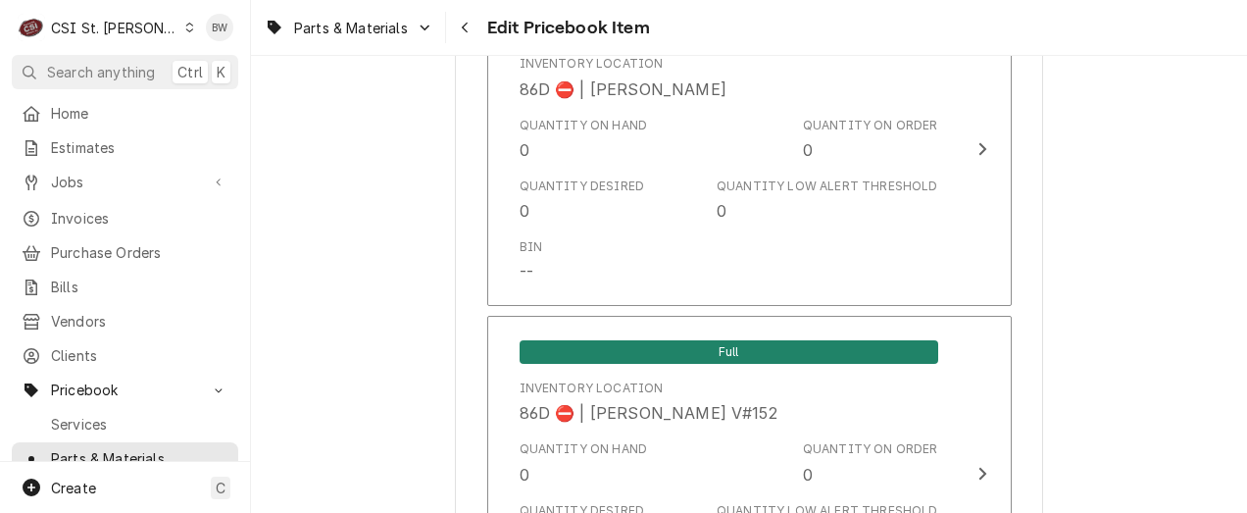
scroll to position [17013, 0]
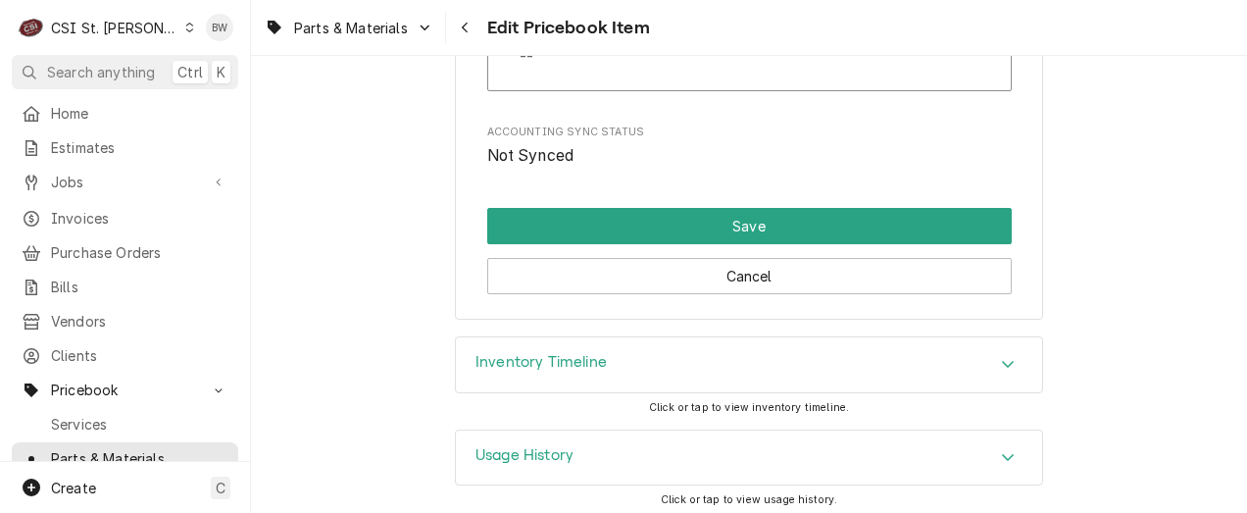
click at [580, 353] on h3 "Inventory Timeline" at bounding box center [541, 362] width 131 height 19
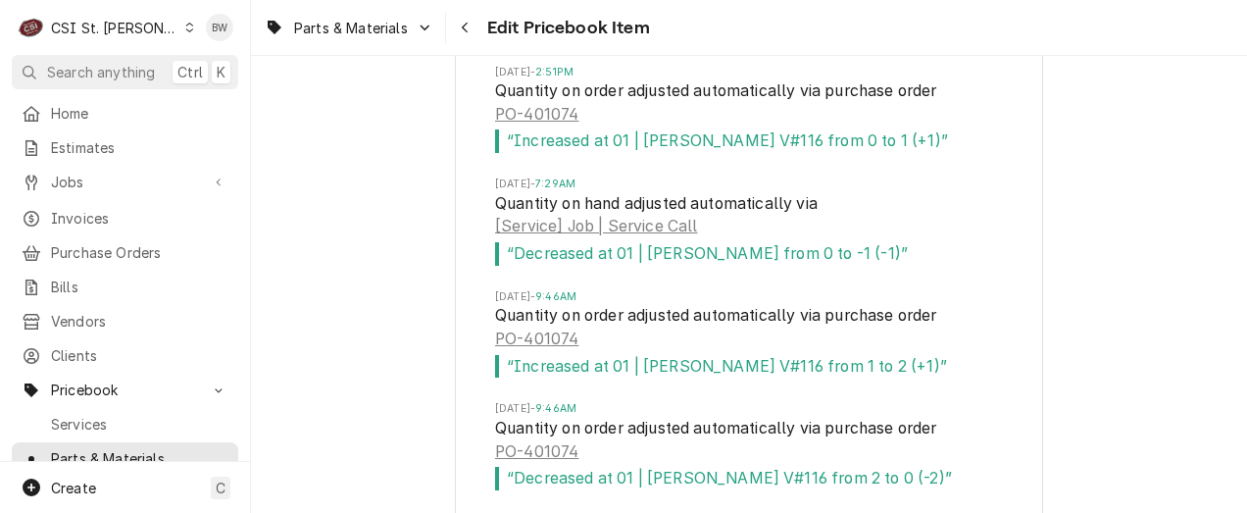
scroll to position [17601, 0]
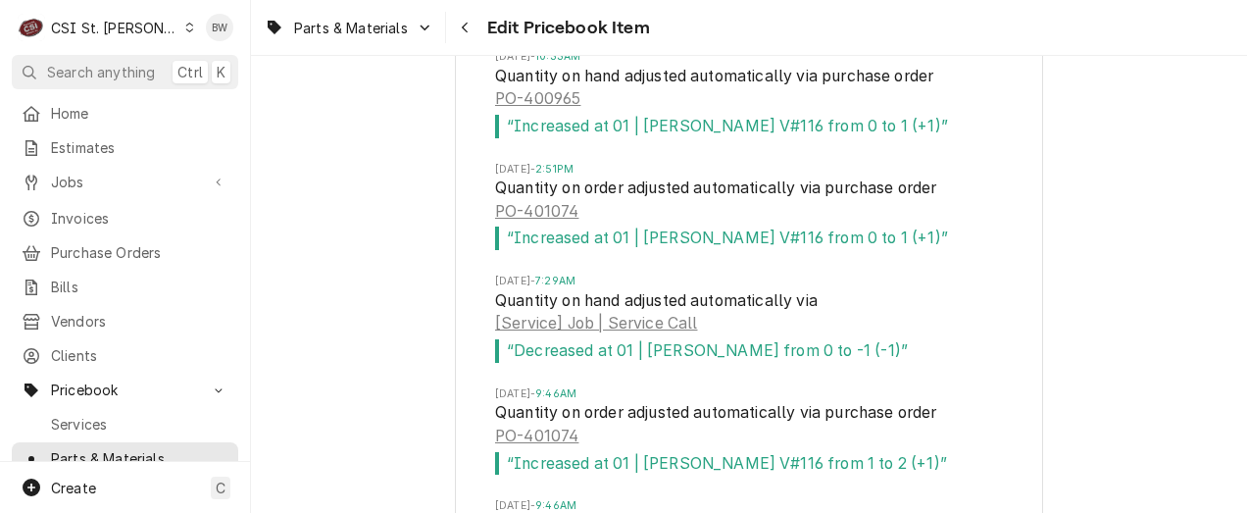
type textarea "x"
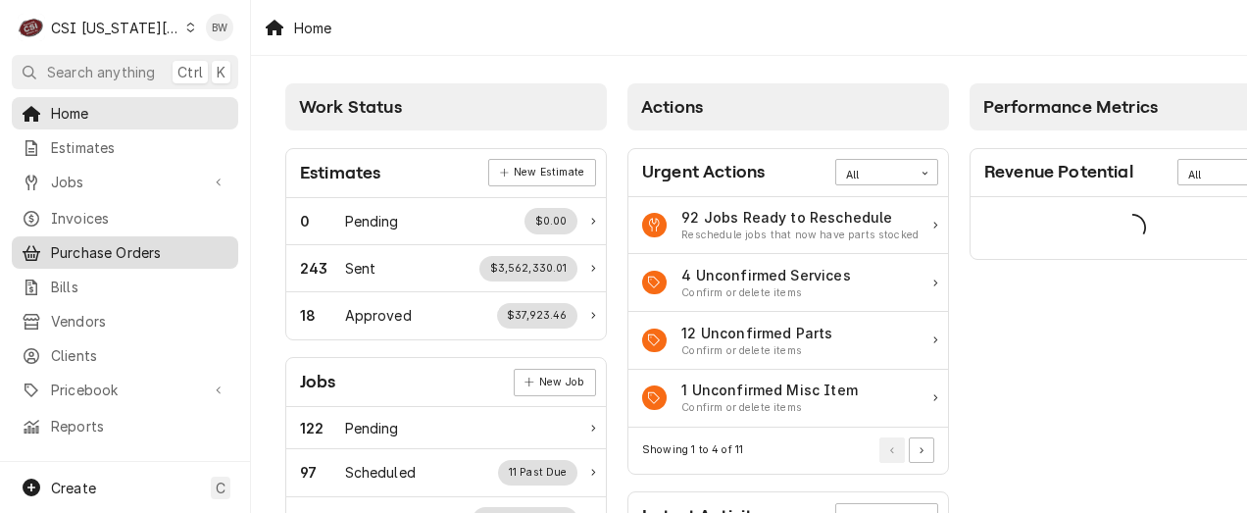
click at [106, 242] on span "Purchase Orders" at bounding box center [140, 252] width 178 height 21
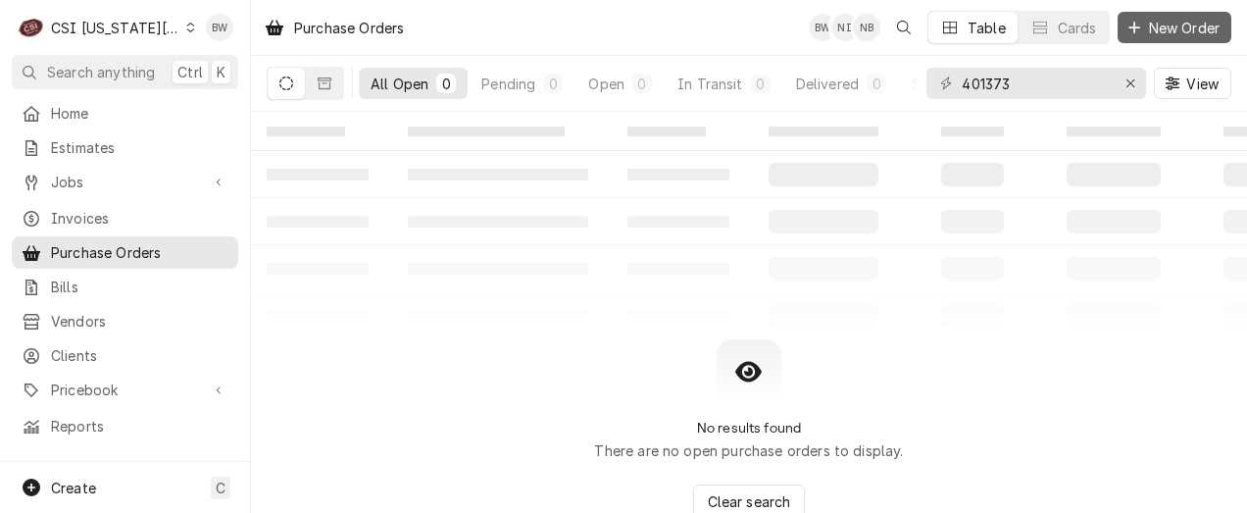
click at [1156, 18] on span "New Order" at bounding box center [1184, 28] width 78 height 21
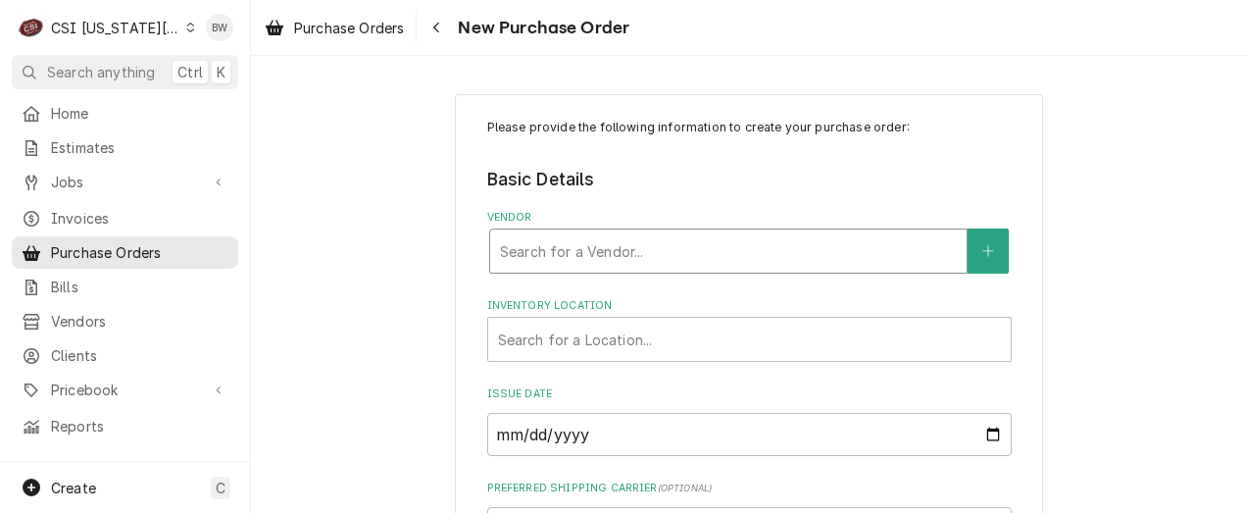
click at [523, 238] on div "Vendor" at bounding box center [728, 250] width 457 height 35
type input "home depot"
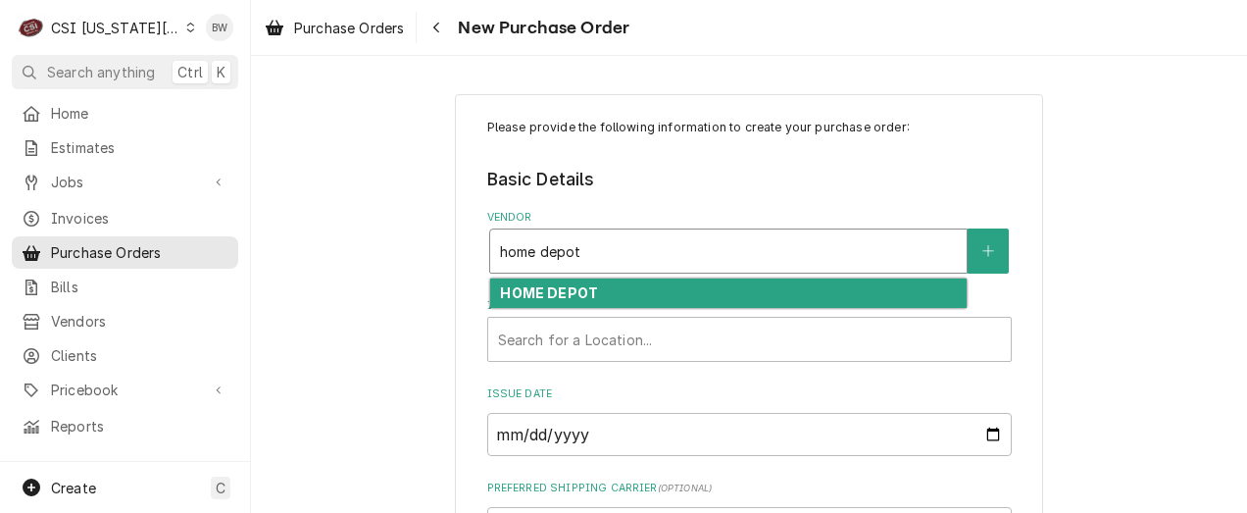
click at [515, 287] on strong "HOME DEPOT" at bounding box center [549, 292] width 98 height 17
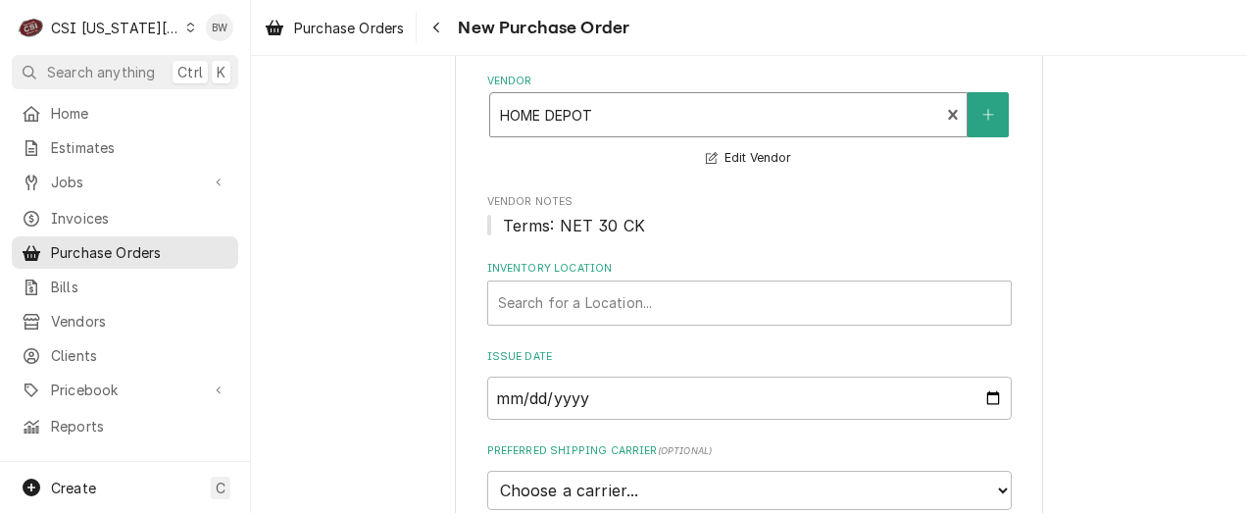
scroll to position [196, 0]
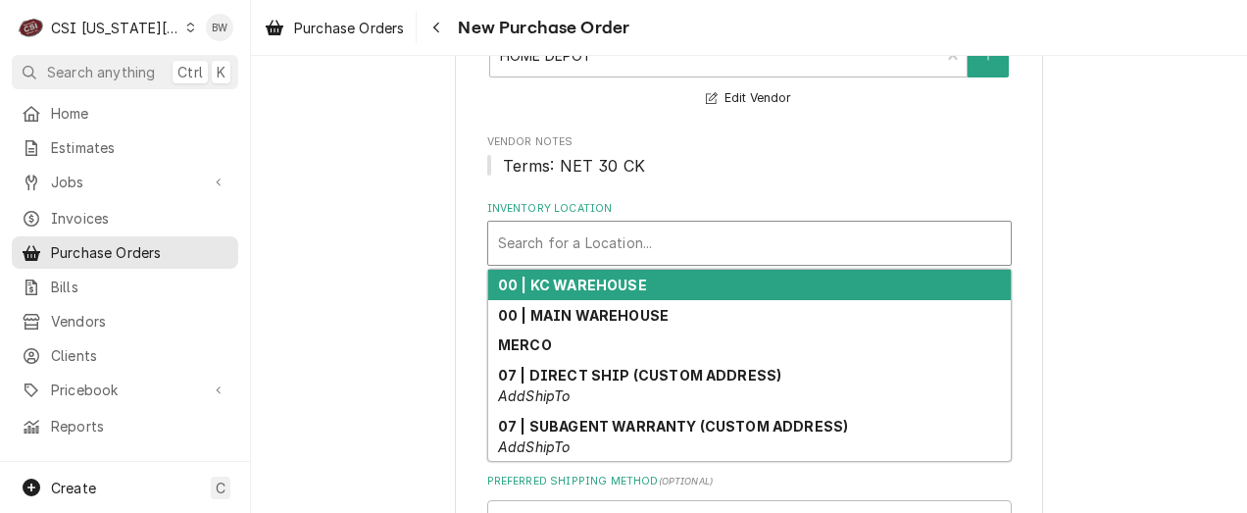
click at [527, 241] on div "Inventory Location" at bounding box center [749, 243] width 503 height 35
click at [570, 290] on strong "00 | KC WAREHOUSE" at bounding box center [572, 285] width 149 height 17
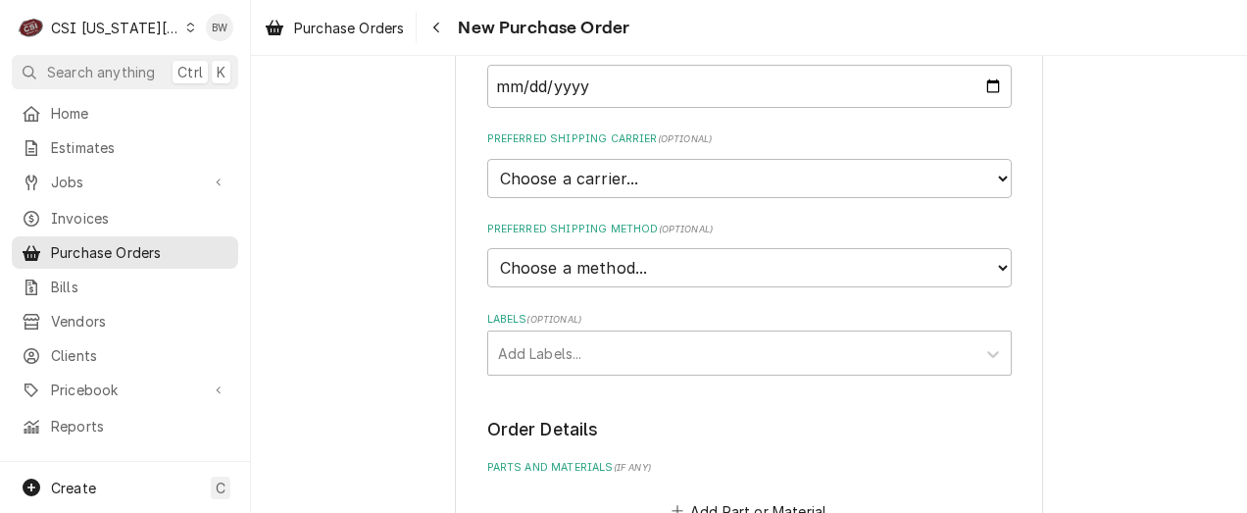
scroll to position [490, 0]
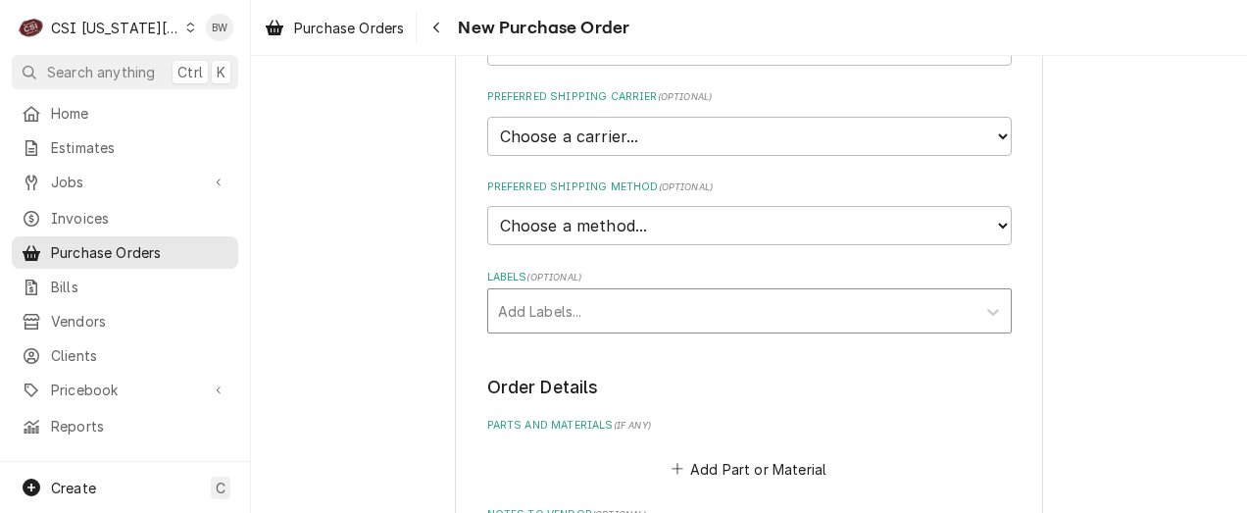
click at [541, 302] on div "Labels" at bounding box center [732, 310] width 468 height 35
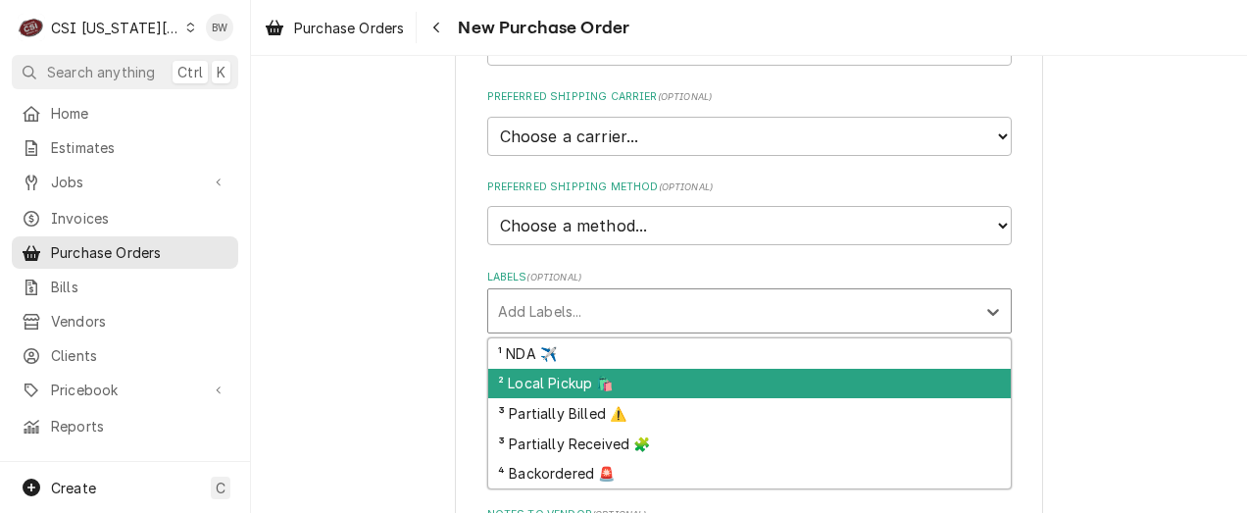
click at [526, 376] on div "² Local Pickup 🛍️" at bounding box center [749, 384] width 523 height 30
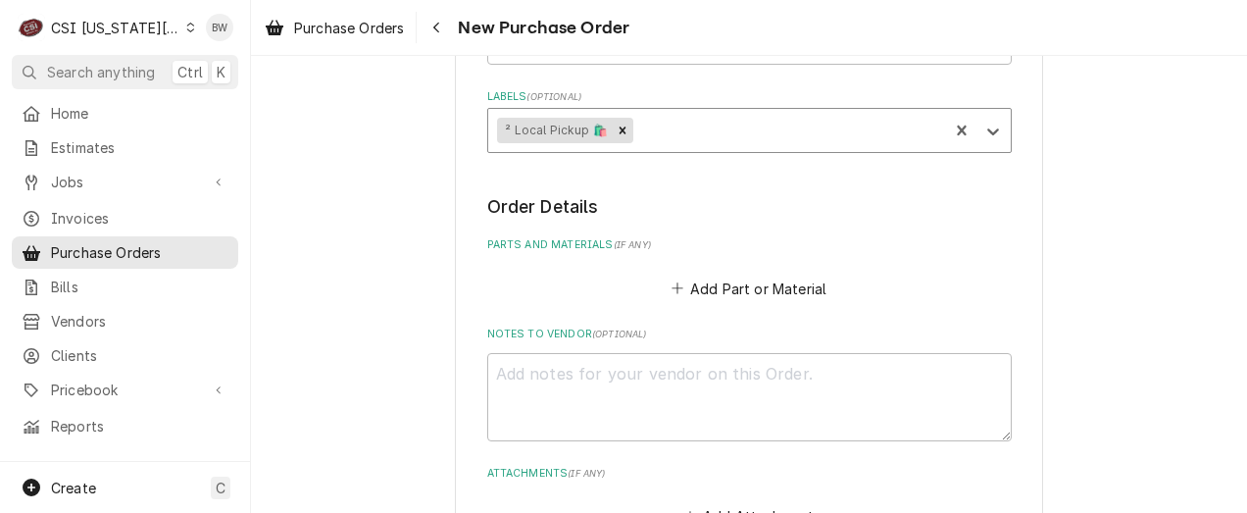
scroll to position [686, 0]
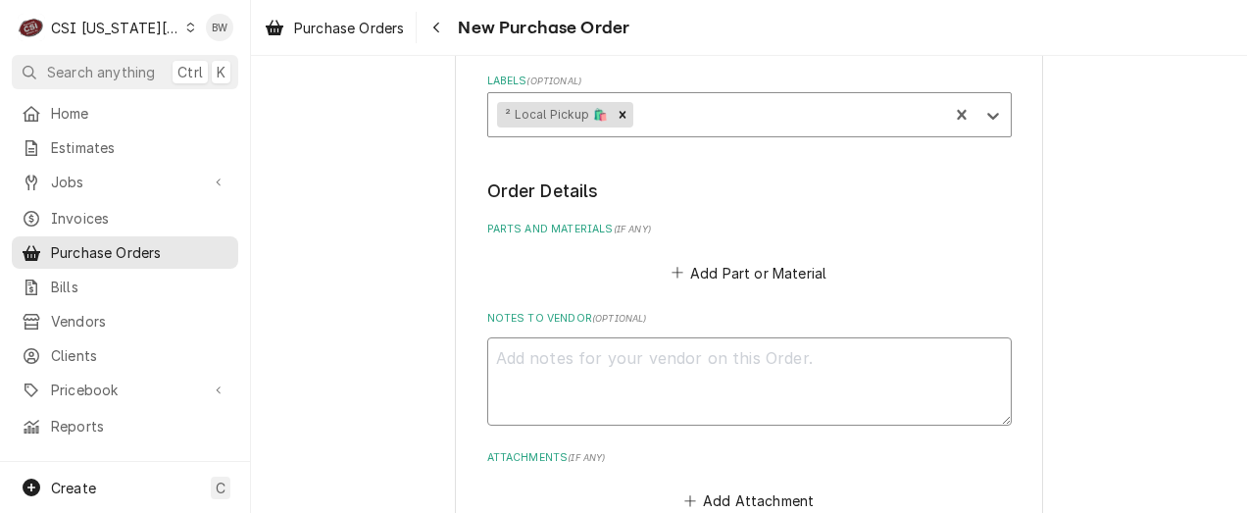
click at [525, 371] on textarea "Notes to Vendor ( optional )" at bounding box center [749, 381] width 525 height 88
type textarea "x"
type textarea "T"
type textarea "x"
type textarea "[PERSON_NAME]"
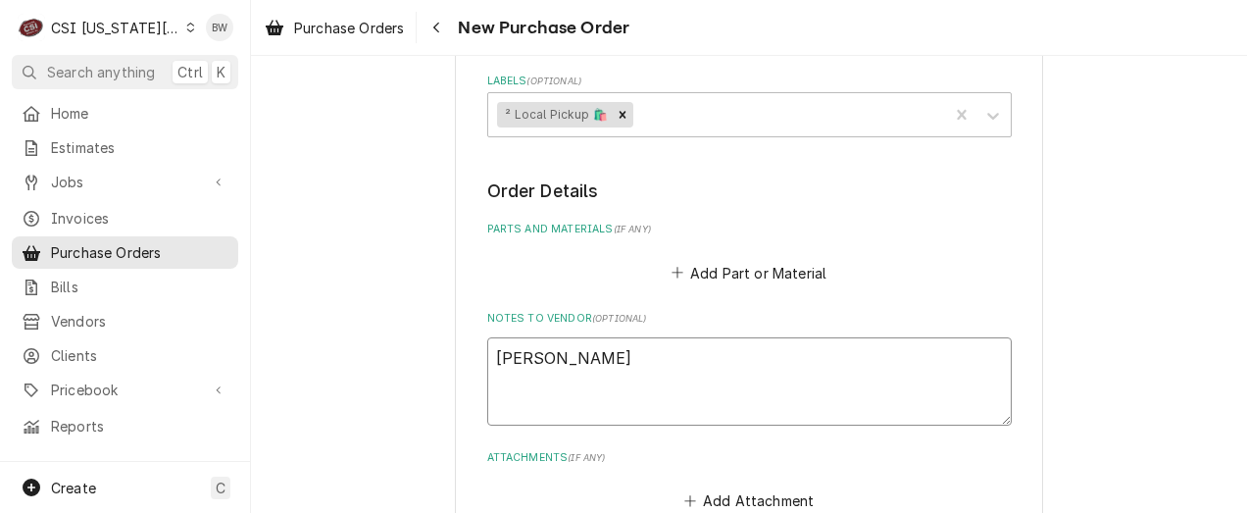
type textarea "x"
type textarea "Tyl"
type textarea "x"
type textarea "Tyle"
type textarea "x"
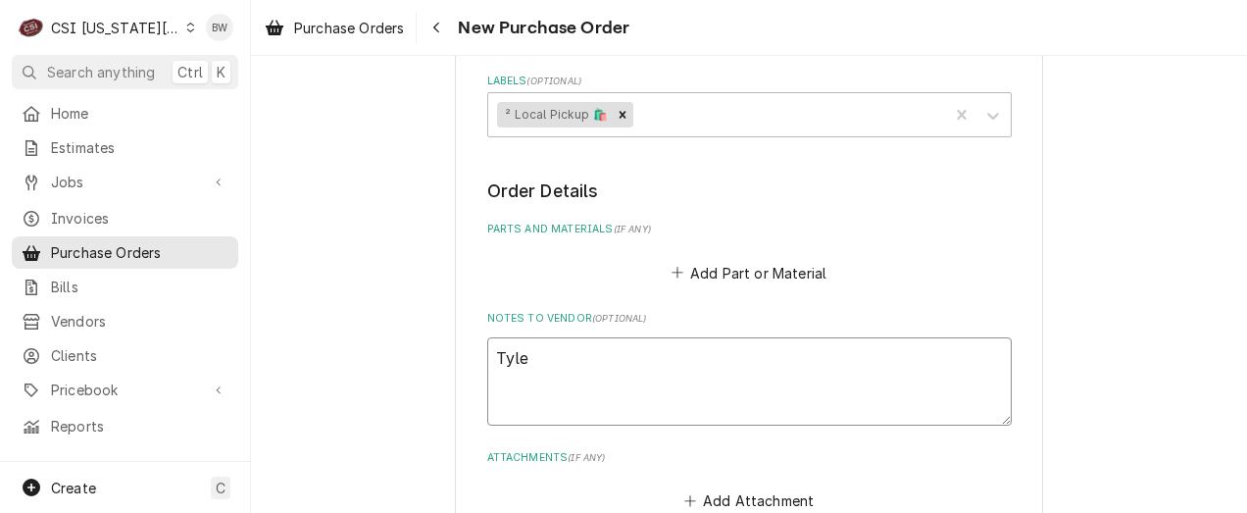
type textarea "Tyler"
type textarea "x"
type textarea "Tyler"
type textarea "x"
type textarea "Tyler W"
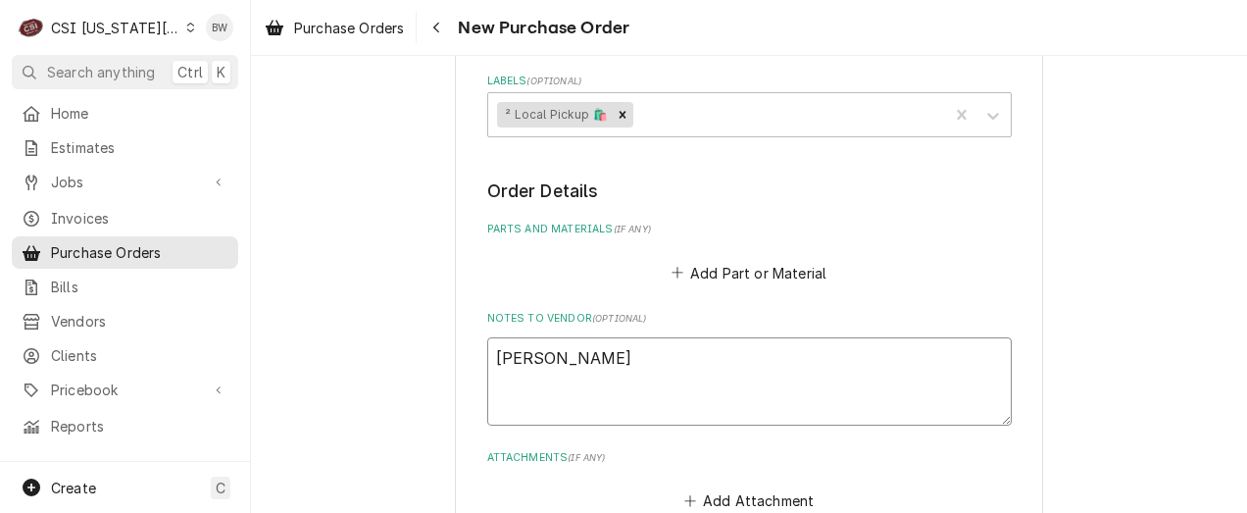
type textarea "x"
type textarea "Tyler W."
type textarea "x"
type textarea "Tyler W."
type textarea "x"
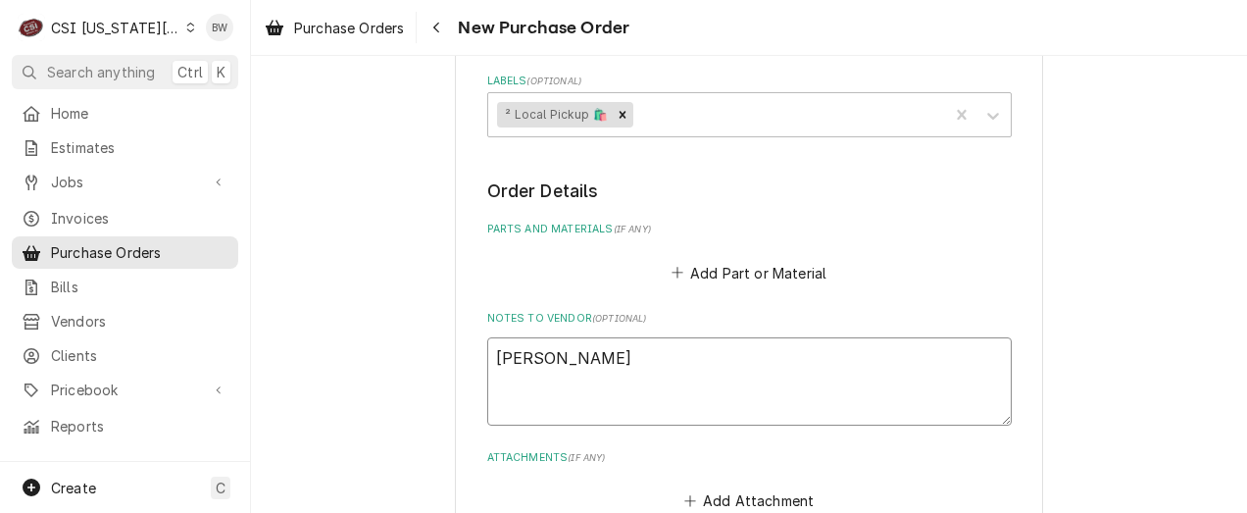
type textarea "Tyler W. P"
type textarea "x"
type textarea "Tyler W. Pr"
type textarea "x"
type textarea "Tyler W. Pro"
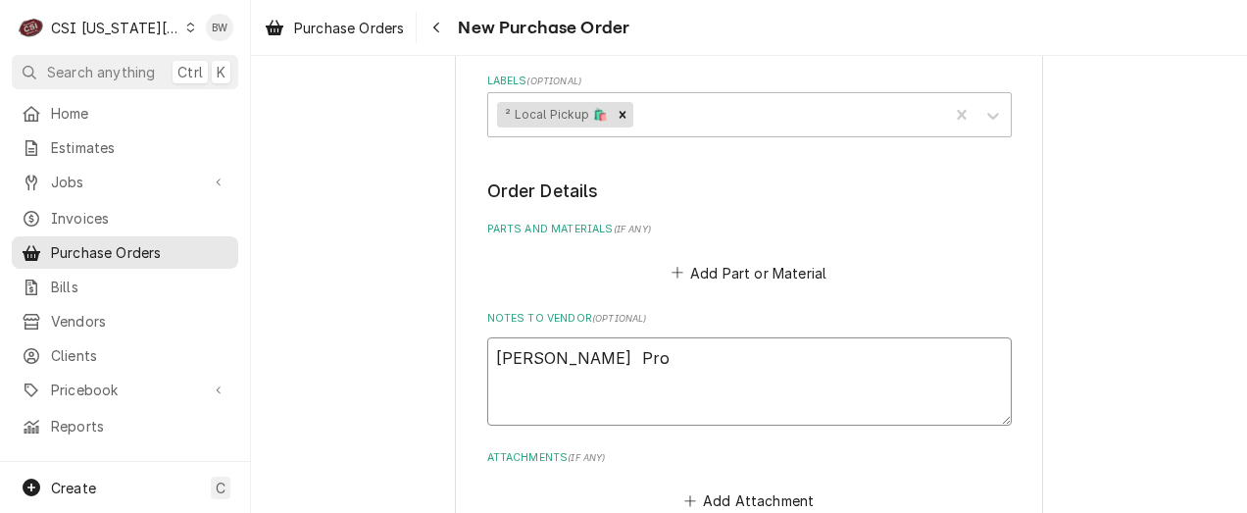
type textarea "x"
type textarea "Tyler W. Proj"
type textarea "x"
type textarea "Tyler W. Proje"
type textarea "x"
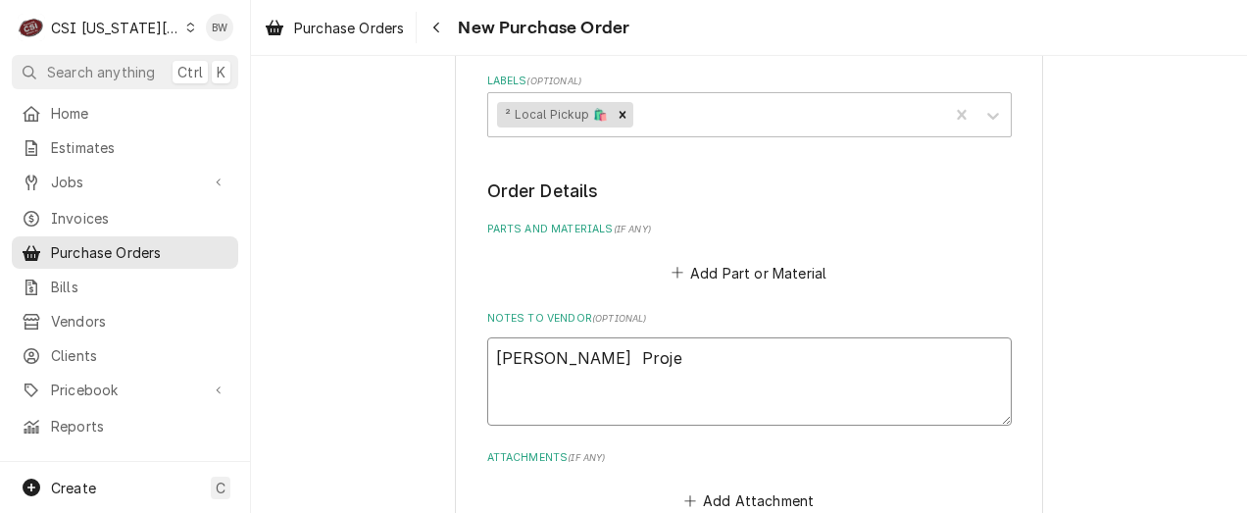
type textarea "Tyler W. Projec"
type textarea "x"
type textarea "Tyler W. Project"
type textarea "x"
type textarea "Tyler W. Project"
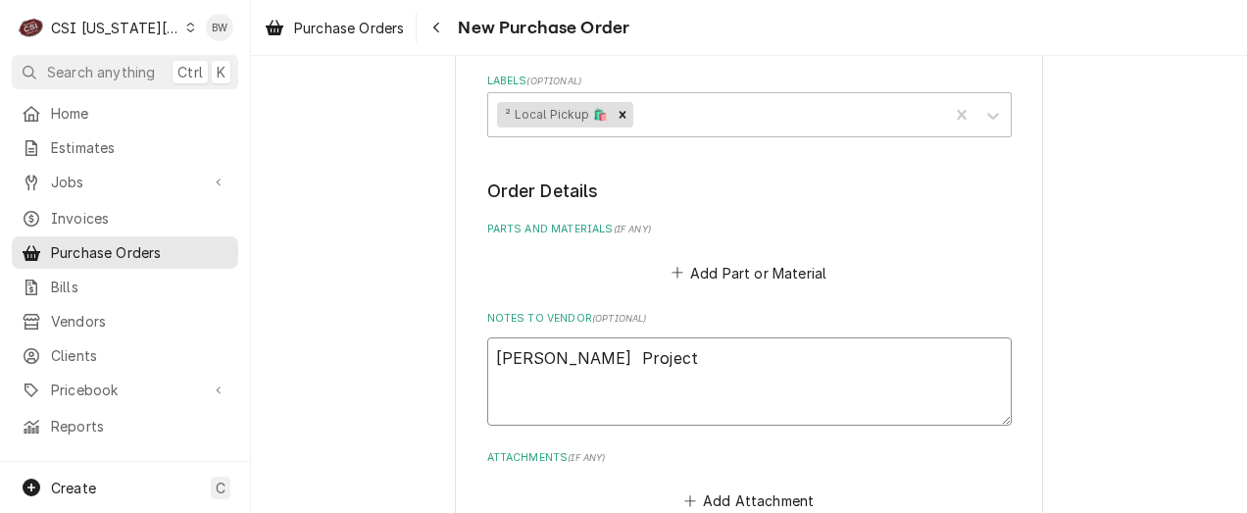
type textarea "x"
type textarea "Tyler W. Project s"
type textarea "x"
type textarea "Tyler W. Project su"
type textarea "x"
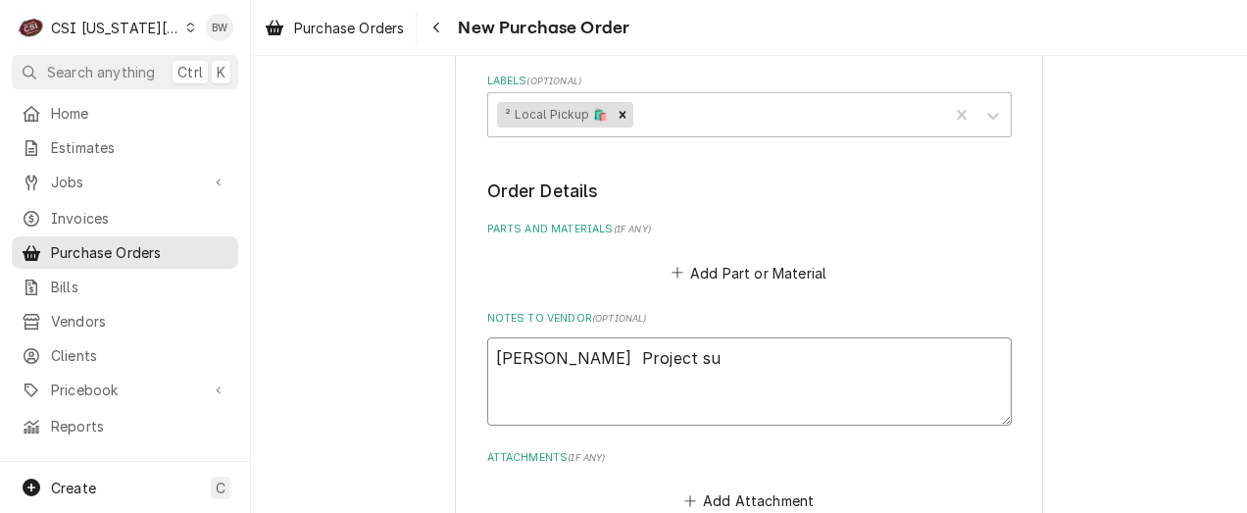
type textarea "Tyler W. Project sup"
type textarea "x"
type textarea "Tyler W. Project supp"
type textarea "x"
type textarea "Tyler W. Project suppl"
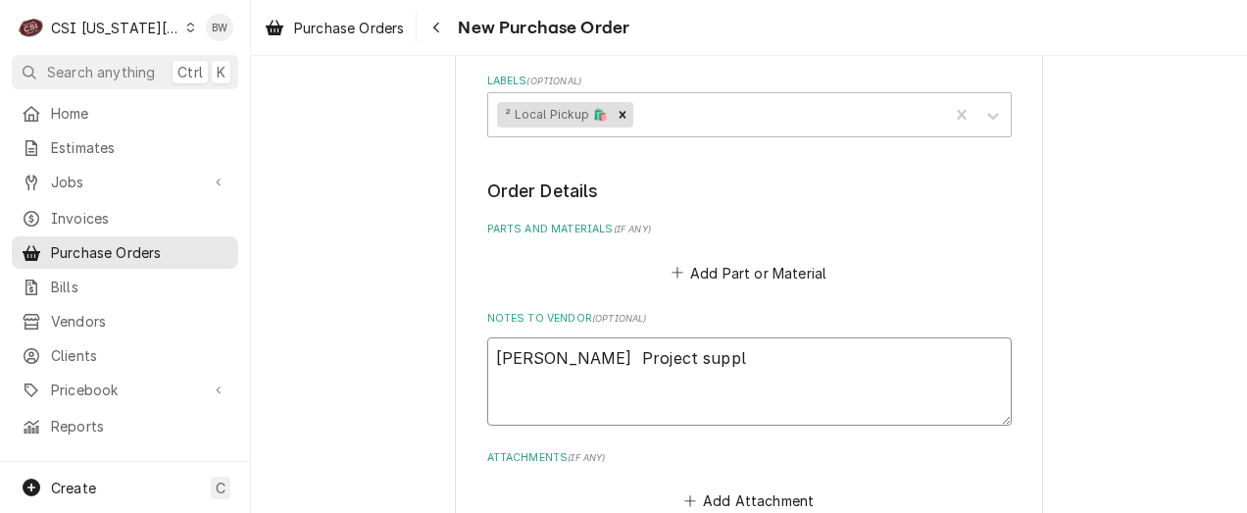
type textarea "x"
type textarea "Tyler W. Project supply"
type textarea "x"
type textarea "Tyler W. Project supply"
type textarea "x"
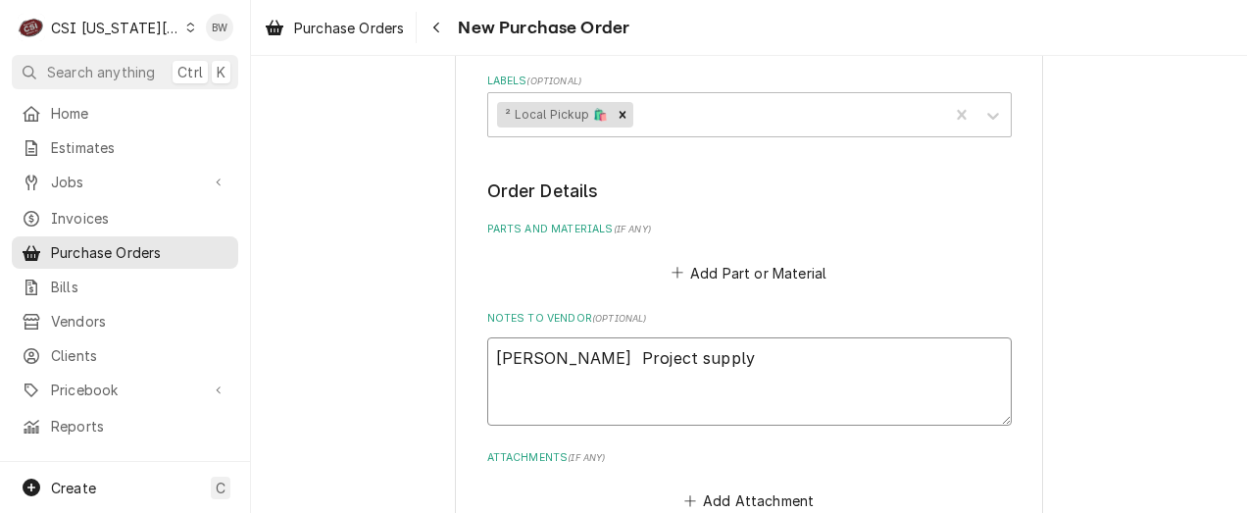
type textarea "Tyler W. Project supply 3"
type textarea "x"
type textarea "Tyler W. Project supply 31"
type textarea "x"
type textarea "Tyler W. Project supply 311"
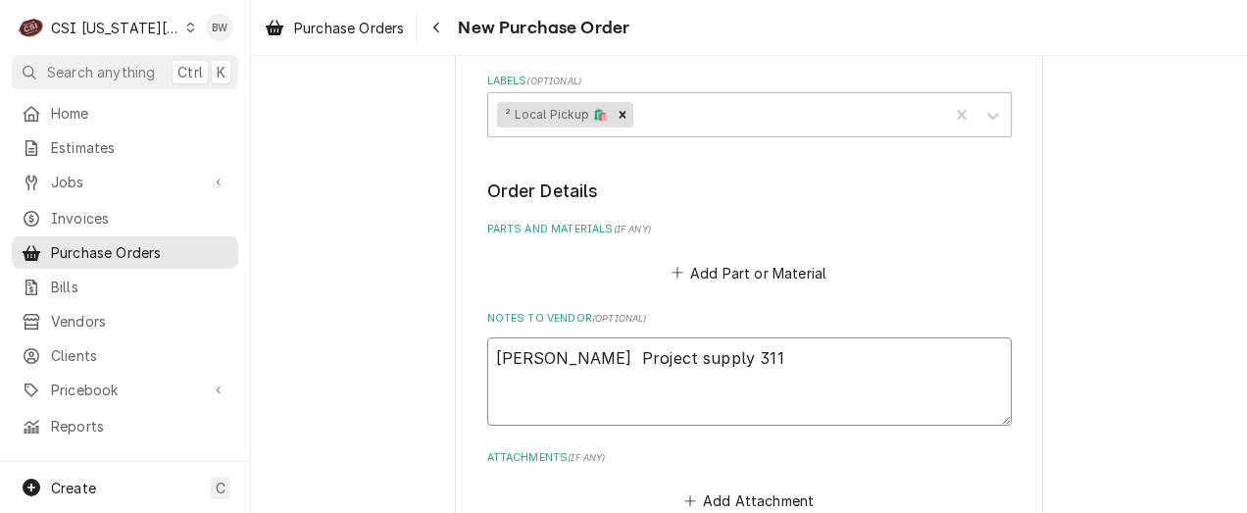
type textarea "x"
type textarea "Tyler W. Project supply 3117"
type textarea "x"
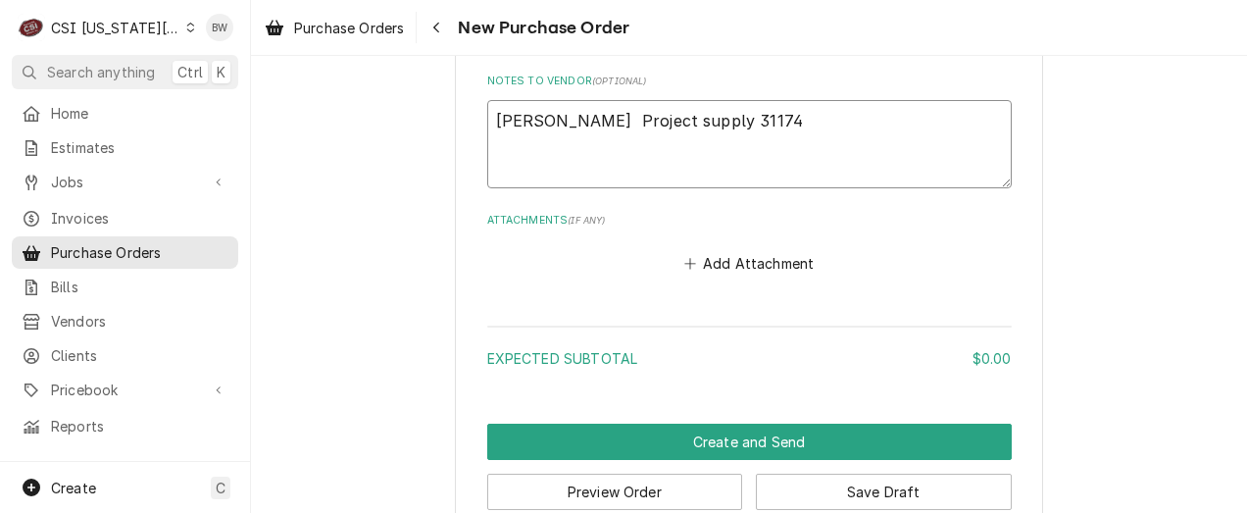
scroll to position [961, 0]
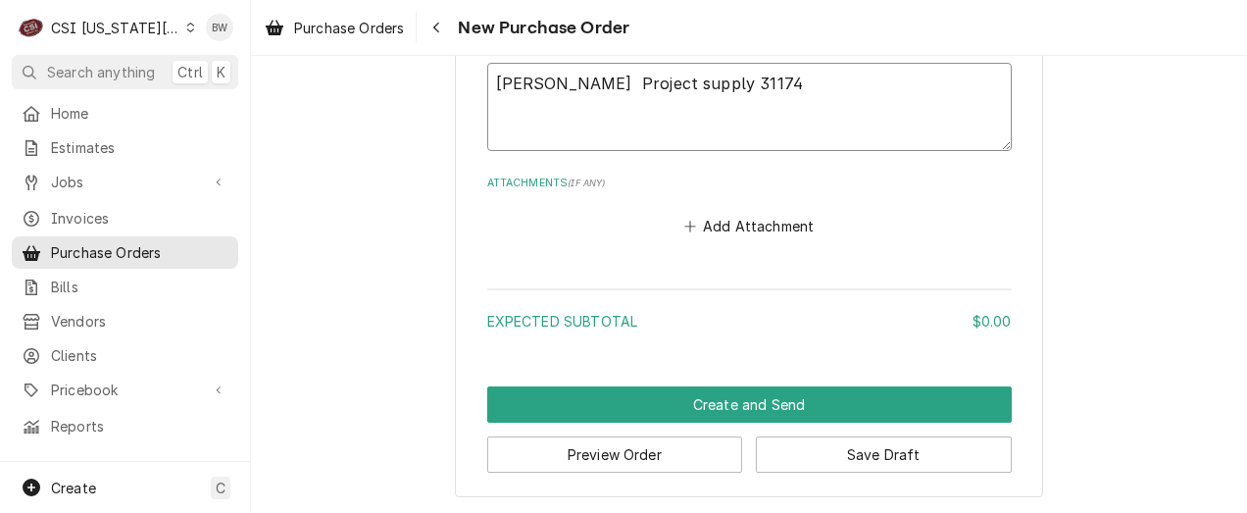
type textarea "Tyler W. Project supply 31174"
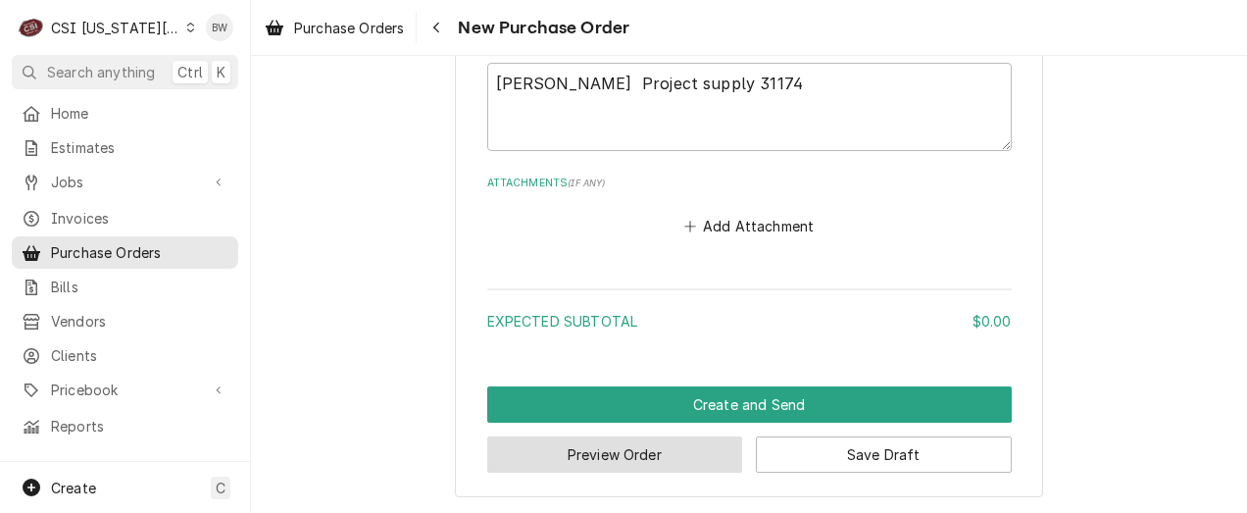
click at [612, 457] on button "Preview Order" at bounding box center [615, 454] width 256 height 36
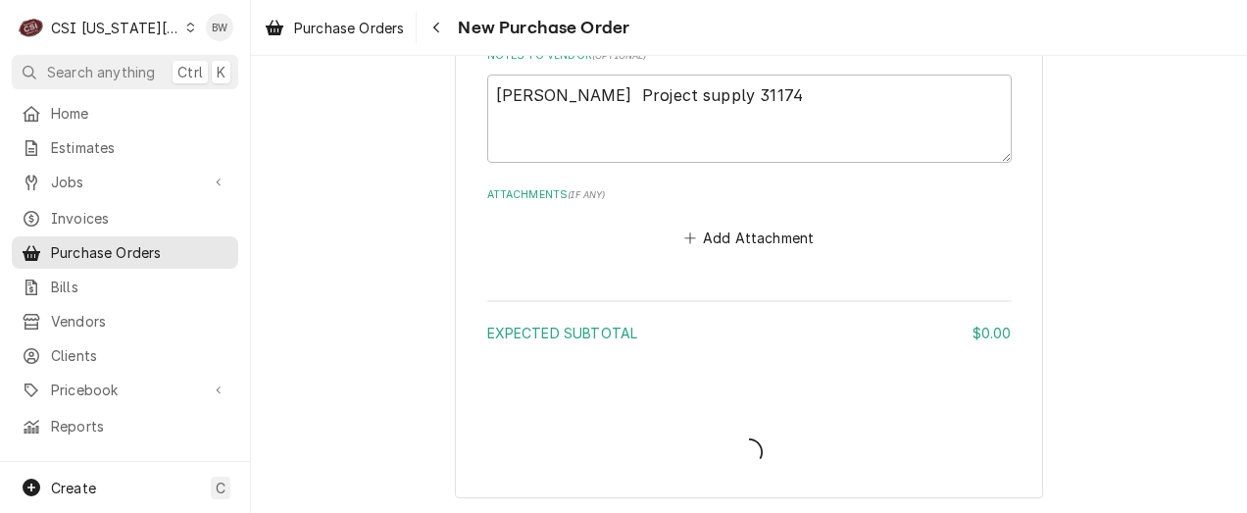
type textarea "x"
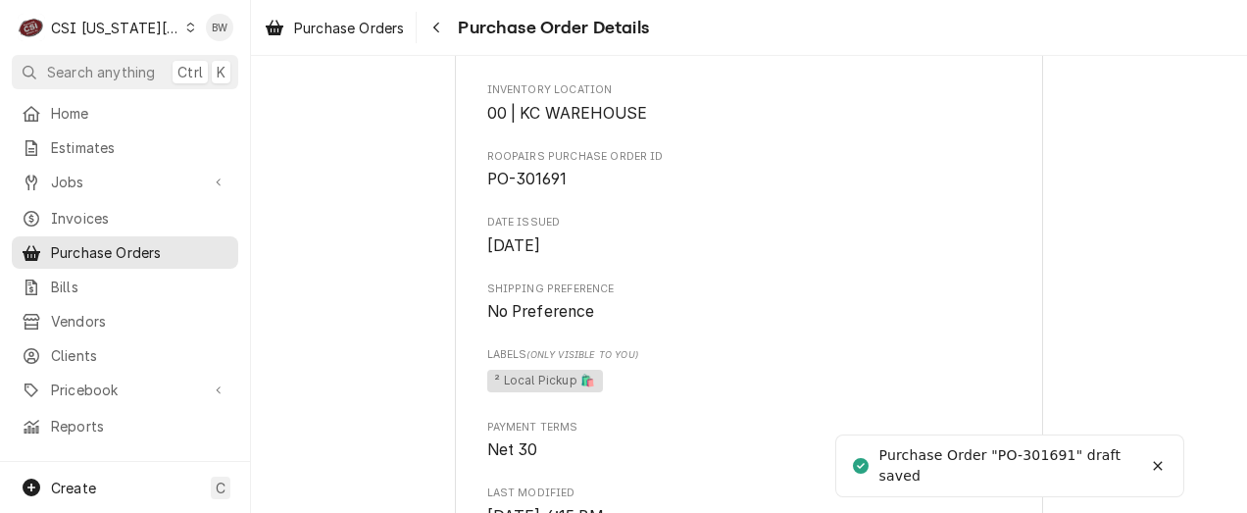
scroll to position [588, 0]
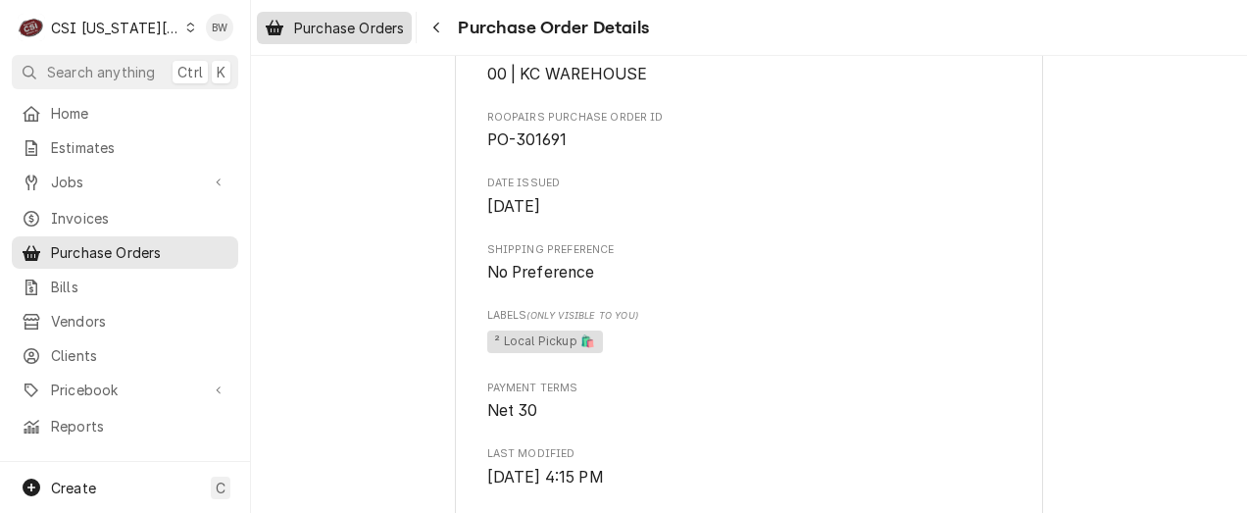
click at [379, 36] on span "Purchase Orders" at bounding box center [349, 28] width 110 height 21
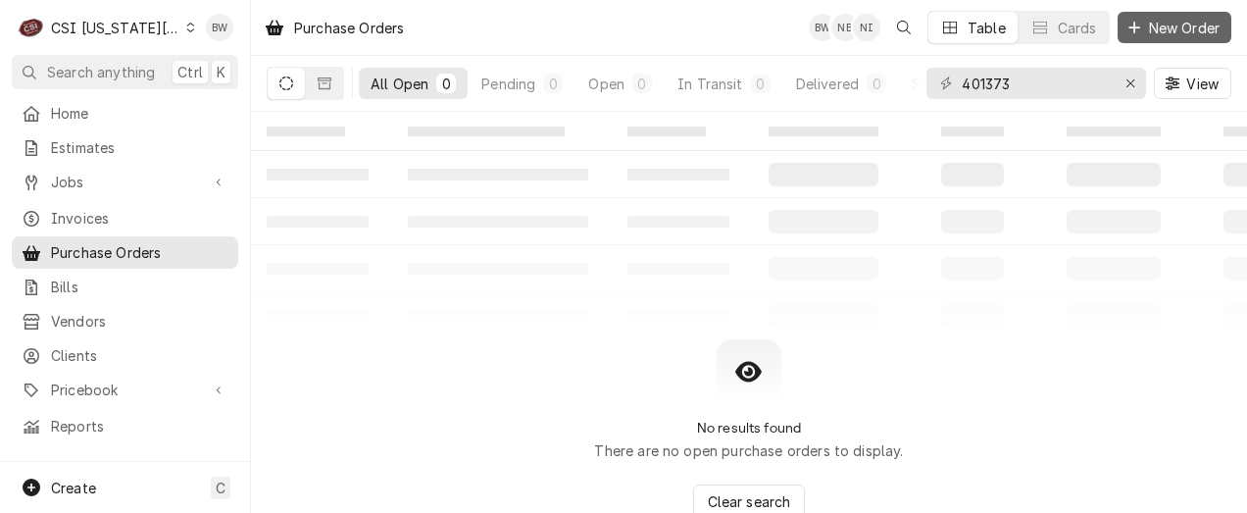
click at [1155, 28] on span "New Order" at bounding box center [1184, 28] width 78 height 21
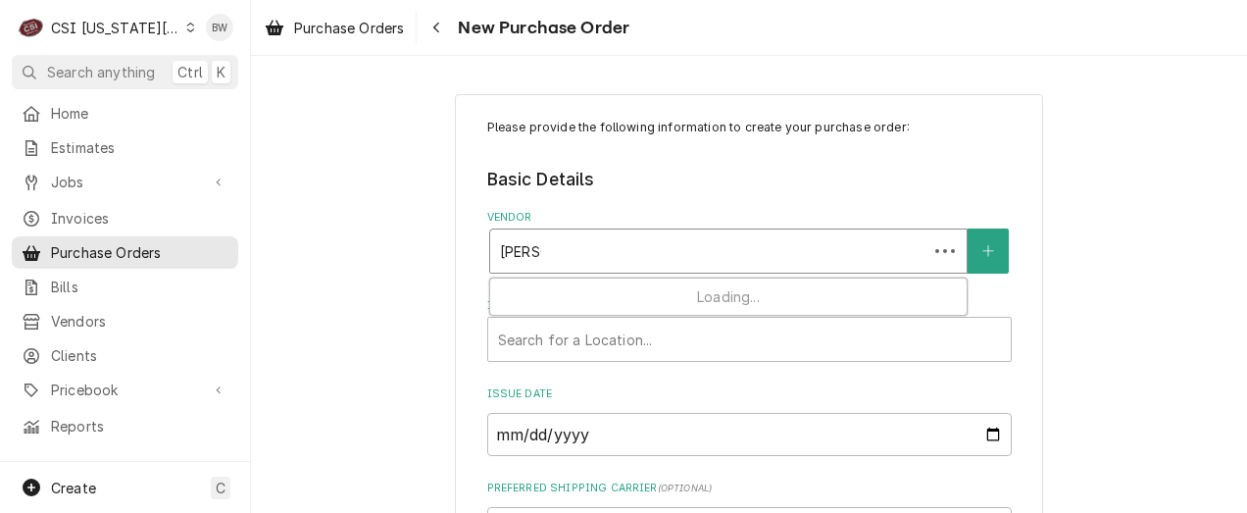
type input "[PERSON_NAME]"
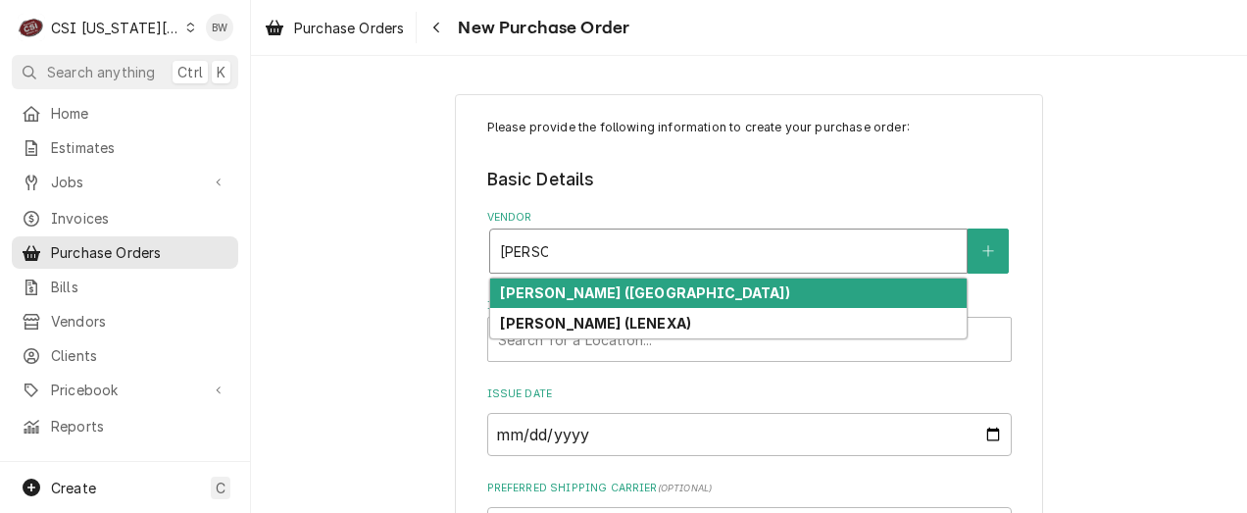
drag, startPoint x: 517, startPoint y: 259, endPoint x: 512, endPoint y: 294, distance: 35.6
click at [520, 260] on div "[PERSON_NAME]" at bounding box center [728, 250] width 457 height 35
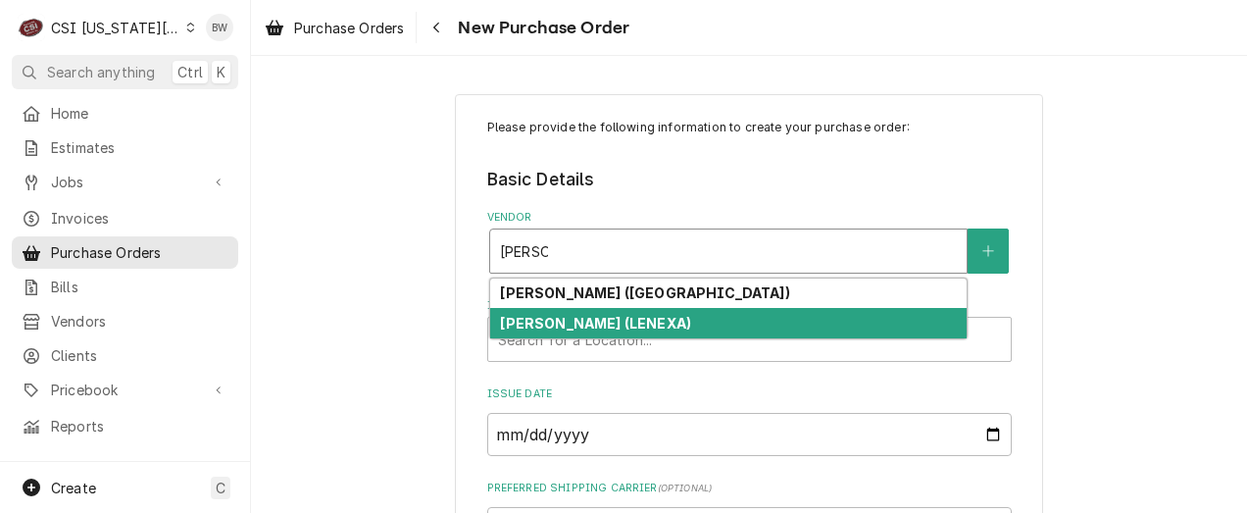
click at [531, 316] on strong "[PERSON_NAME] (LENEXA)" at bounding box center [595, 323] width 191 height 17
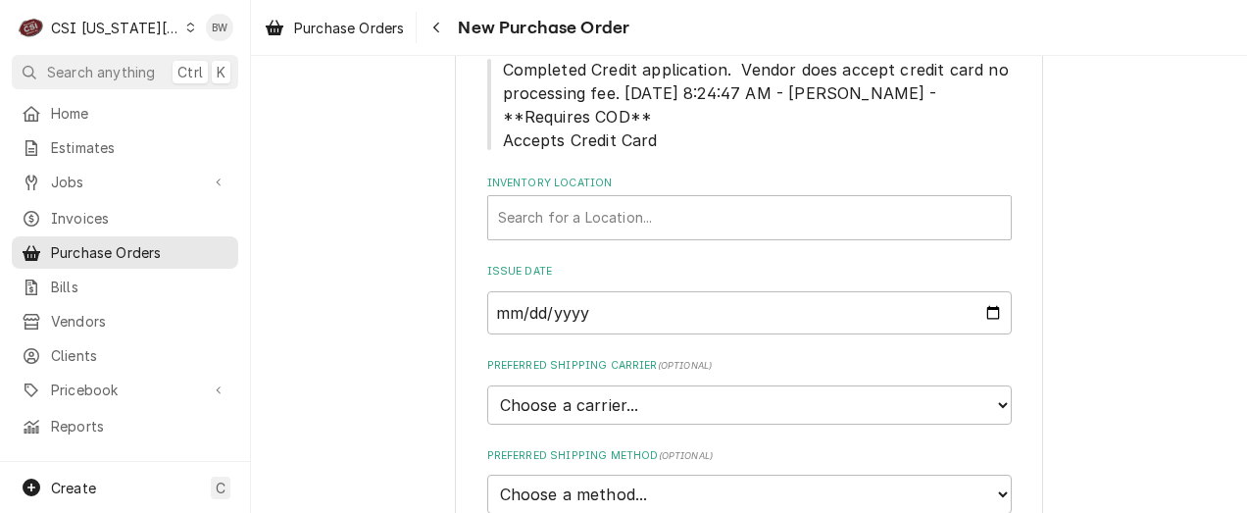
scroll to position [294, 0]
click at [528, 225] on div "Inventory Location" at bounding box center [749, 215] width 503 height 35
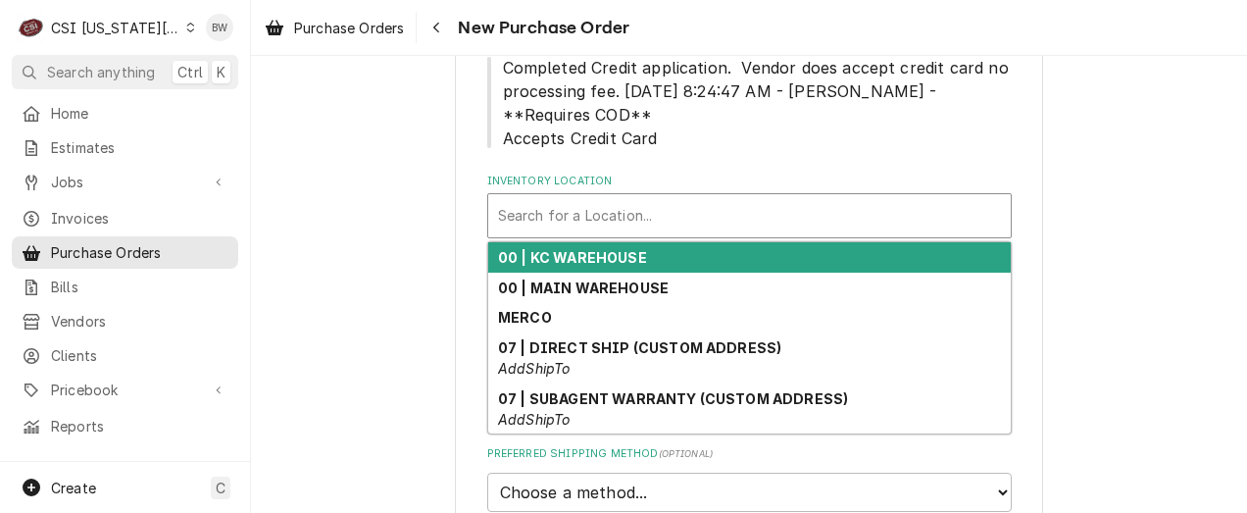
click at [533, 251] on strong "00 | KC WAREHOUSE" at bounding box center [572, 257] width 149 height 17
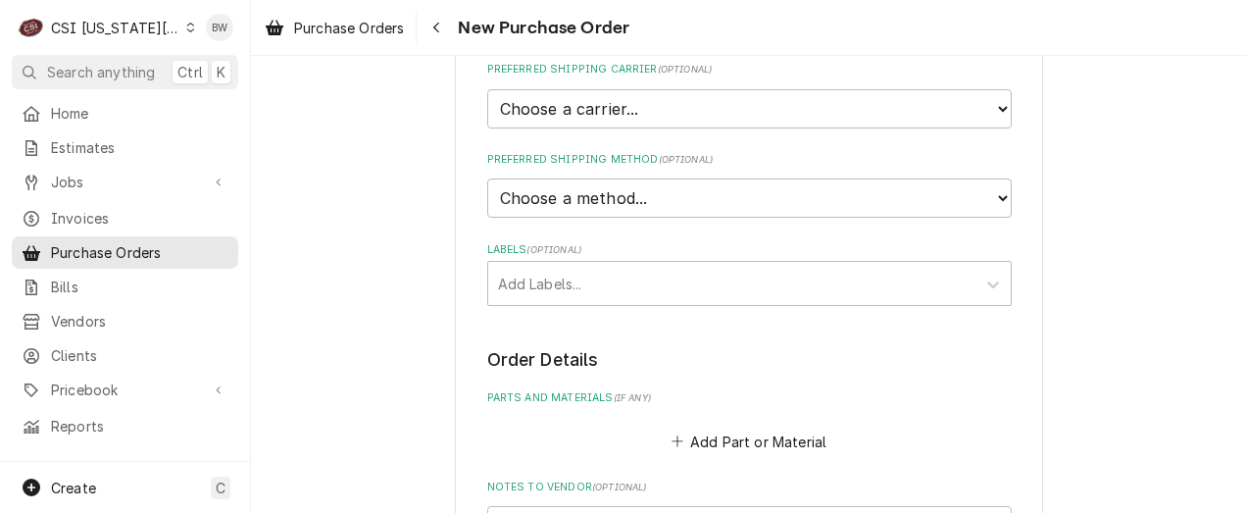
scroll to position [686, 0]
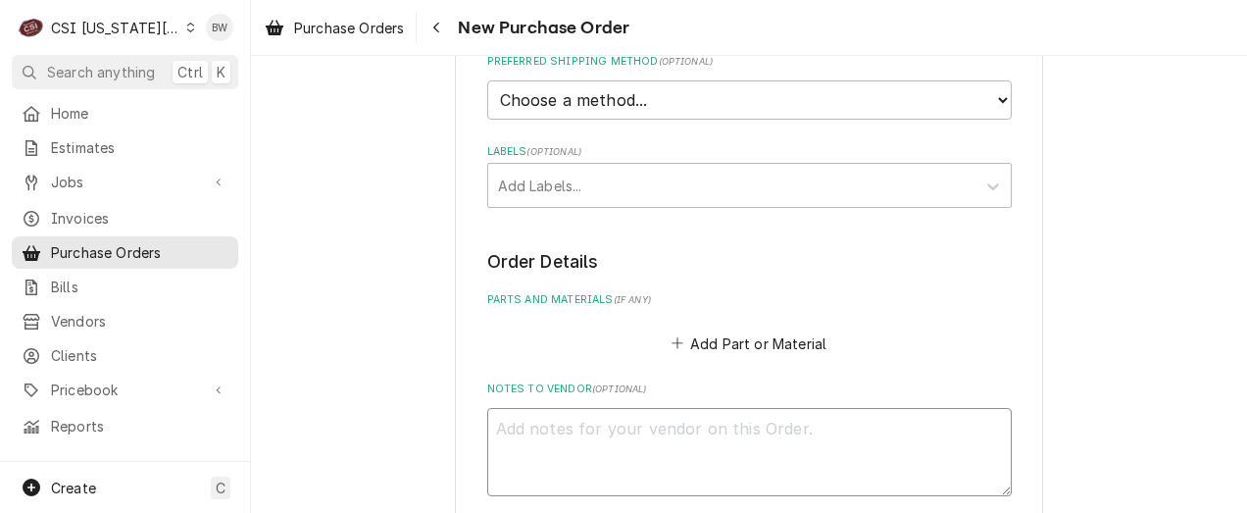
click at [567, 431] on textarea "Notes to Vendor ( optional )" at bounding box center [749, 452] width 525 height 88
type textarea "x"
type textarea "P"
type textarea "x"
type textarea "Pr"
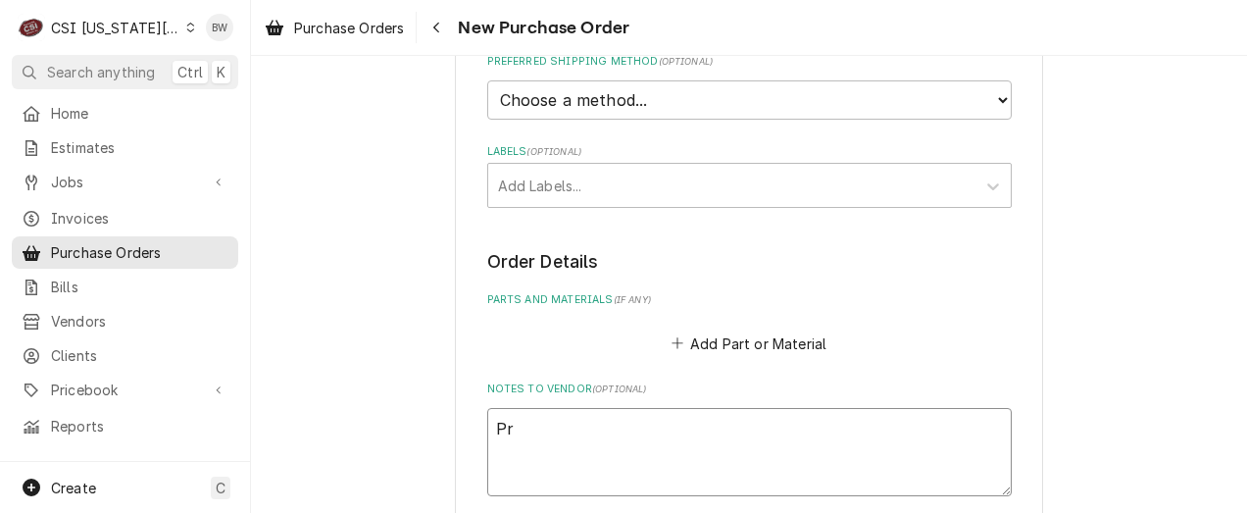
type textarea "x"
type textarea "Pro"
type textarea "x"
type textarea "Pro"
type textarea "x"
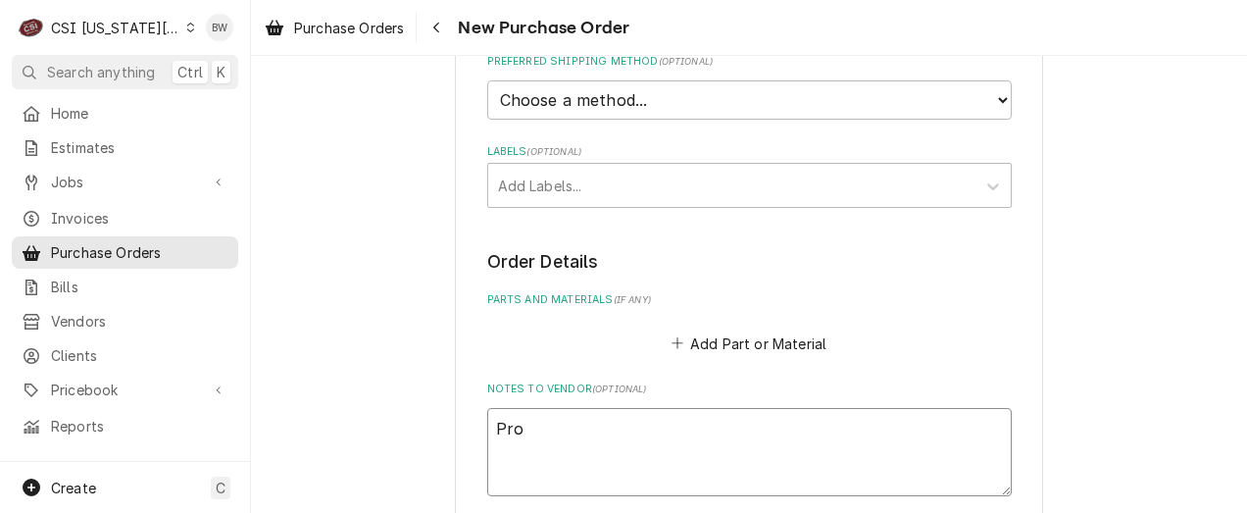
type textarea "Pro M"
type textarea "x"
type textarea "Pro Ma"
type textarea "x"
type textarea "Pro Mat"
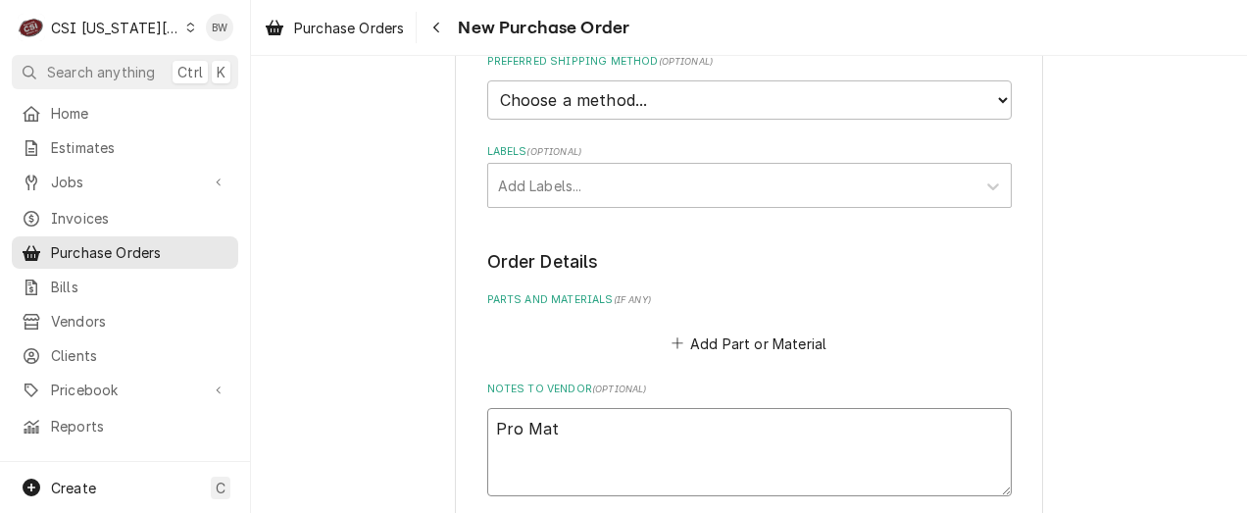
type textarea "x"
type textarea "Pro Mat"
type textarea "x"
type textarea "Pro Mat T"
type textarea "x"
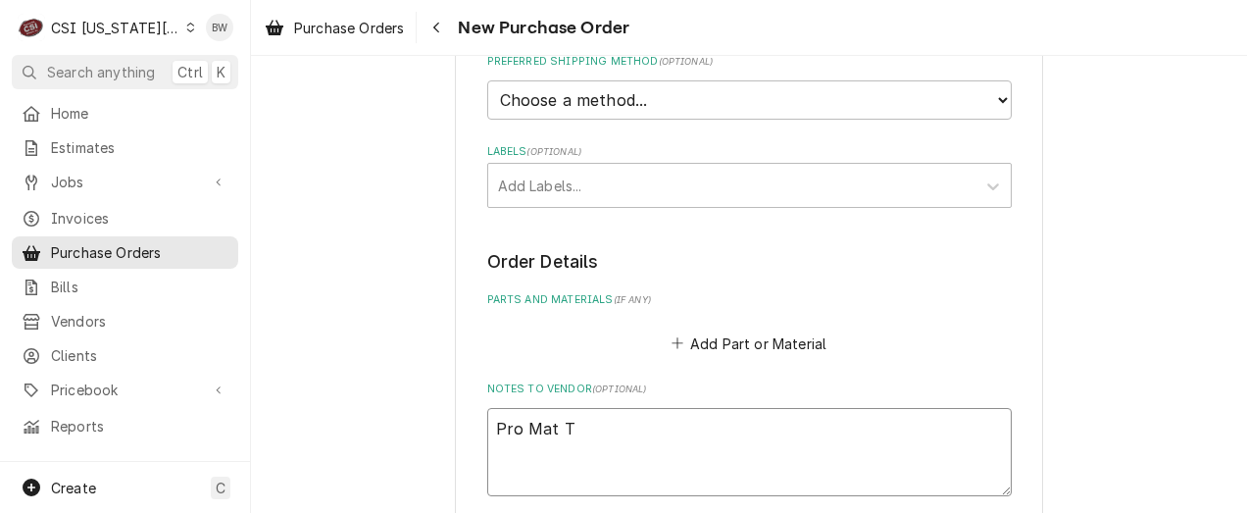
type textarea "Pro Mat Ty"
type textarea "x"
type textarea "Pro Mat Tyl"
type textarea "x"
type textarea "Pro Mat Tyle"
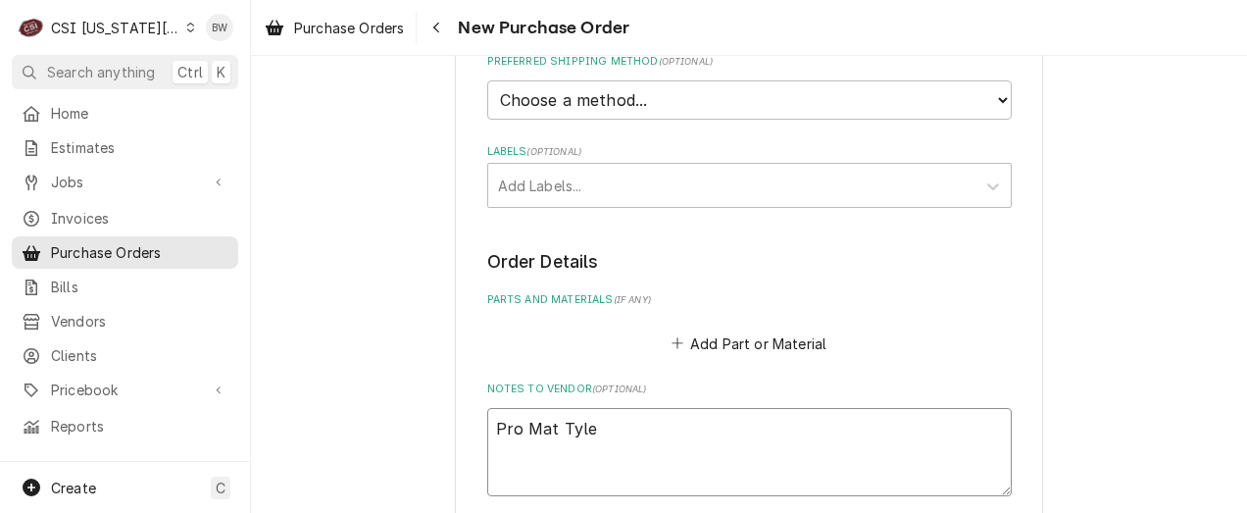
type textarea "x"
type textarea "Pro [PERSON_NAME]"
type textarea "x"
type textarea "Pro [PERSON_NAME]"
type textarea "x"
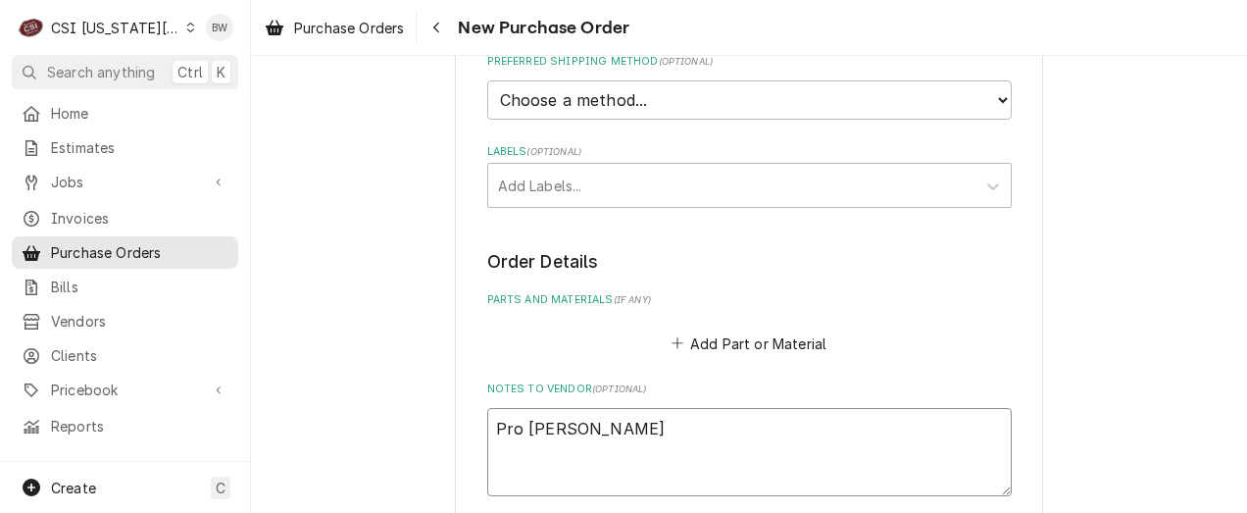
type textarea "Pro [PERSON_NAME]"
type textarea "x"
type textarea "Pro [PERSON_NAME]"
type textarea "x"
type textarea "Pro [PERSON_NAME] 3"
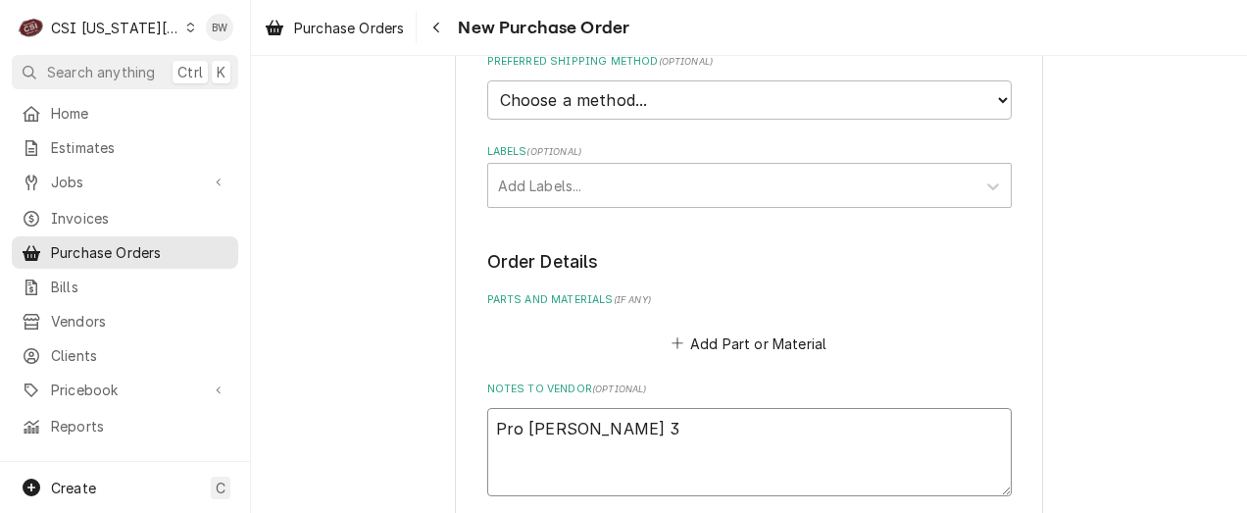
type textarea "x"
type textarea "Pro [PERSON_NAME] 31"
type textarea "x"
type textarea "Pro [PERSON_NAME] 311"
type textarea "x"
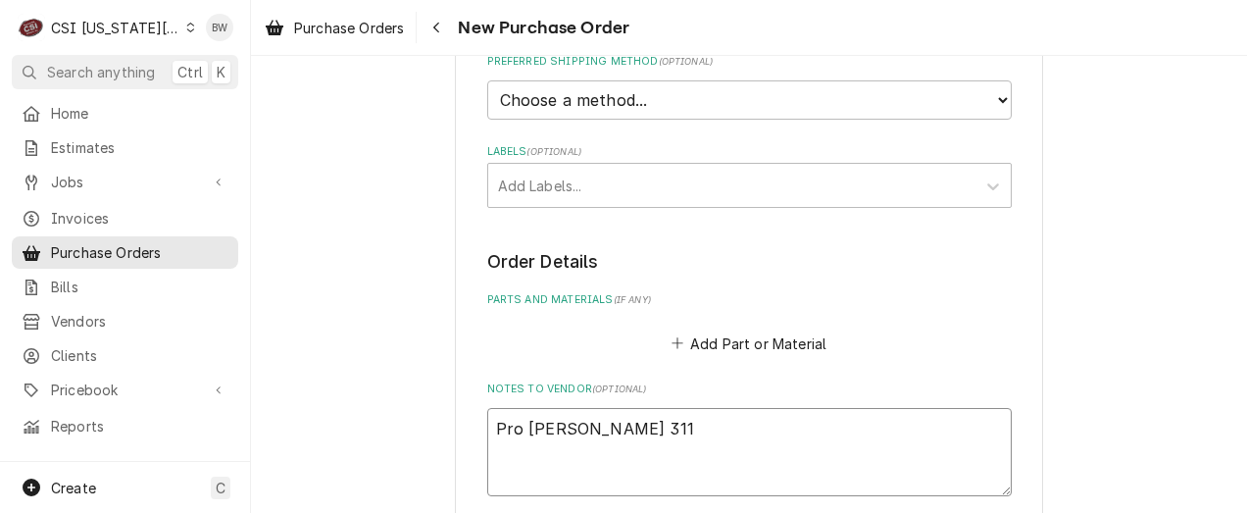
type textarea "Pro [PERSON_NAME] 3117"
type textarea "x"
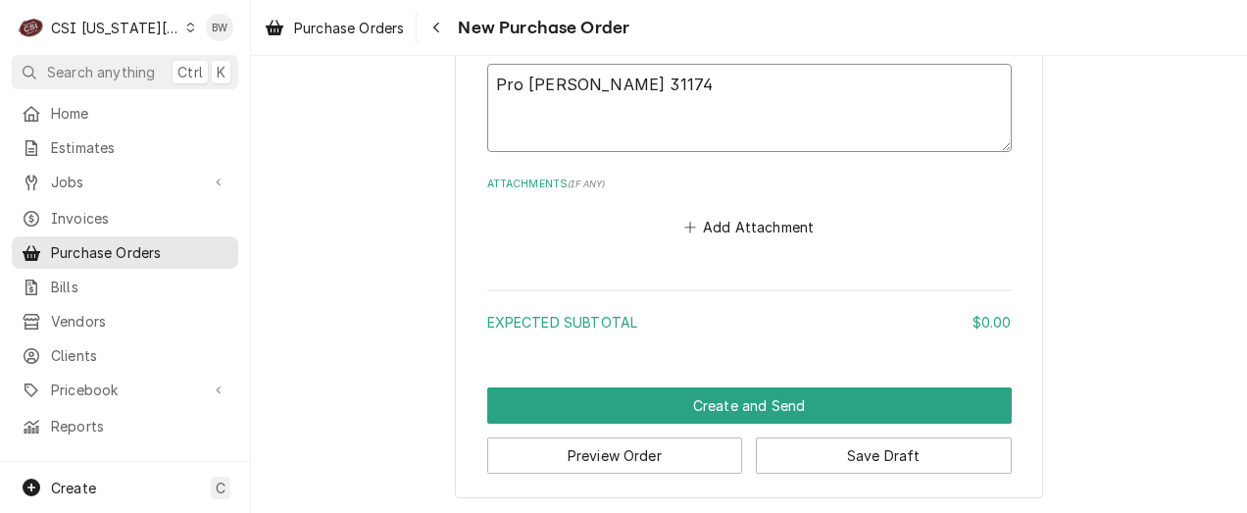
scroll to position [1032, 0]
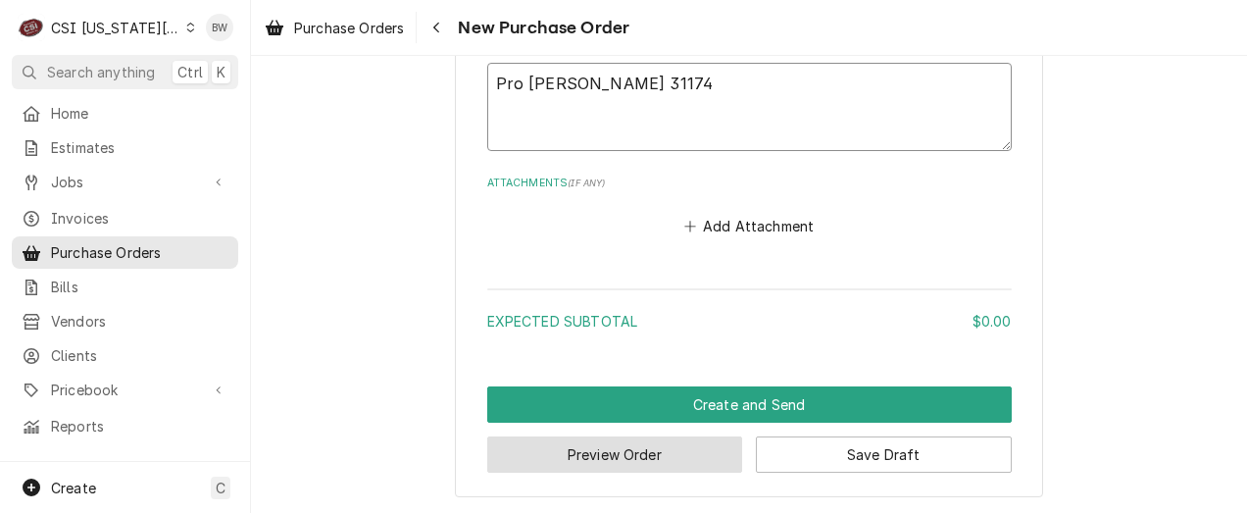
type textarea "Pro [PERSON_NAME] 31174"
click at [576, 450] on button "Preview Order" at bounding box center [615, 454] width 256 height 36
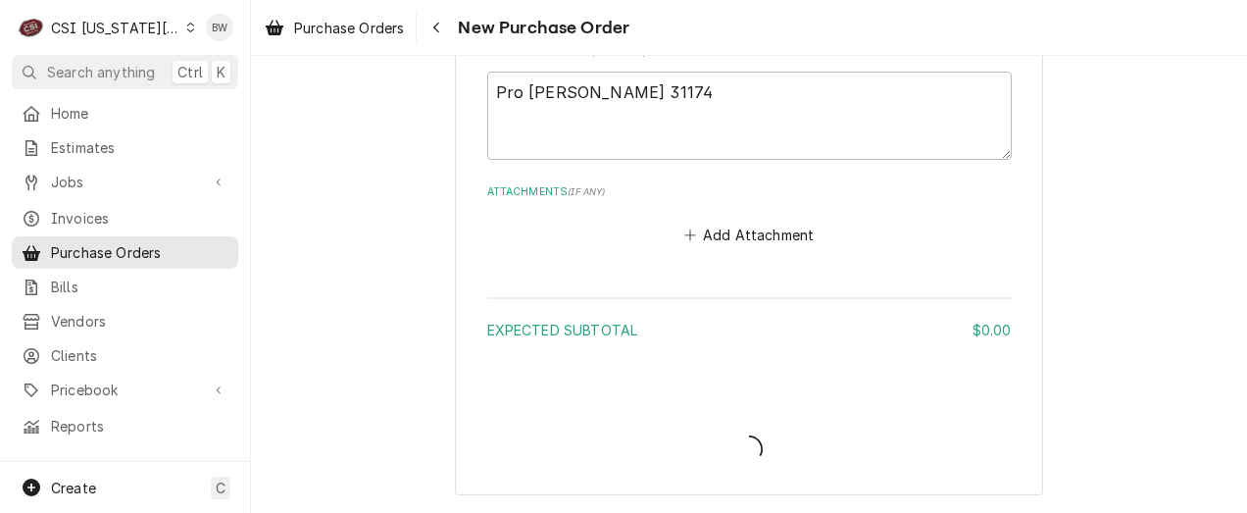
scroll to position [1020, 0]
type textarea "x"
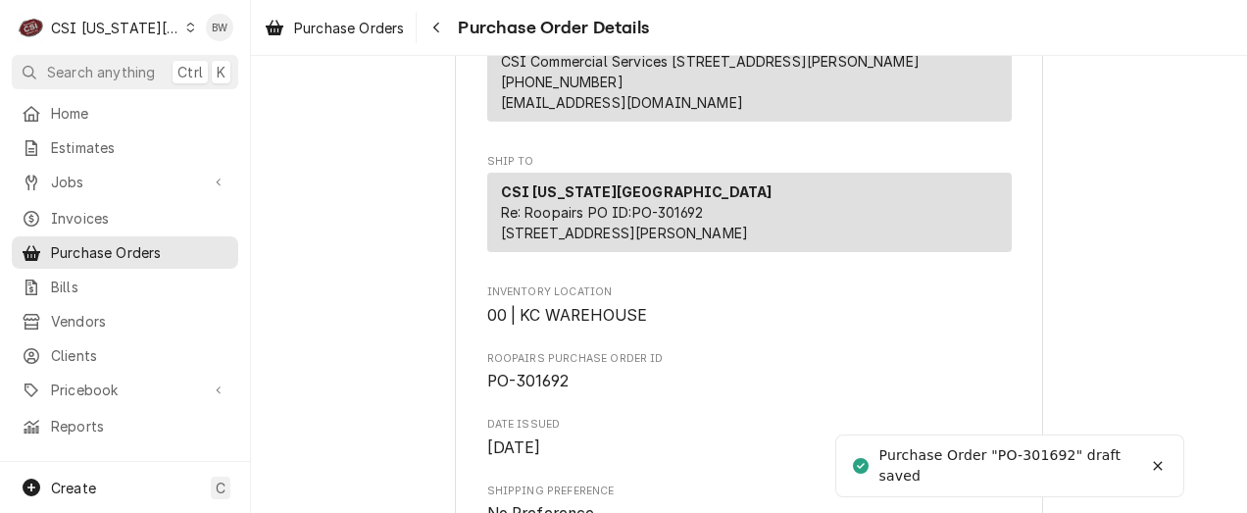
scroll to position [392, 0]
